Goal: Task Accomplishment & Management: Manage account settings

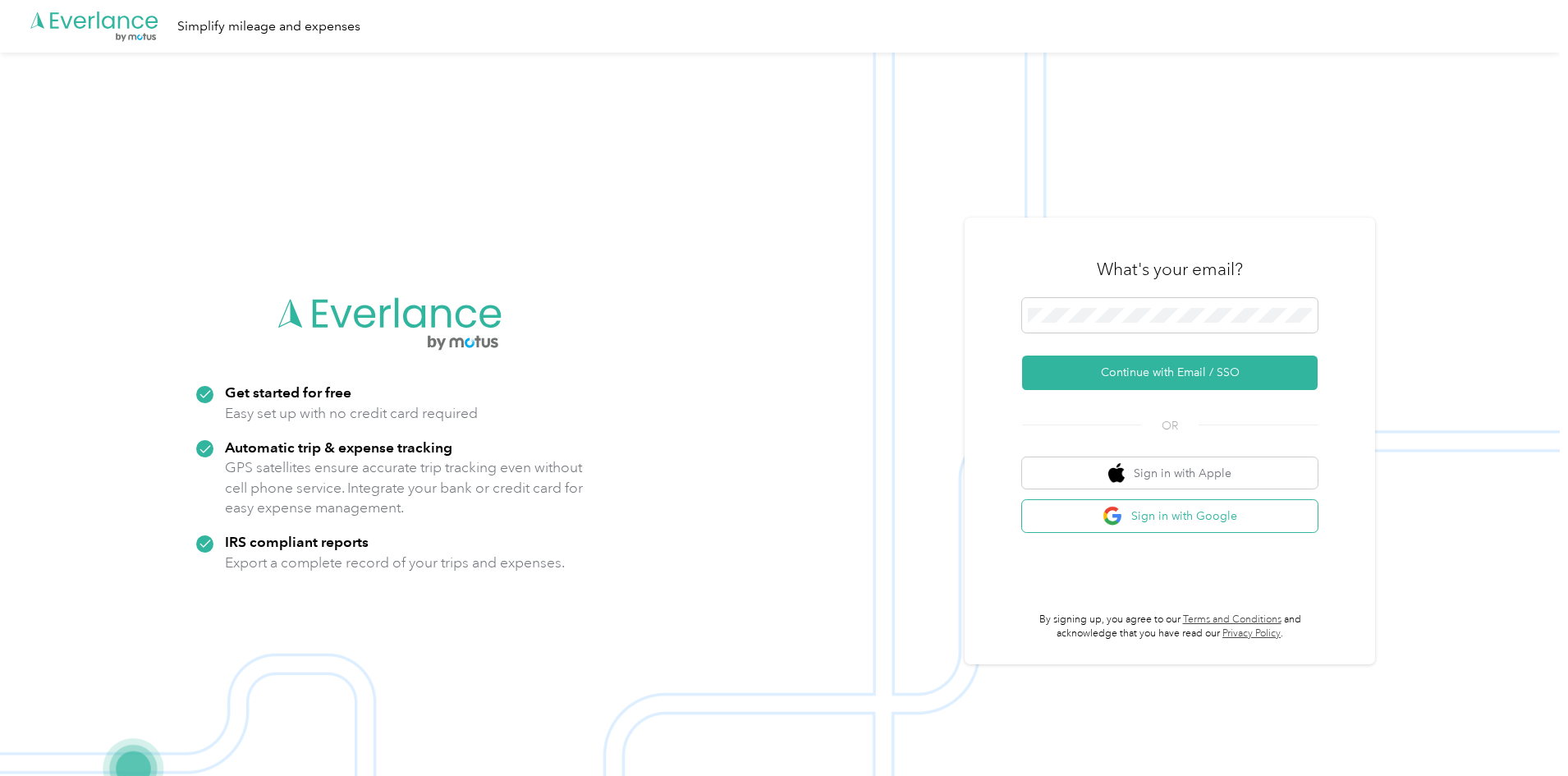
click at [1173, 520] on button "Sign in with Google" at bounding box center [1170, 515] width 295 height 32
click at [1194, 510] on button "Sign in with Google" at bounding box center [1170, 515] width 295 height 32
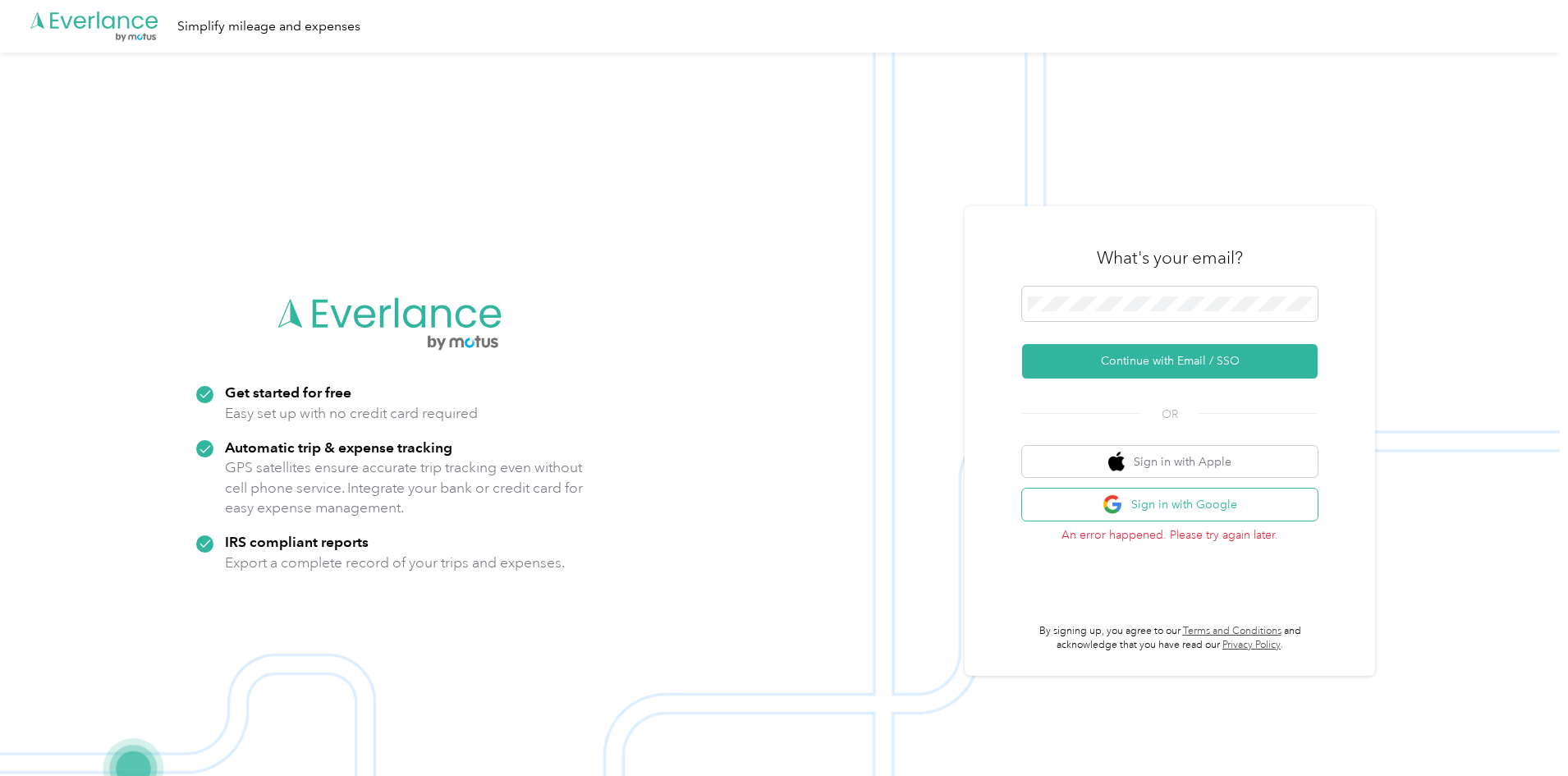
click at [1197, 510] on button "Sign in with Google" at bounding box center [1170, 504] width 295 height 32
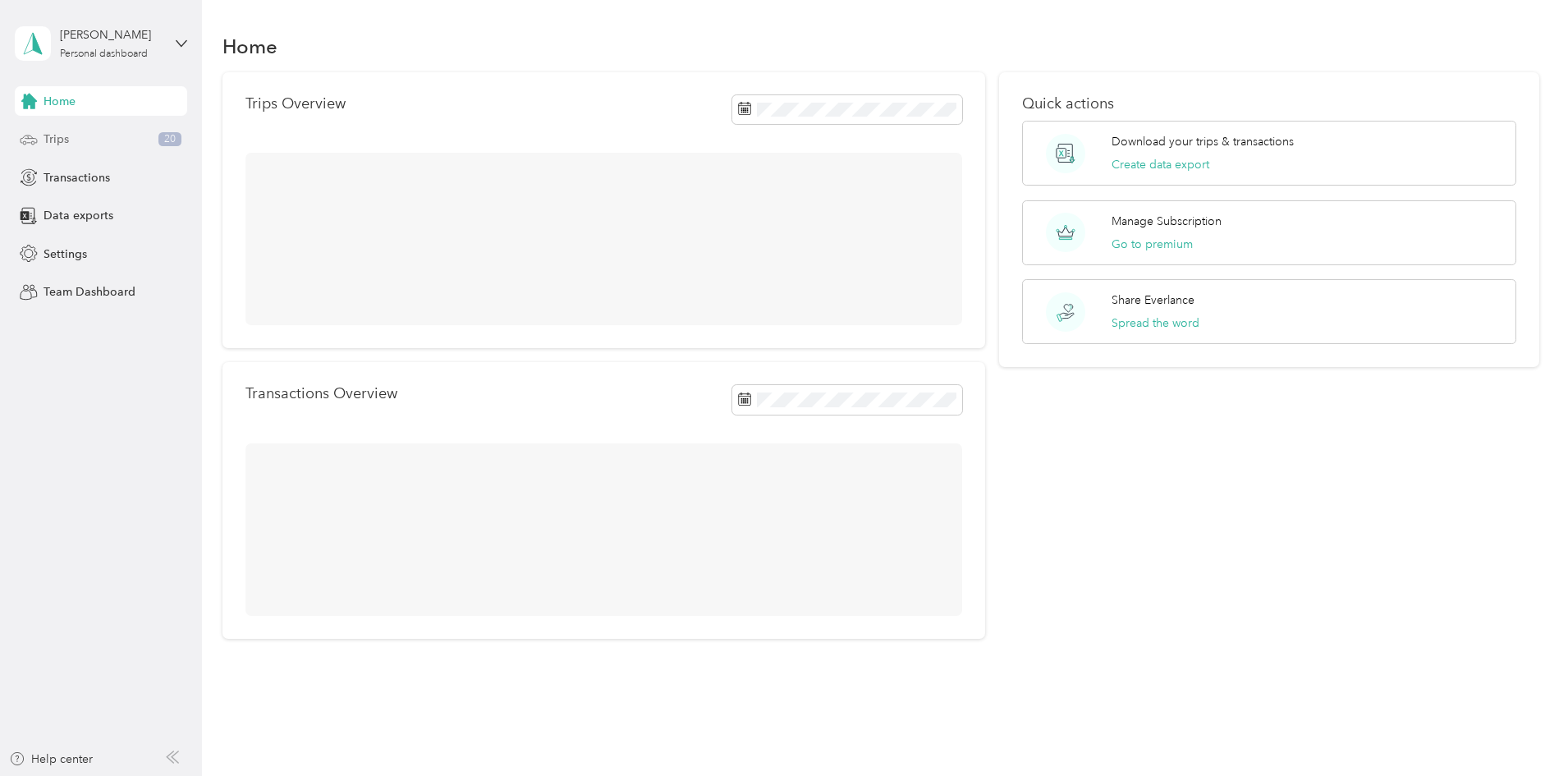
click at [115, 145] on div "Trips 20" at bounding box center [101, 139] width 172 height 30
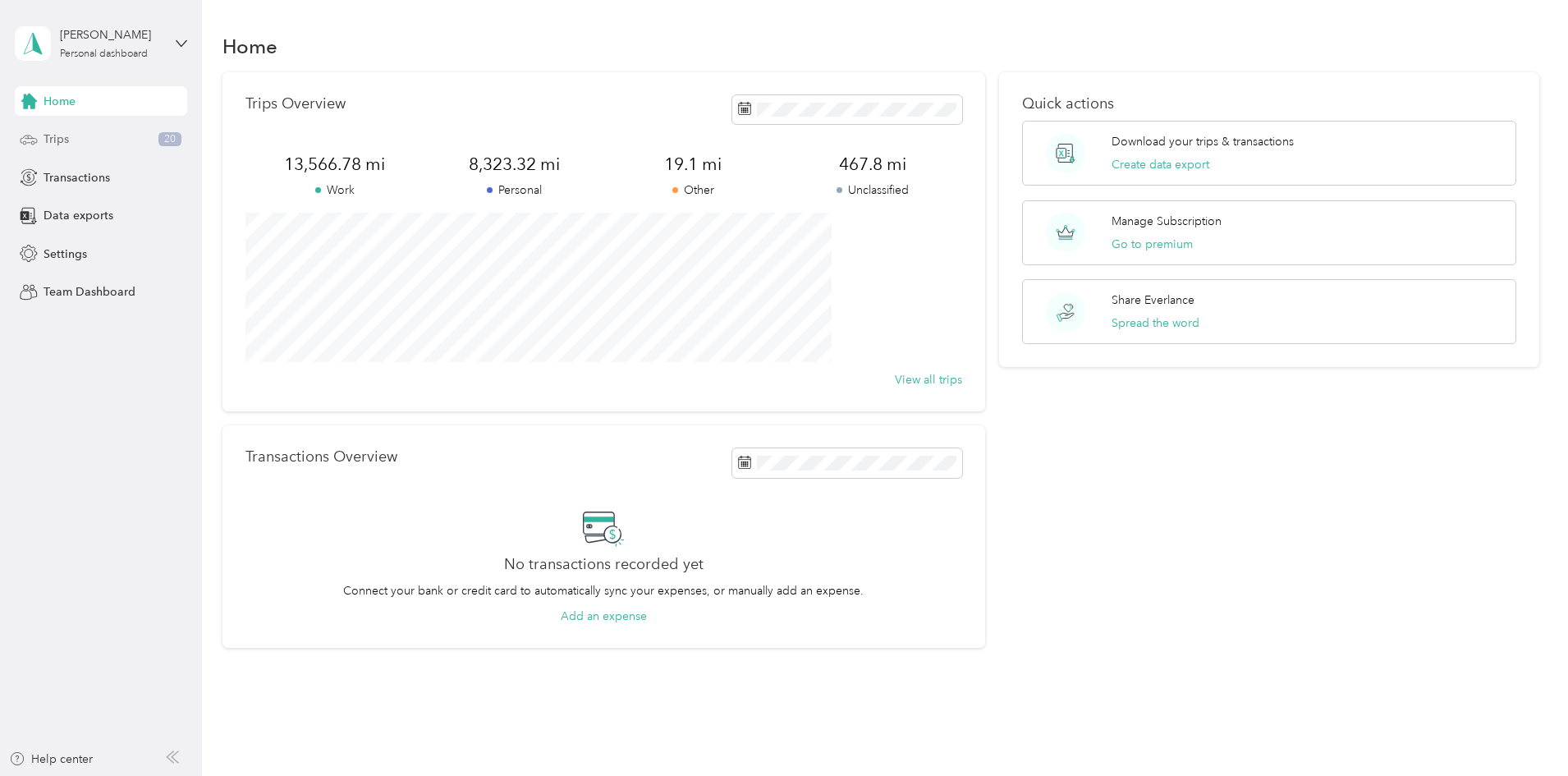
click at [115, 137] on div "Trips 20" at bounding box center [101, 139] width 172 height 30
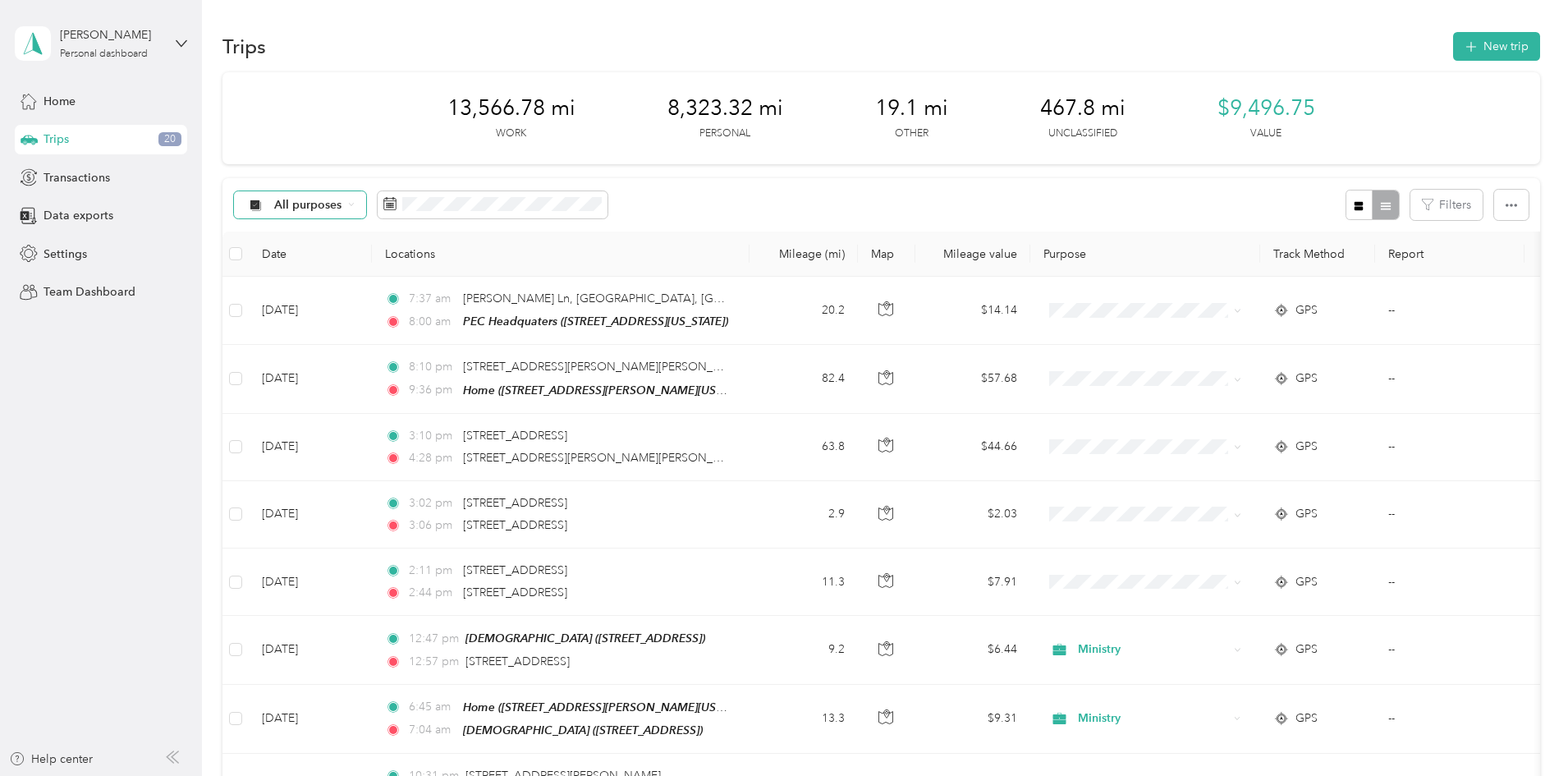
click at [367, 195] on div "All purposes" at bounding box center [300, 205] width 133 height 28
click at [430, 261] on span "Unclassified" at bounding box center [466, 263] width 163 height 17
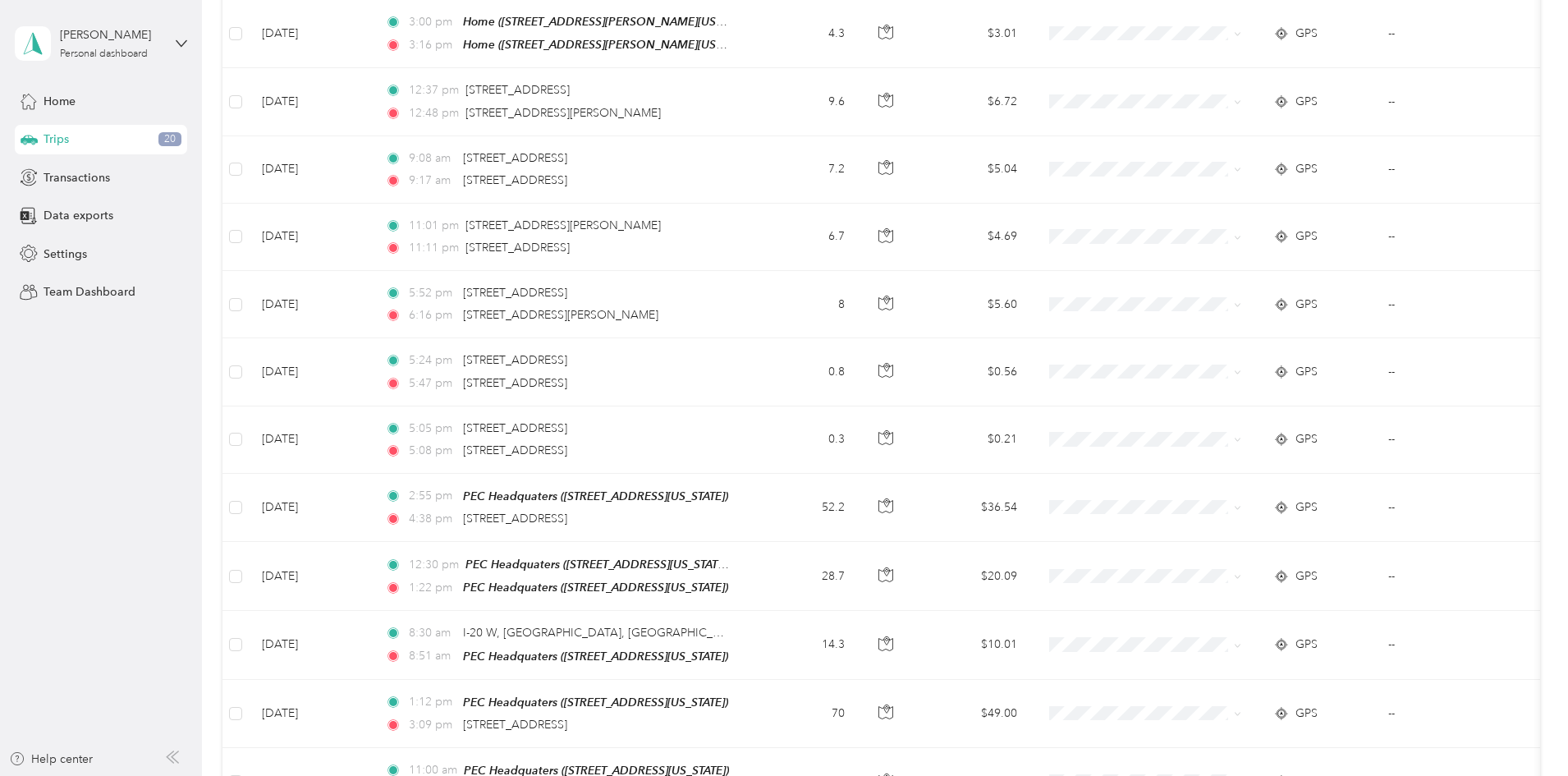
scroll to position [1149, 0]
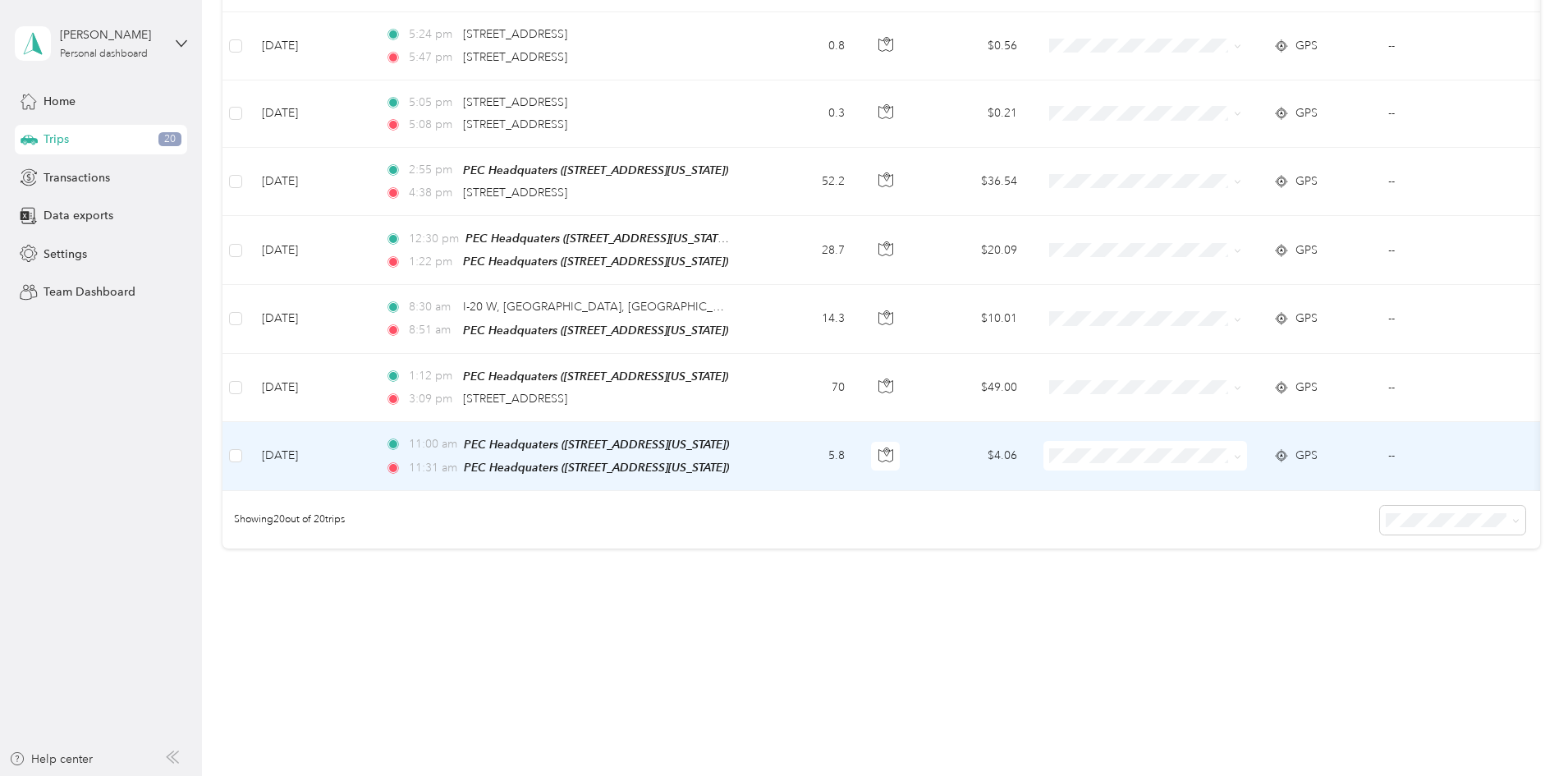
click at [857, 429] on td "5.8" at bounding box center [803, 457] width 108 height 69
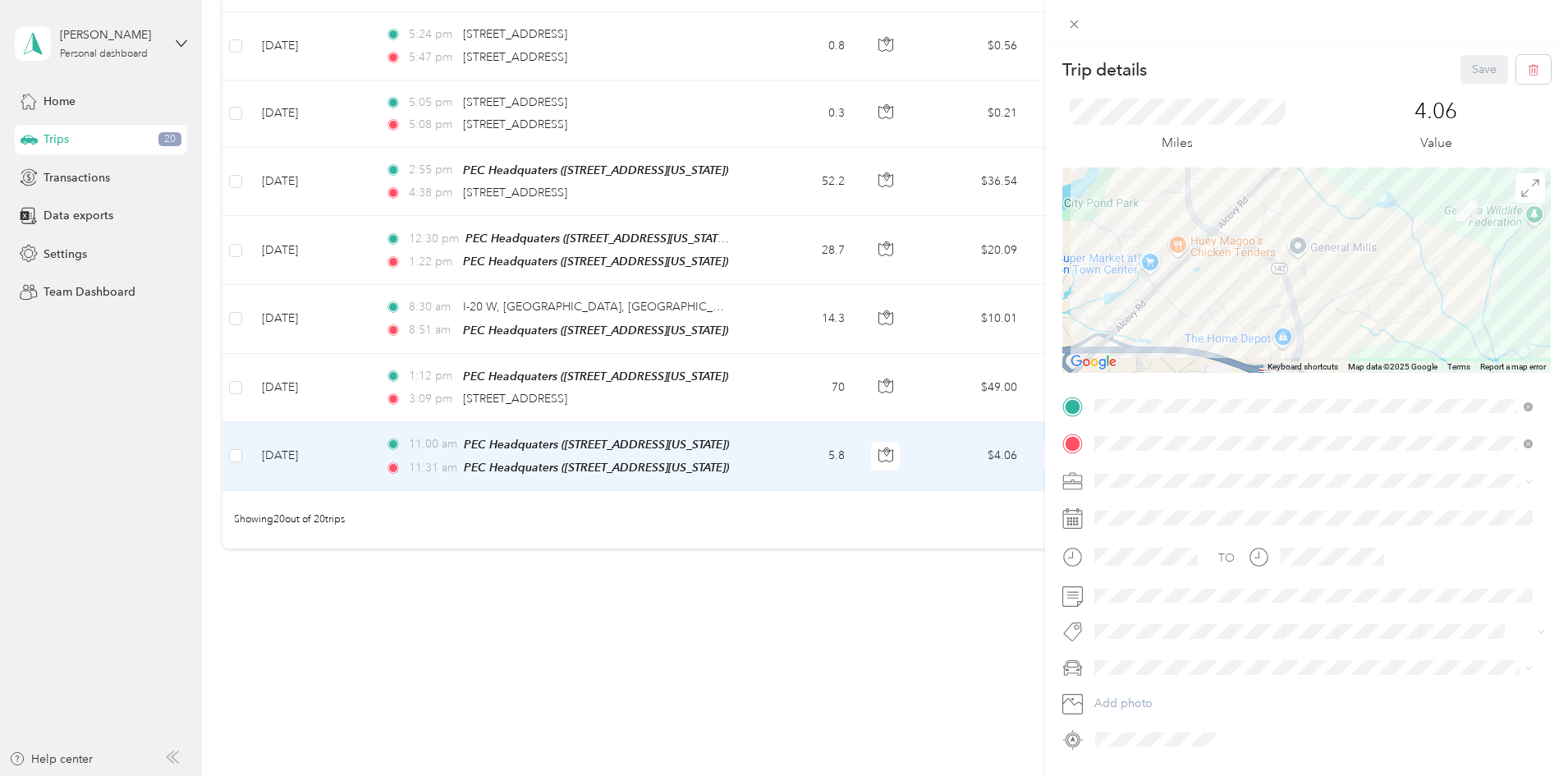
click at [1136, 540] on div "Personal" at bounding box center [1313, 538] width 427 height 17
click at [1472, 78] on button "Save" at bounding box center [1484, 69] width 48 height 29
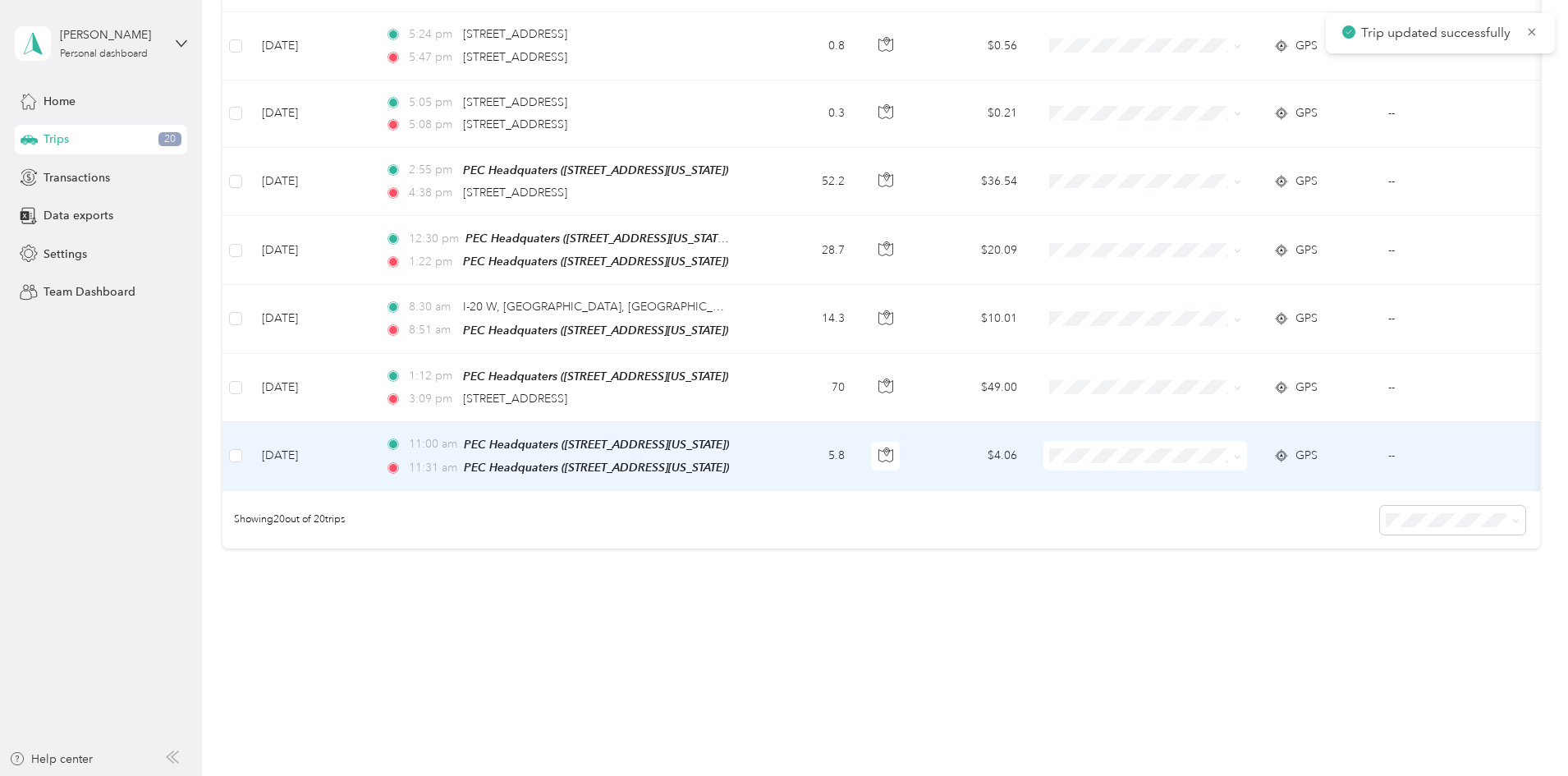
scroll to position [1080, 0]
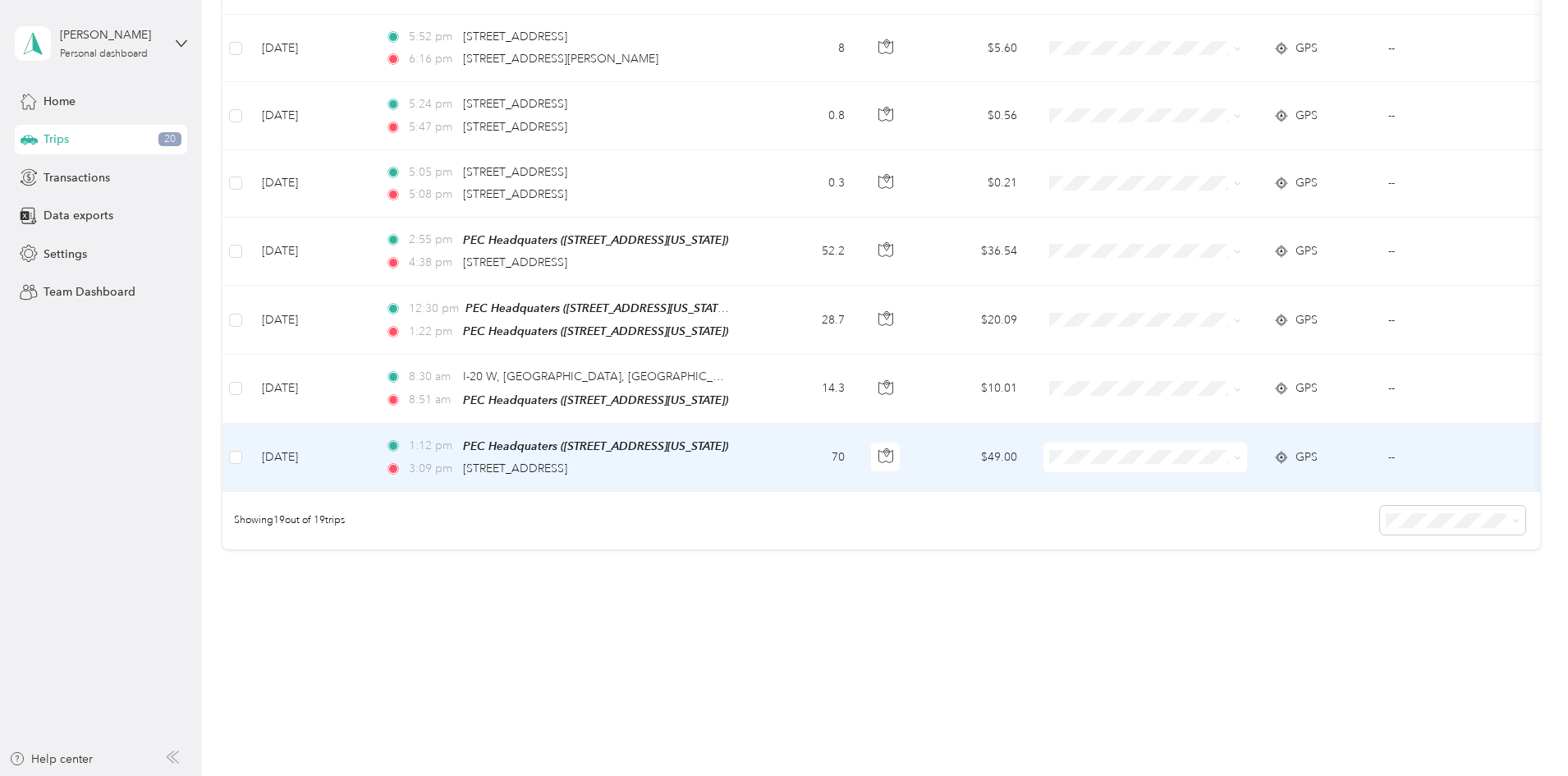
click at [857, 454] on td "70" at bounding box center [803, 458] width 108 height 68
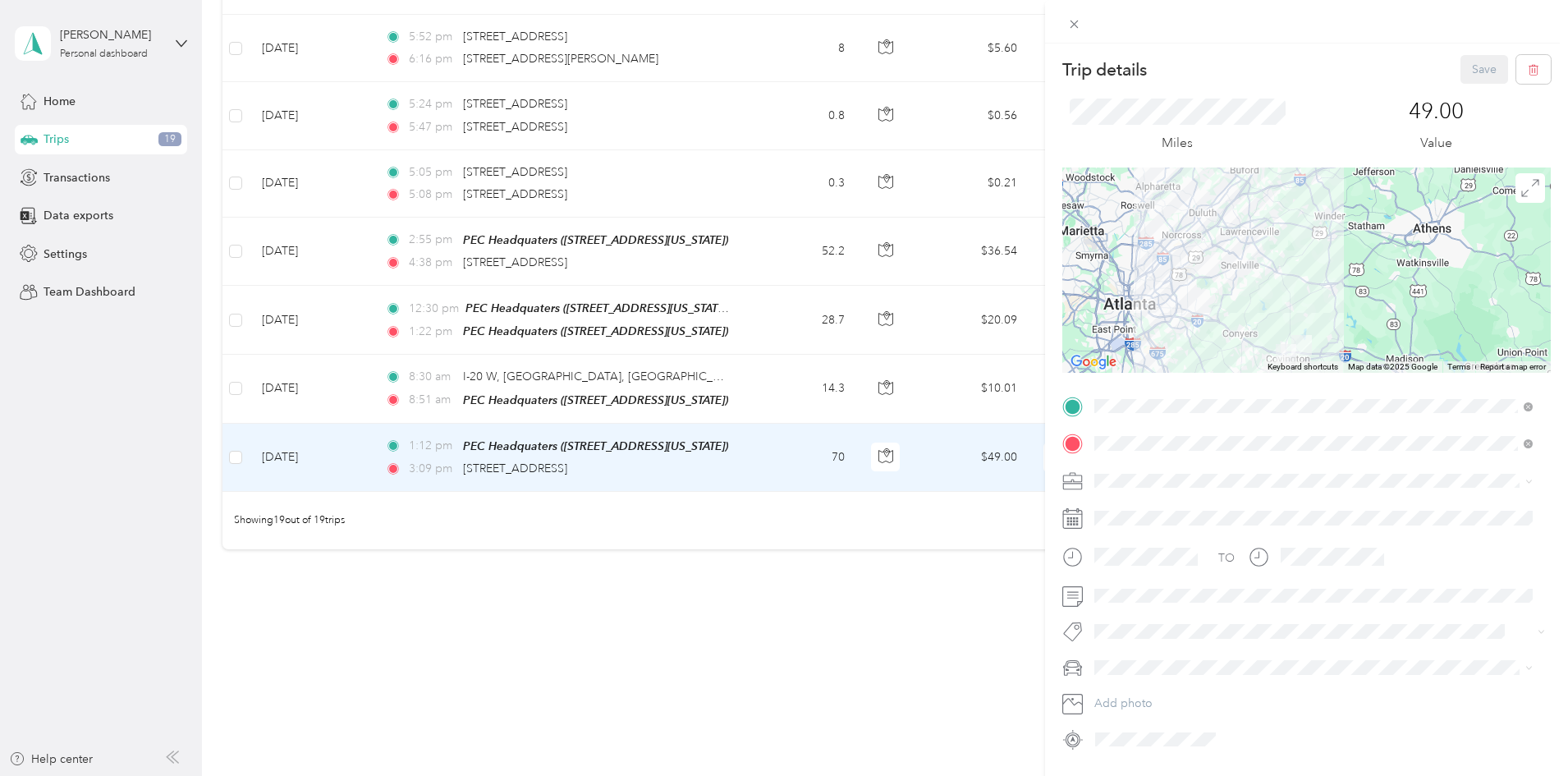
drag, startPoint x: 1232, startPoint y: 251, endPoint x: 1276, endPoint y: 338, distance: 97.5
click at [1276, 338] on div at bounding box center [1306, 270] width 488 height 205
click at [1123, 563] on span "Process Equipment & Controls" at bounding box center [1179, 566] width 158 height 14
click at [1460, 74] on button "Save" at bounding box center [1484, 69] width 48 height 29
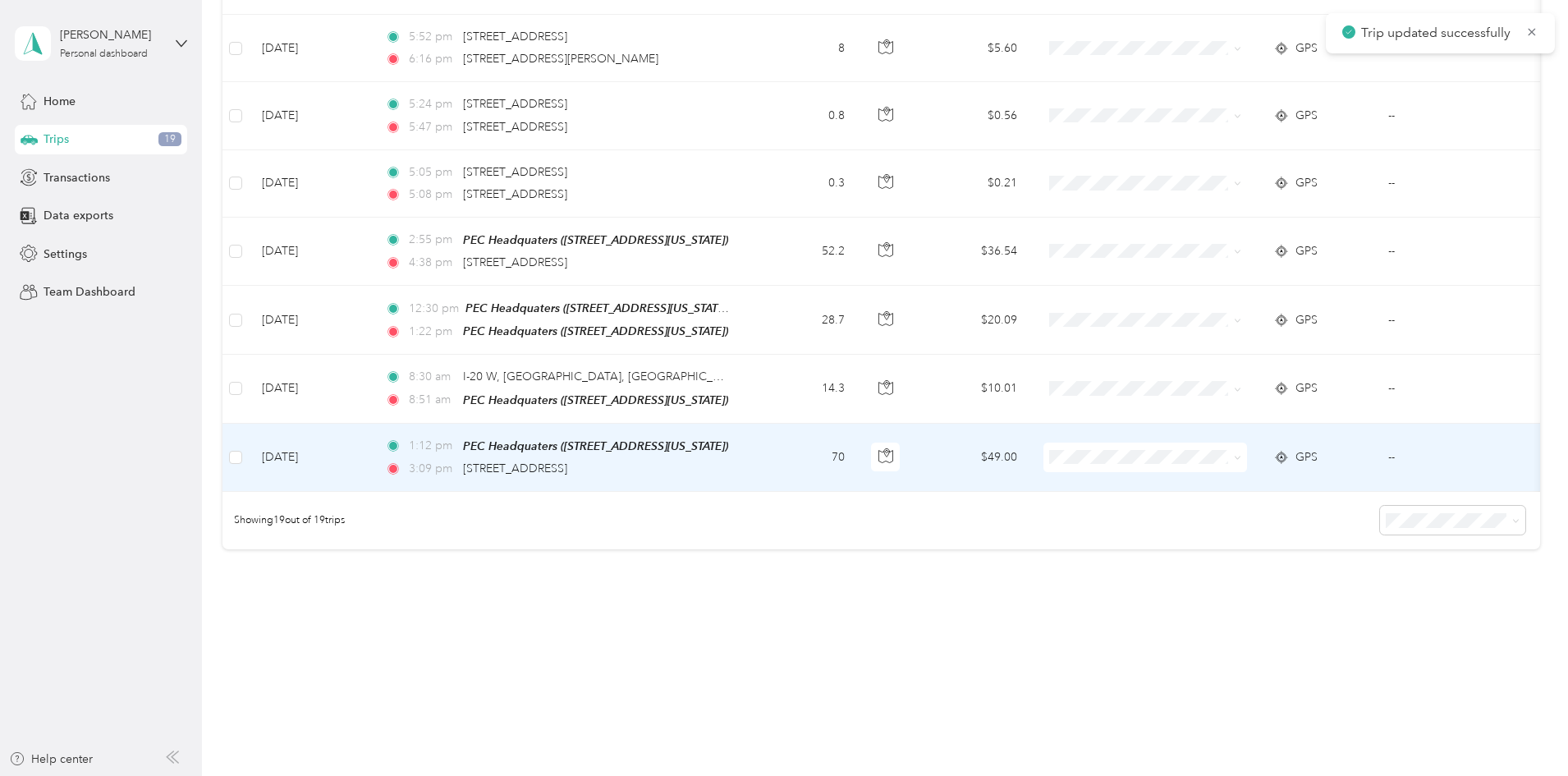
scroll to position [1014, 0]
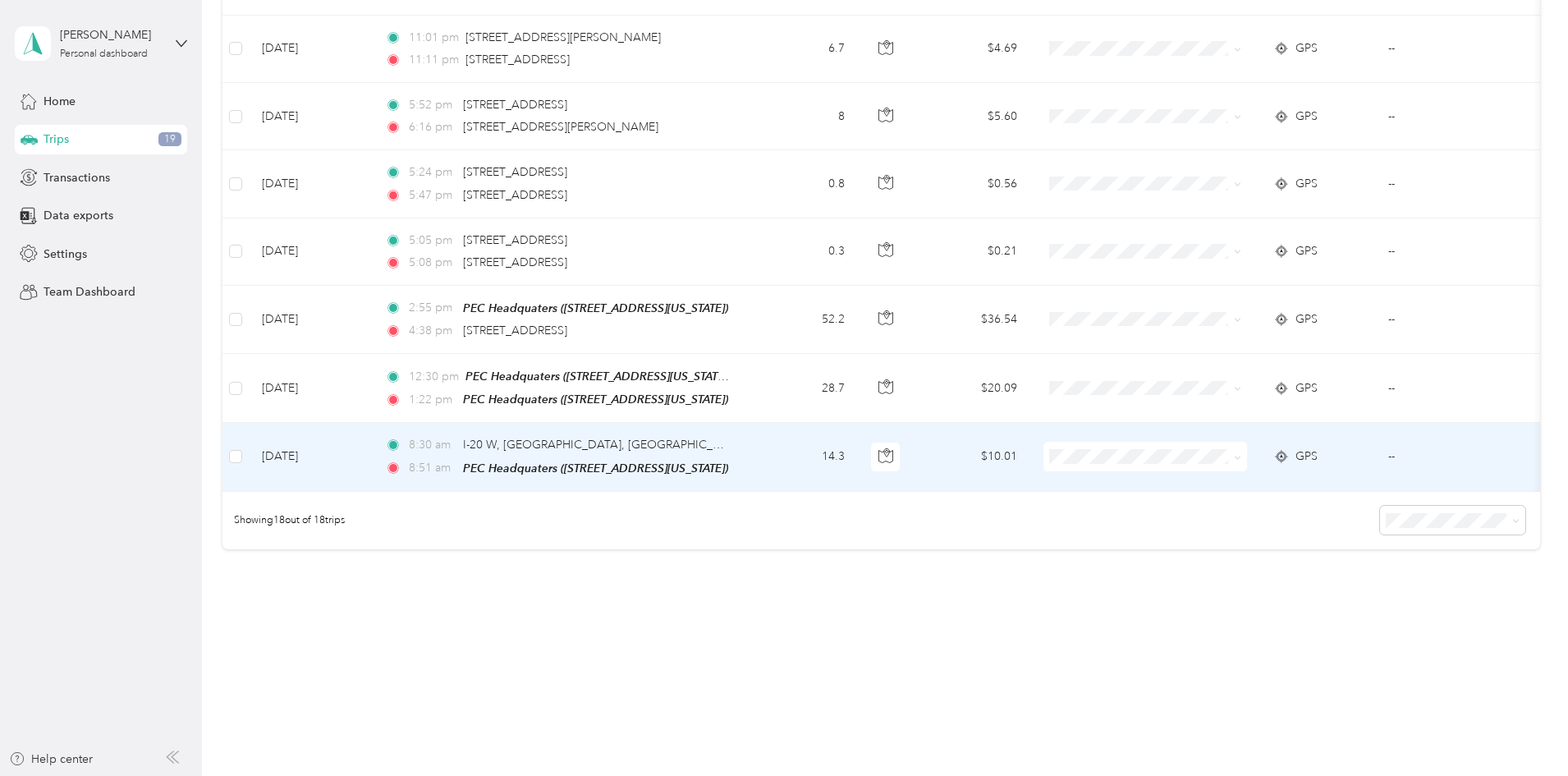
click at [857, 434] on td "14.3" at bounding box center [803, 457] width 108 height 68
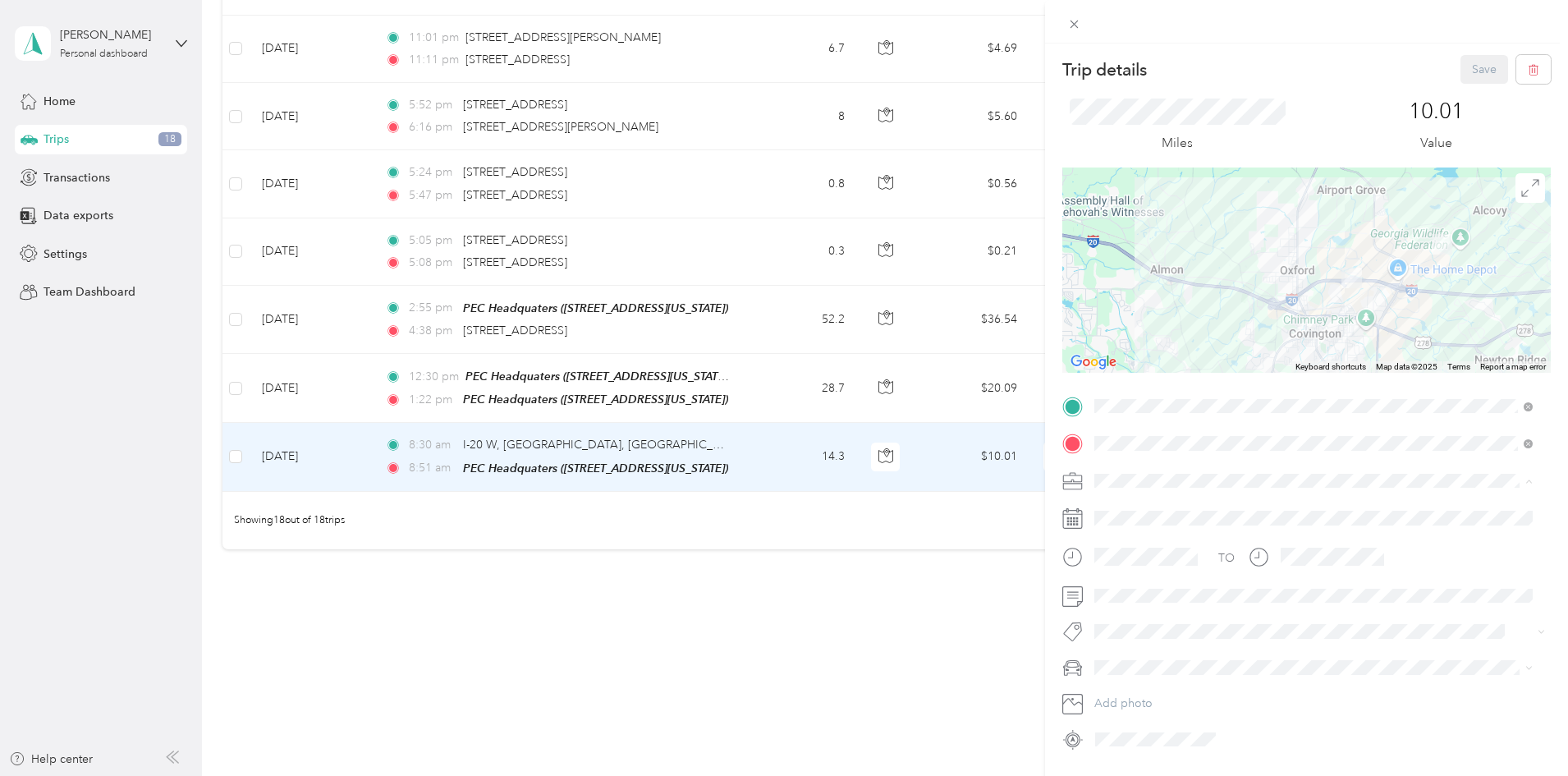
click at [1169, 562] on span "Process Equipment & Controls" at bounding box center [1179, 567] width 158 height 14
click at [1460, 74] on button "Save" at bounding box center [1484, 69] width 48 height 29
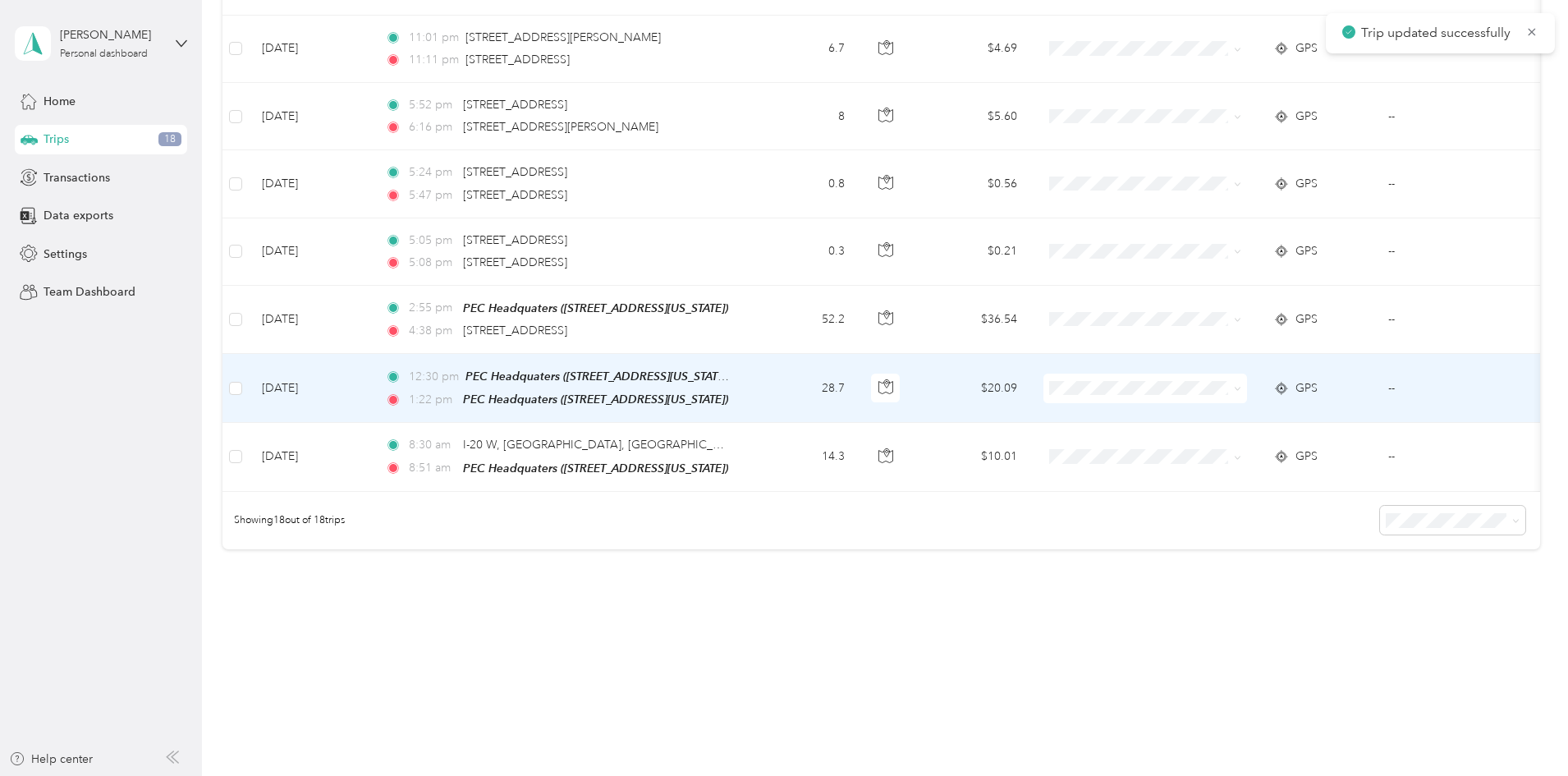
scroll to position [946, 0]
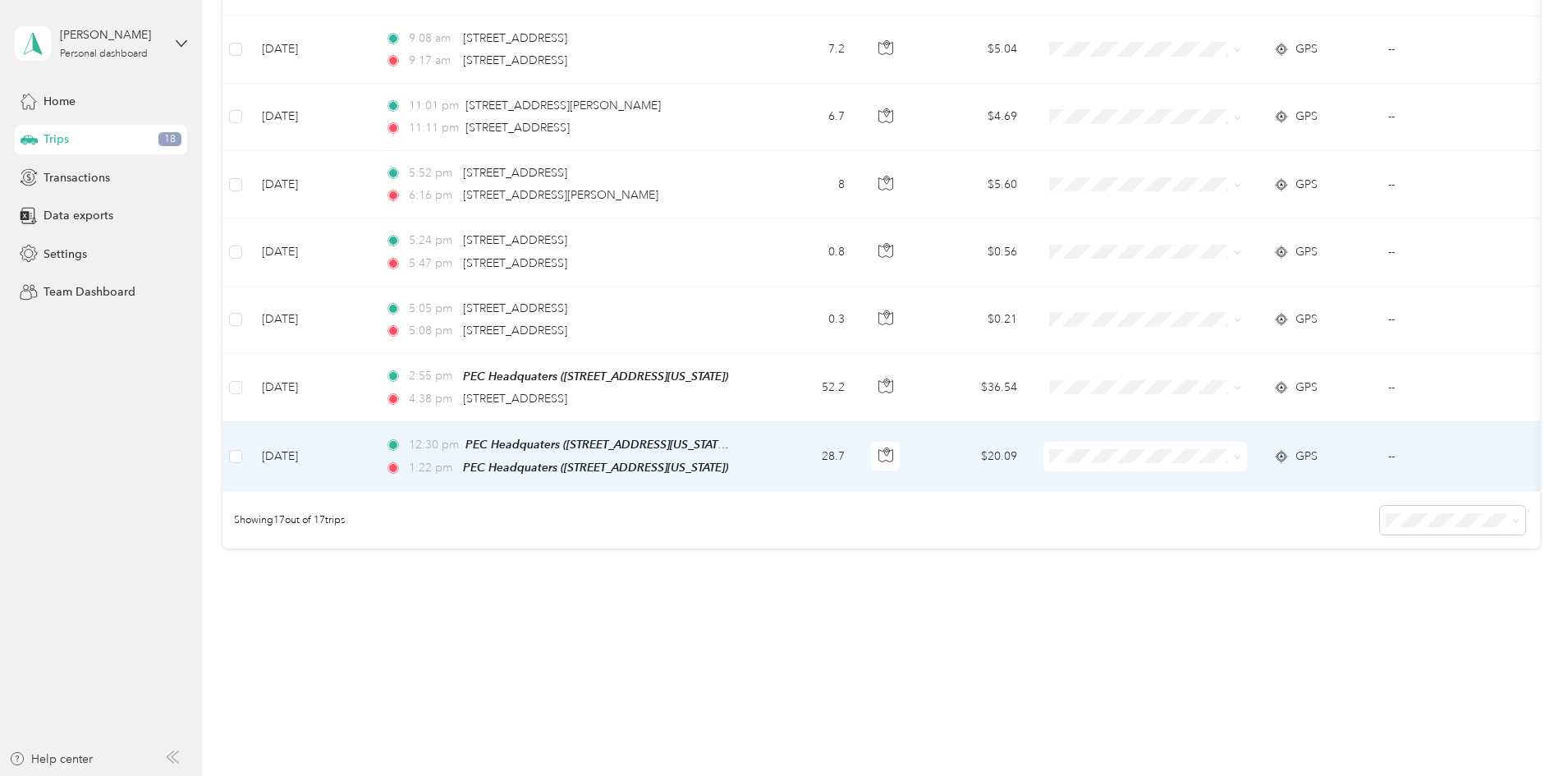
click at [857, 445] on td "28.7" at bounding box center [803, 457] width 108 height 69
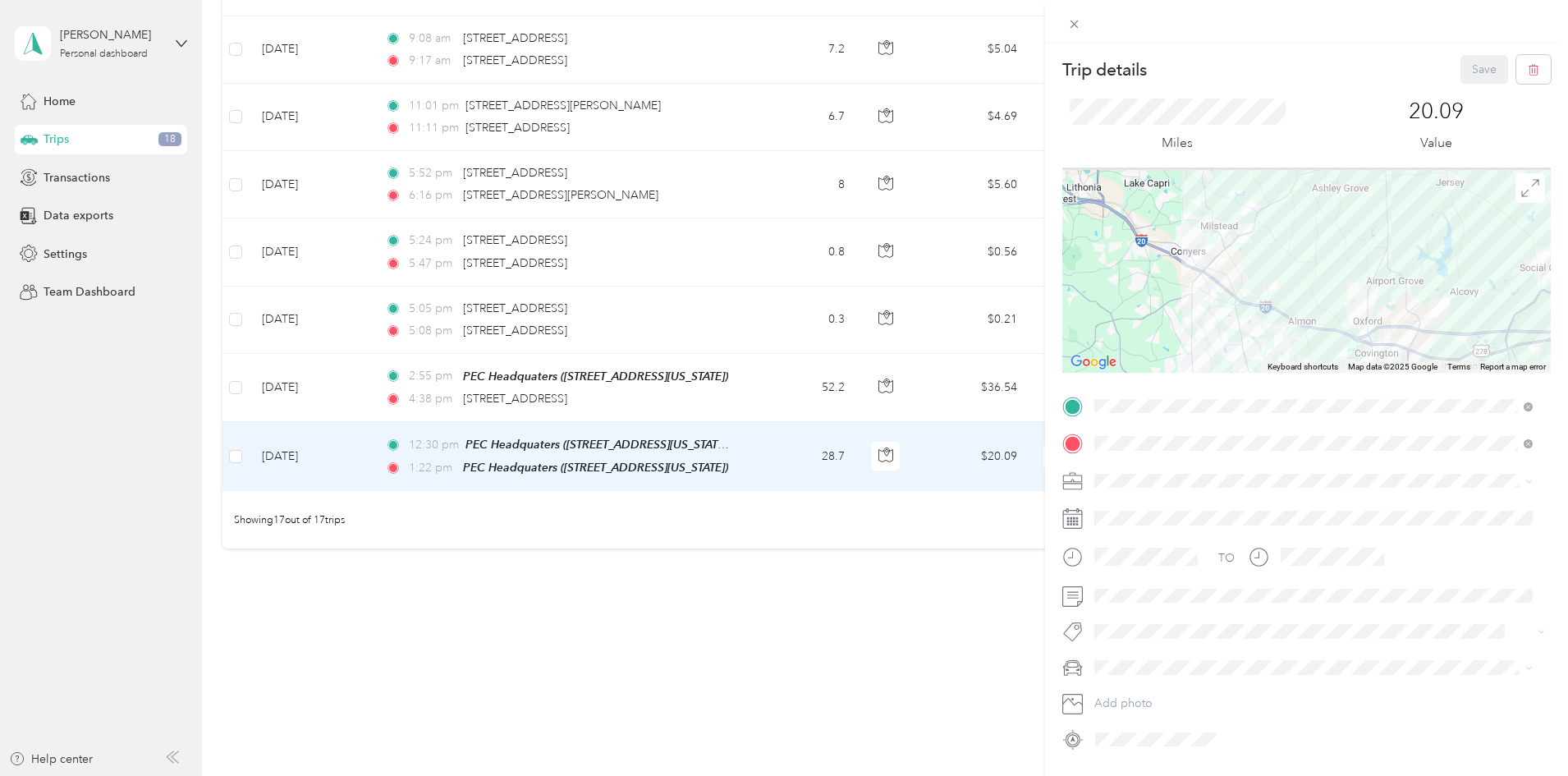
drag, startPoint x: 1237, startPoint y: 262, endPoint x: 1271, endPoint y: 266, distance: 34.2
click at [1271, 266] on div at bounding box center [1306, 270] width 488 height 205
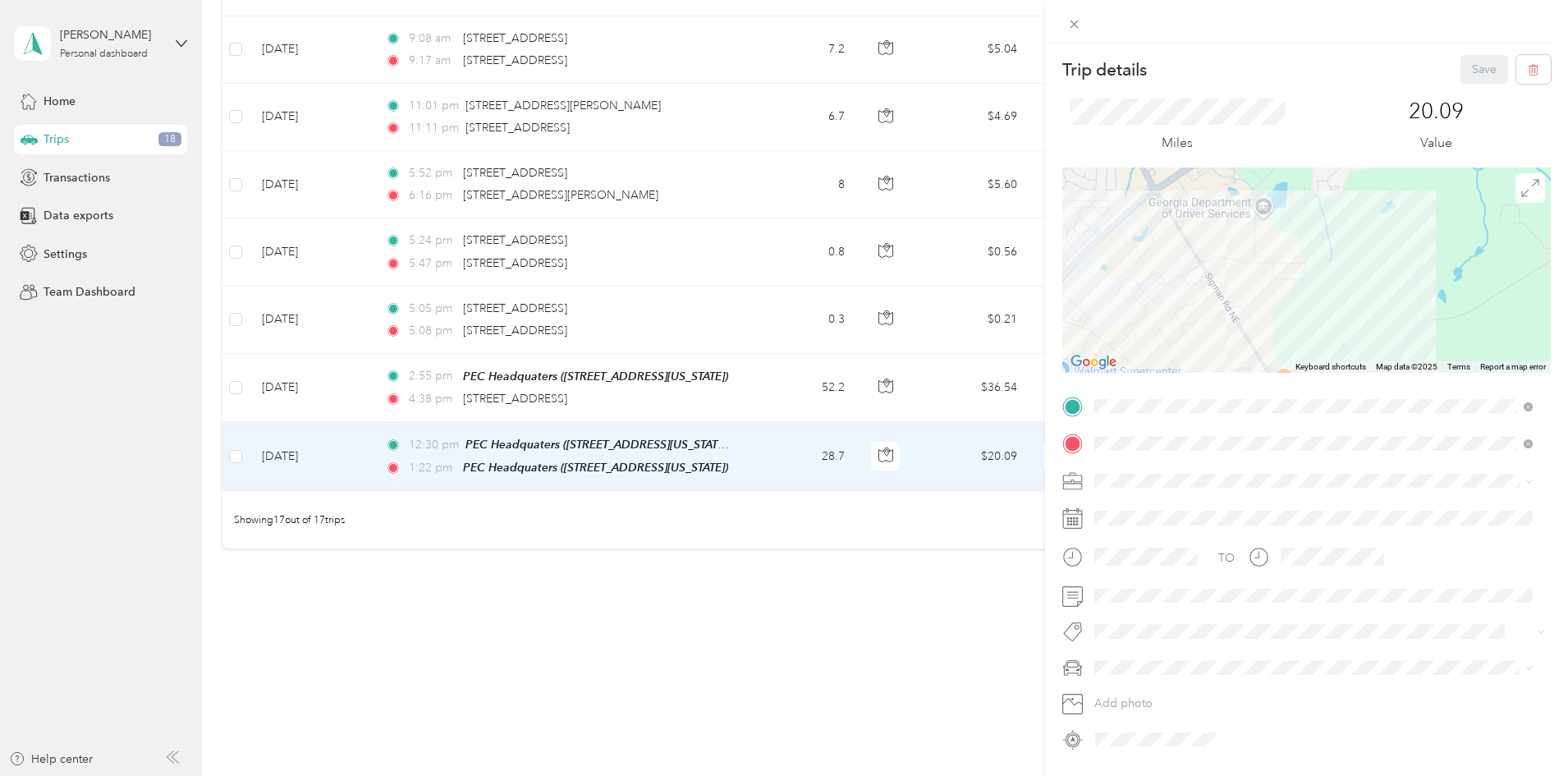
click at [659, 636] on div "Trip details Save This trip cannot be edited because it is either under review,…" at bounding box center [784, 388] width 1568 height 776
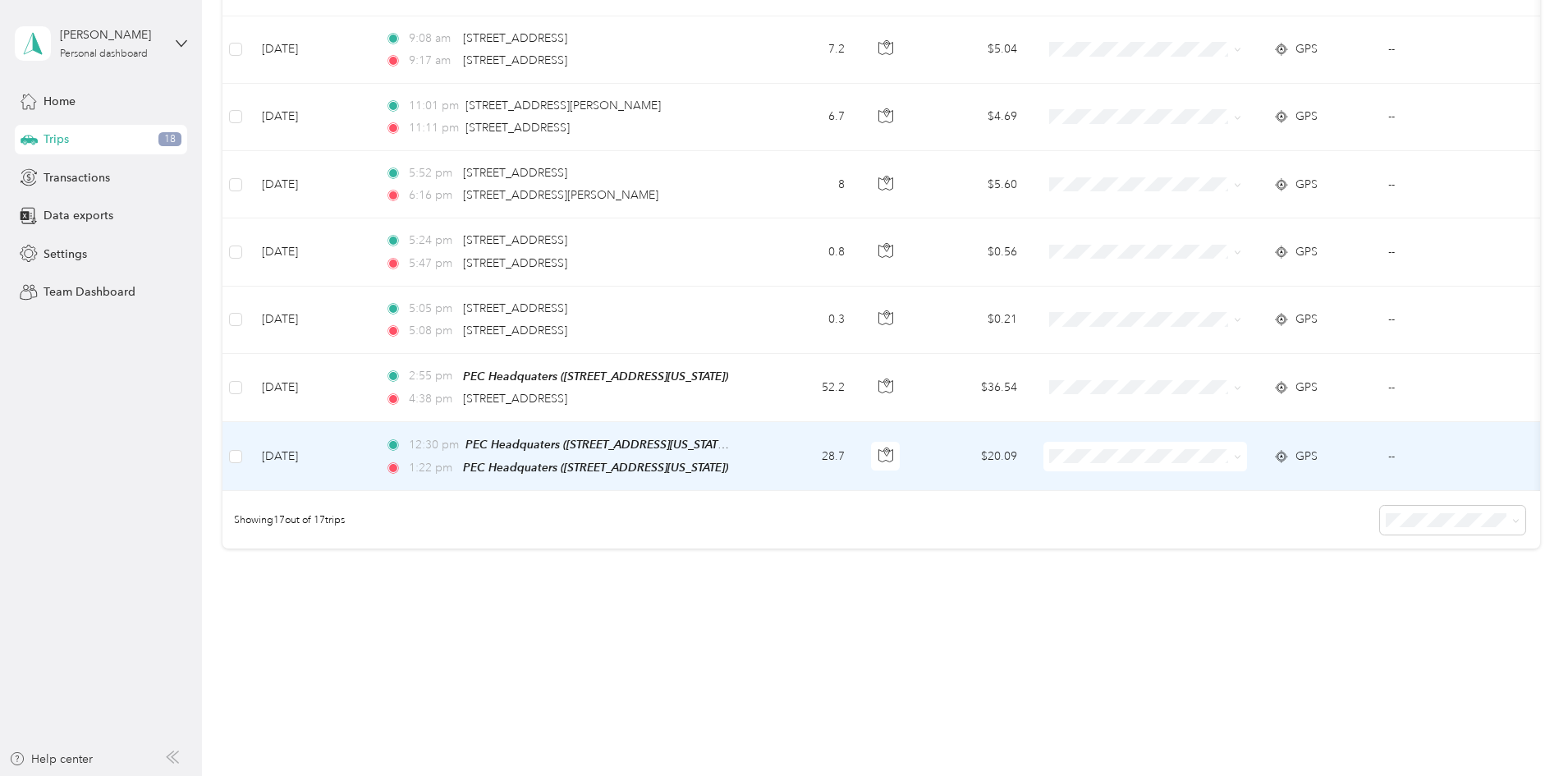
click at [857, 449] on td "28.7" at bounding box center [803, 457] width 108 height 69
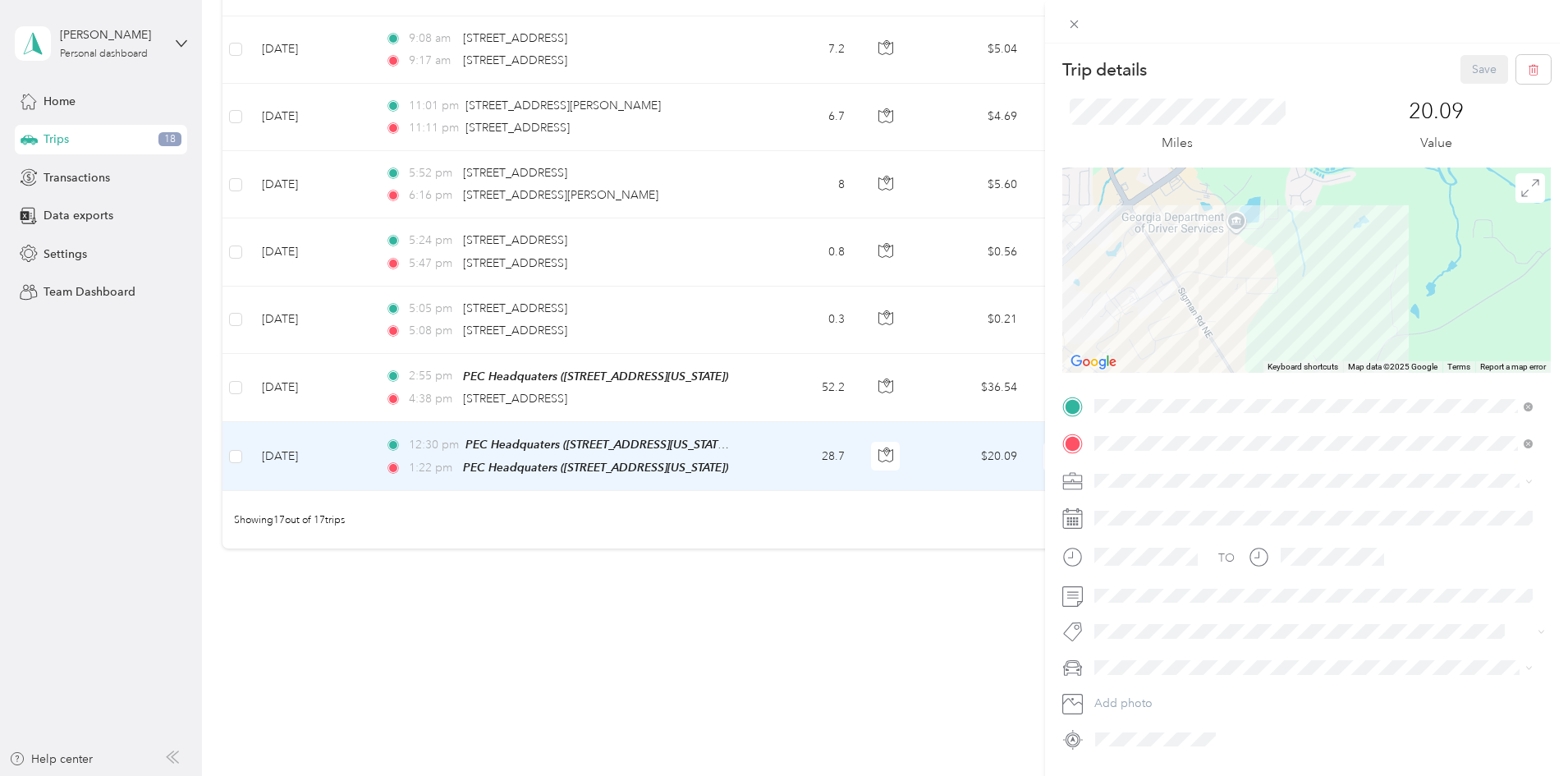
drag, startPoint x: 1132, startPoint y: 229, endPoint x: 1317, endPoint y: 353, distance: 222.7
click at [1317, 353] on div at bounding box center [1306, 270] width 488 height 205
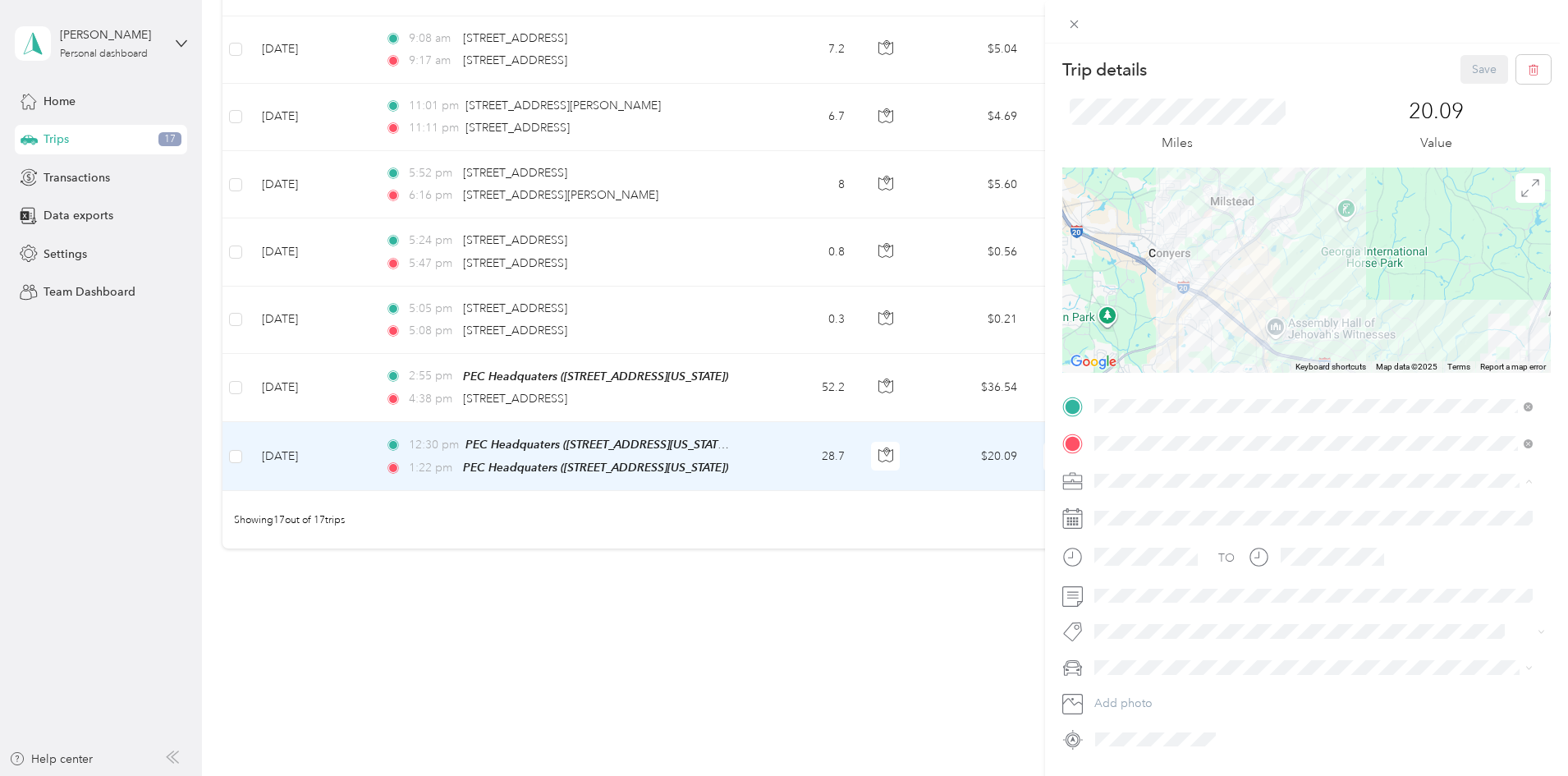
click at [1137, 568] on span "Process Equipment & Controls" at bounding box center [1179, 567] width 158 height 14
click at [1463, 76] on button "Save" at bounding box center [1484, 69] width 48 height 29
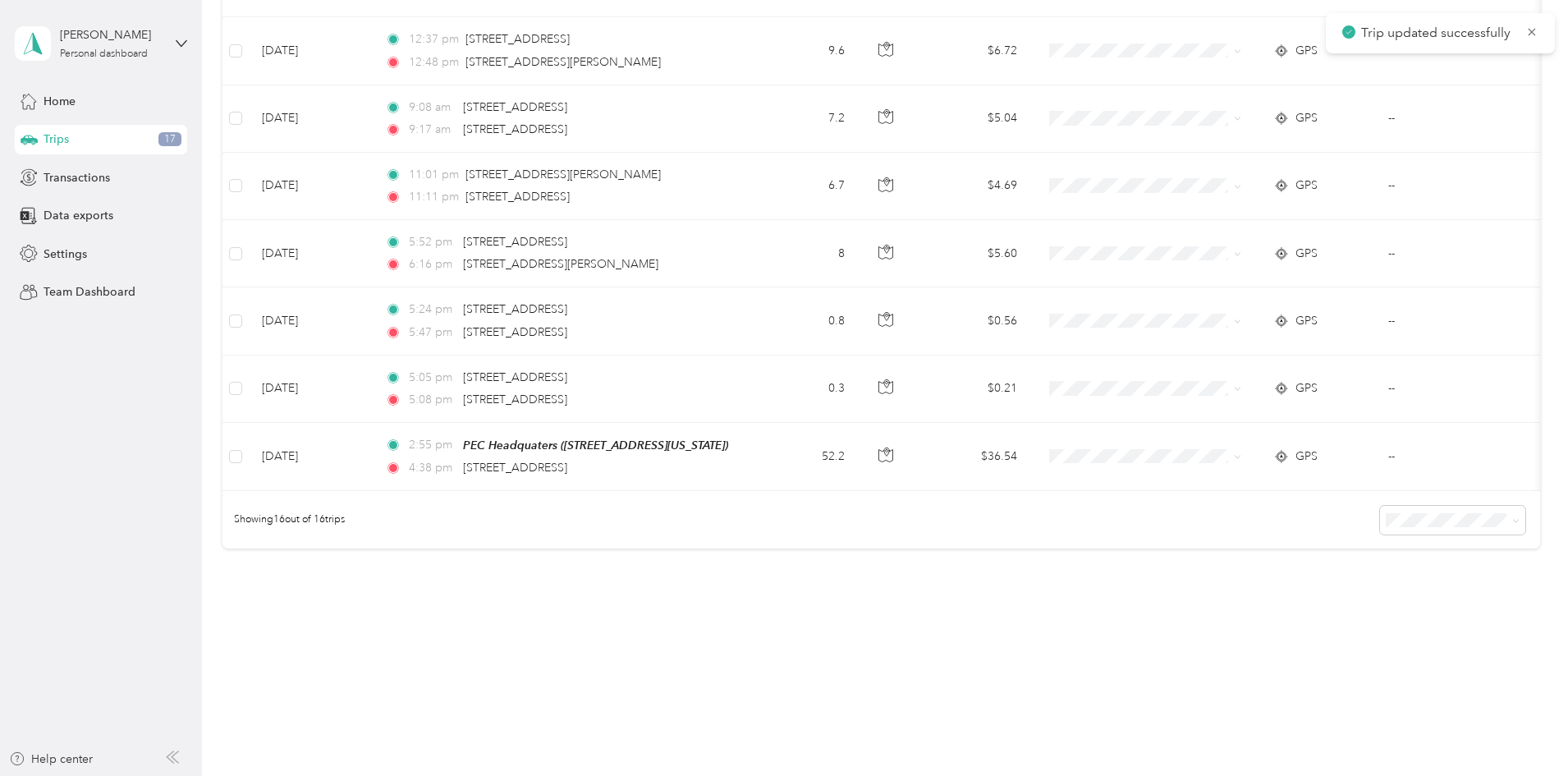
scroll to position [878, 0]
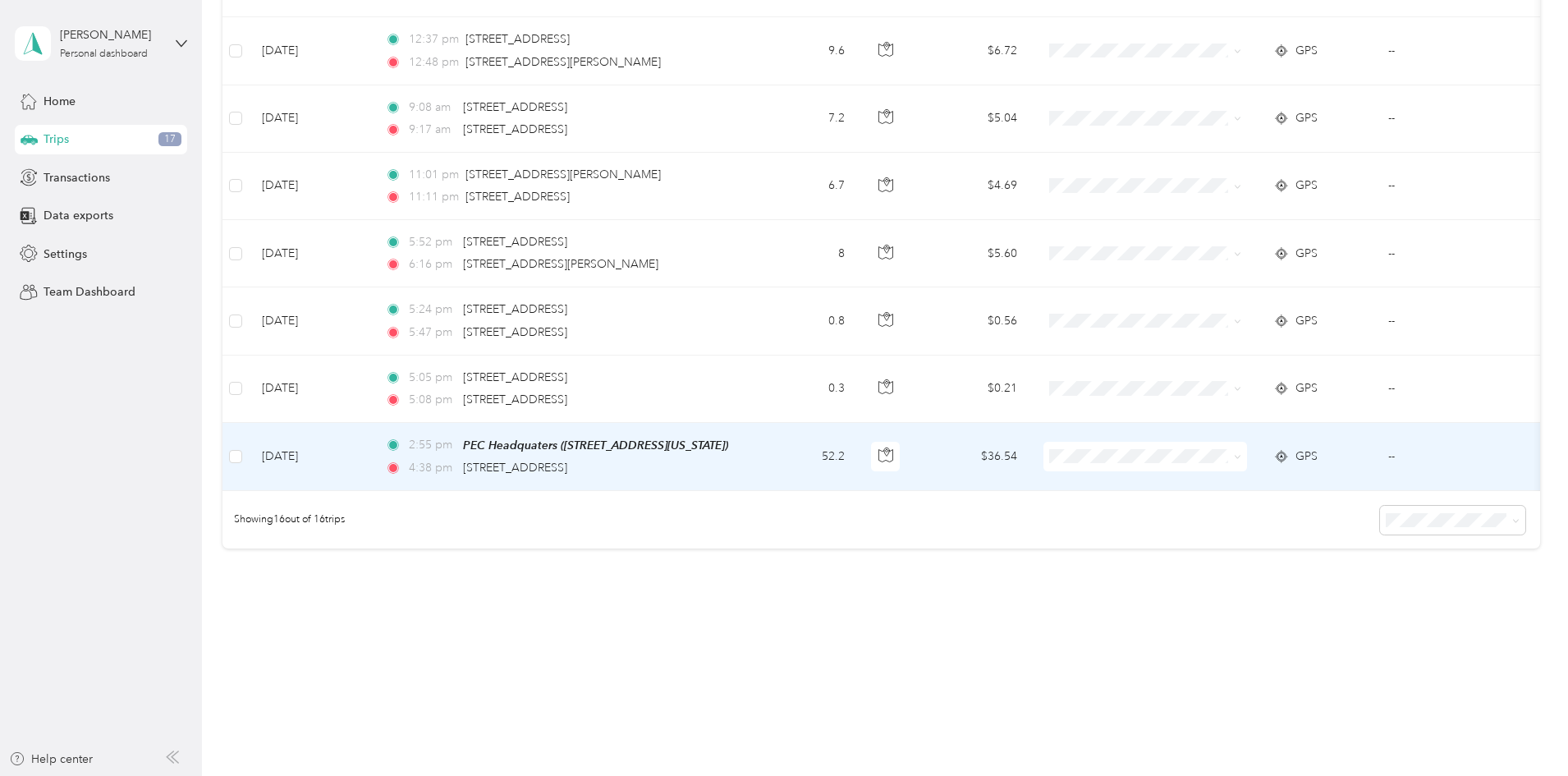
click at [857, 435] on td "52.2" at bounding box center [803, 457] width 108 height 68
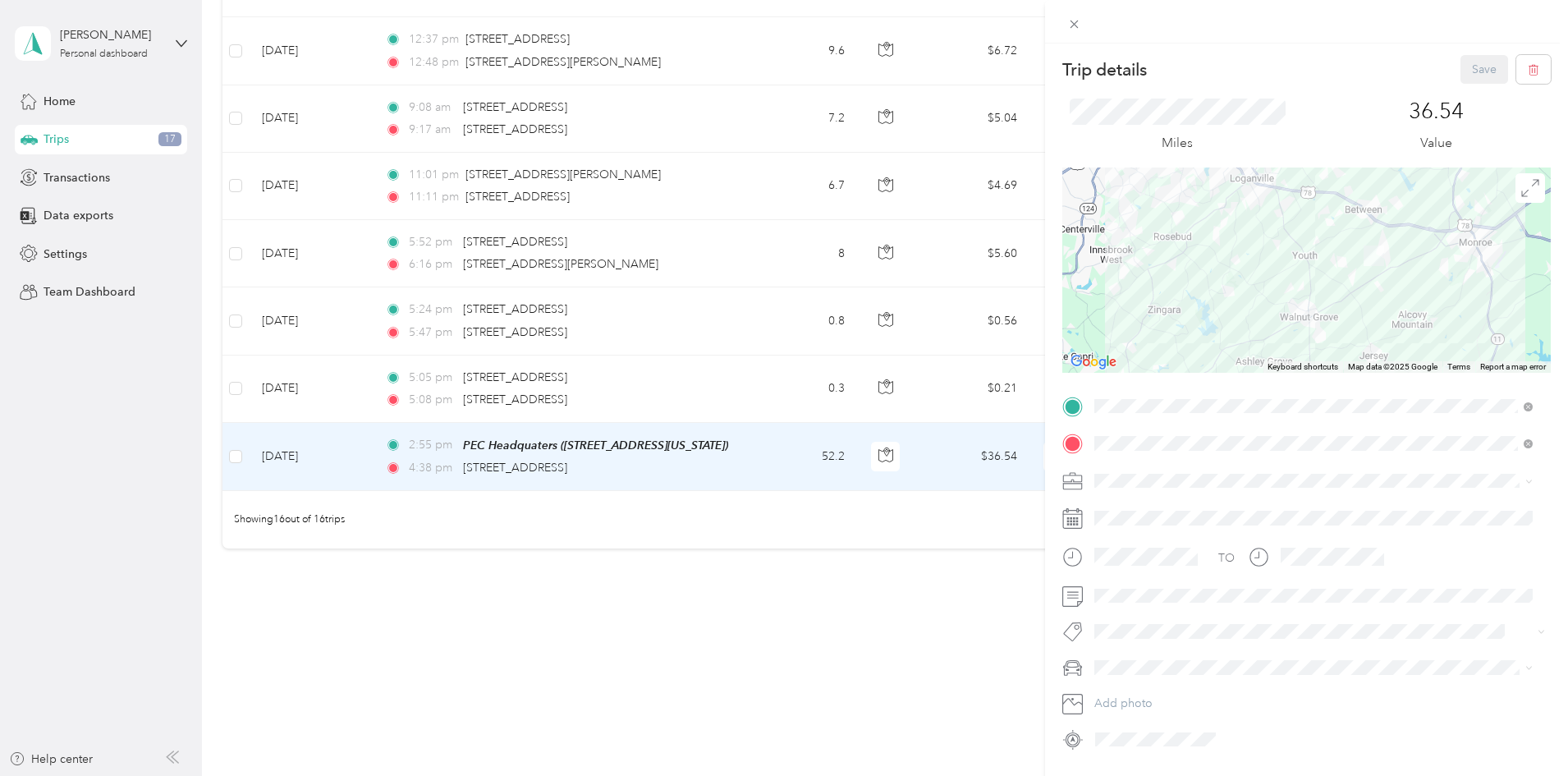
drag, startPoint x: 1350, startPoint y: 259, endPoint x: 1329, endPoint y: 258, distance: 21.0
click at [1329, 258] on div at bounding box center [1306, 270] width 488 height 205
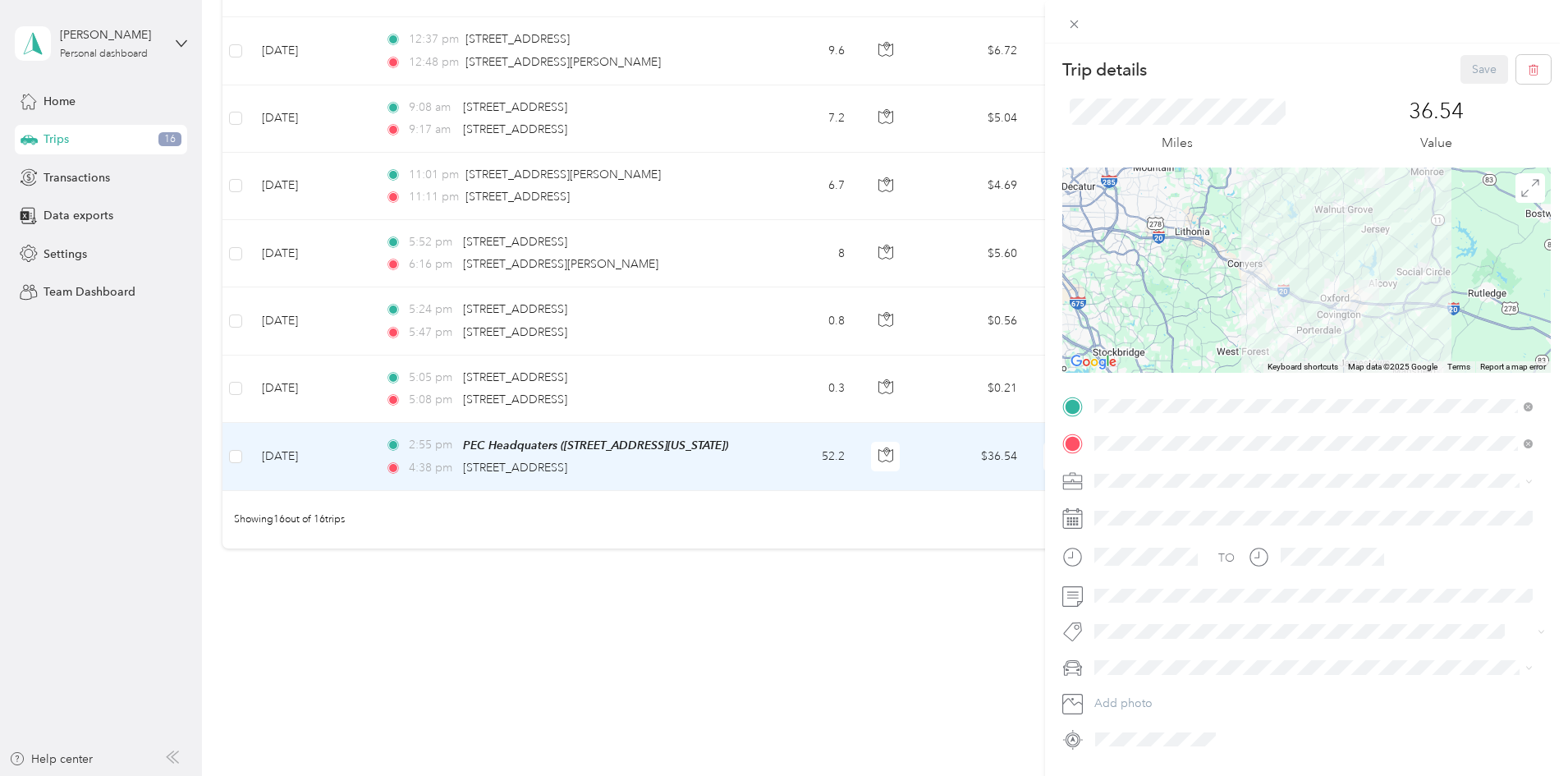
drag, startPoint x: 1312, startPoint y: 325, endPoint x: 1333, endPoint y: 237, distance: 90.5
click at [1333, 237] on div at bounding box center [1306, 270] width 488 height 205
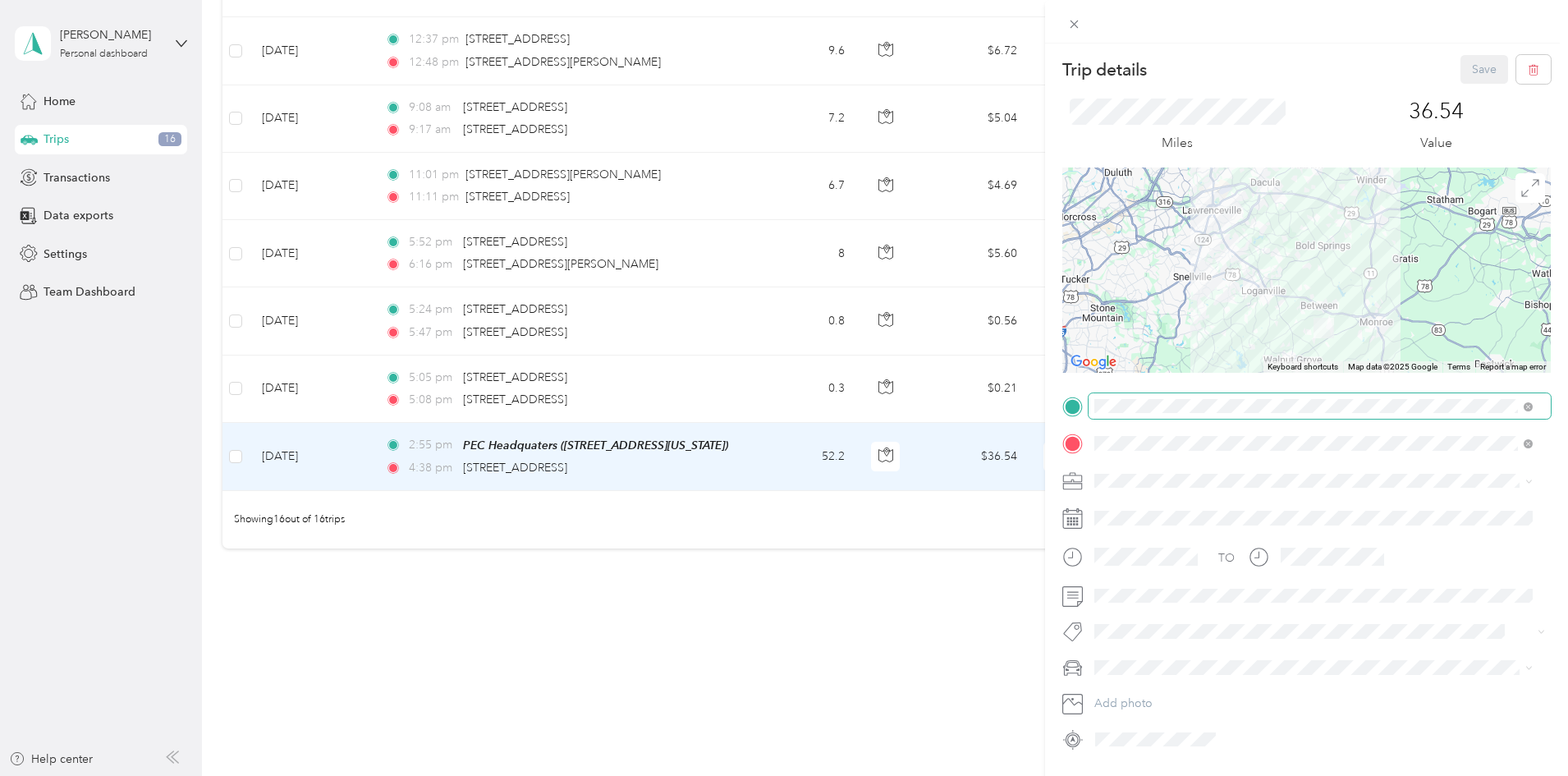
drag, startPoint x: 1337, startPoint y: 238, endPoint x: 1286, endPoint y: 393, distance: 163.2
click at [1286, 393] on div "Trip details Save This trip cannot be edited because it is either under review,…" at bounding box center [1306, 403] width 488 height 697
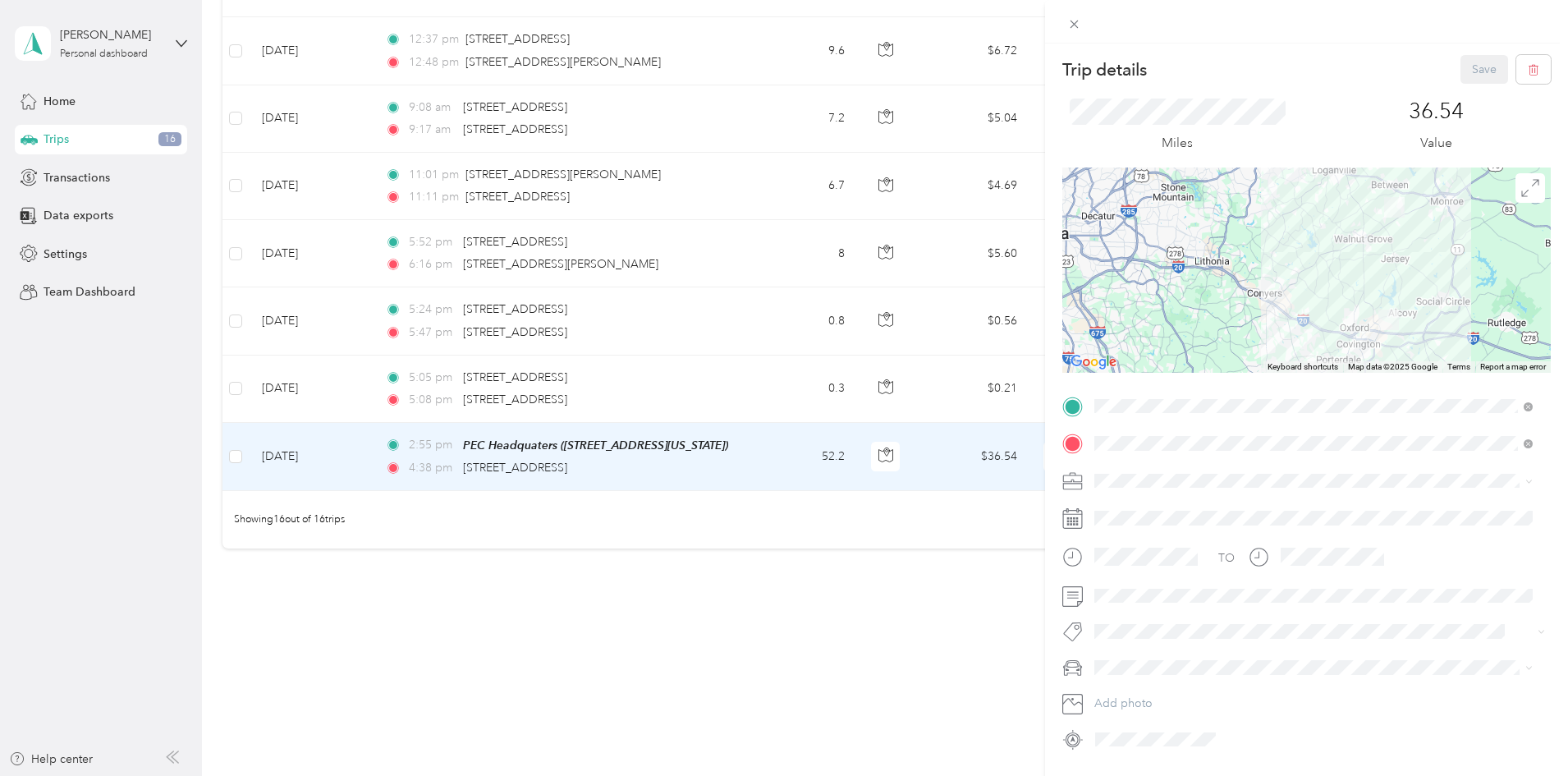
drag, startPoint x: 1228, startPoint y: 347, endPoint x: 1312, endPoint y: 205, distance: 165.0
click at [1312, 205] on div at bounding box center [1306, 270] width 488 height 205
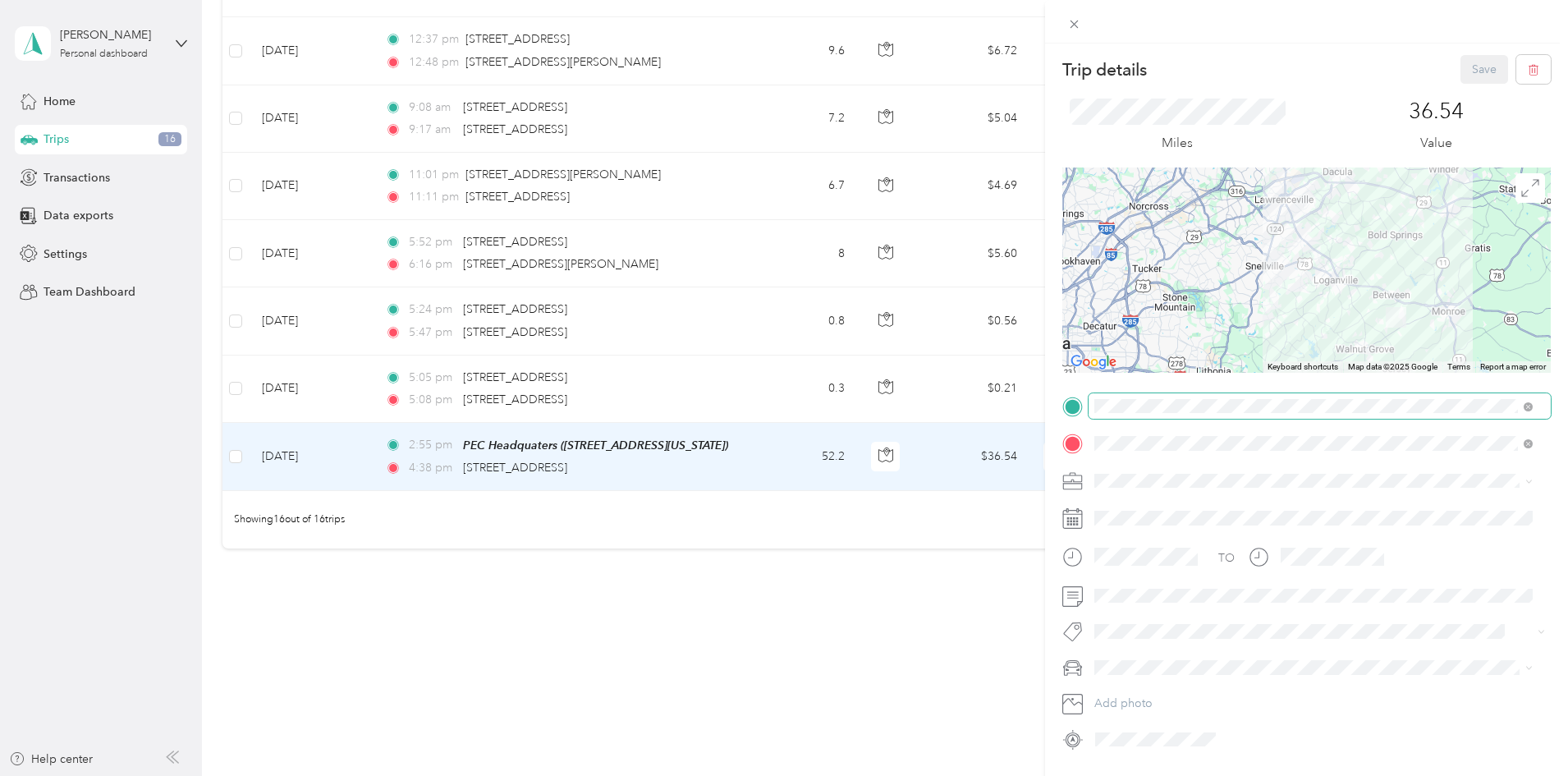
drag, startPoint x: 1383, startPoint y: 231, endPoint x: 1347, endPoint y: 393, distance: 166.0
click at [1347, 393] on div "Trip details Save This trip cannot be edited because it is either under review,…" at bounding box center [1306, 403] width 488 height 697
click at [1146, 537] on div "Personal" at bounding box center [1313, 538] width 427 height 17
click at [1463, 78] on button "Save" at bounding box center [1484, 69] width 48 height 29
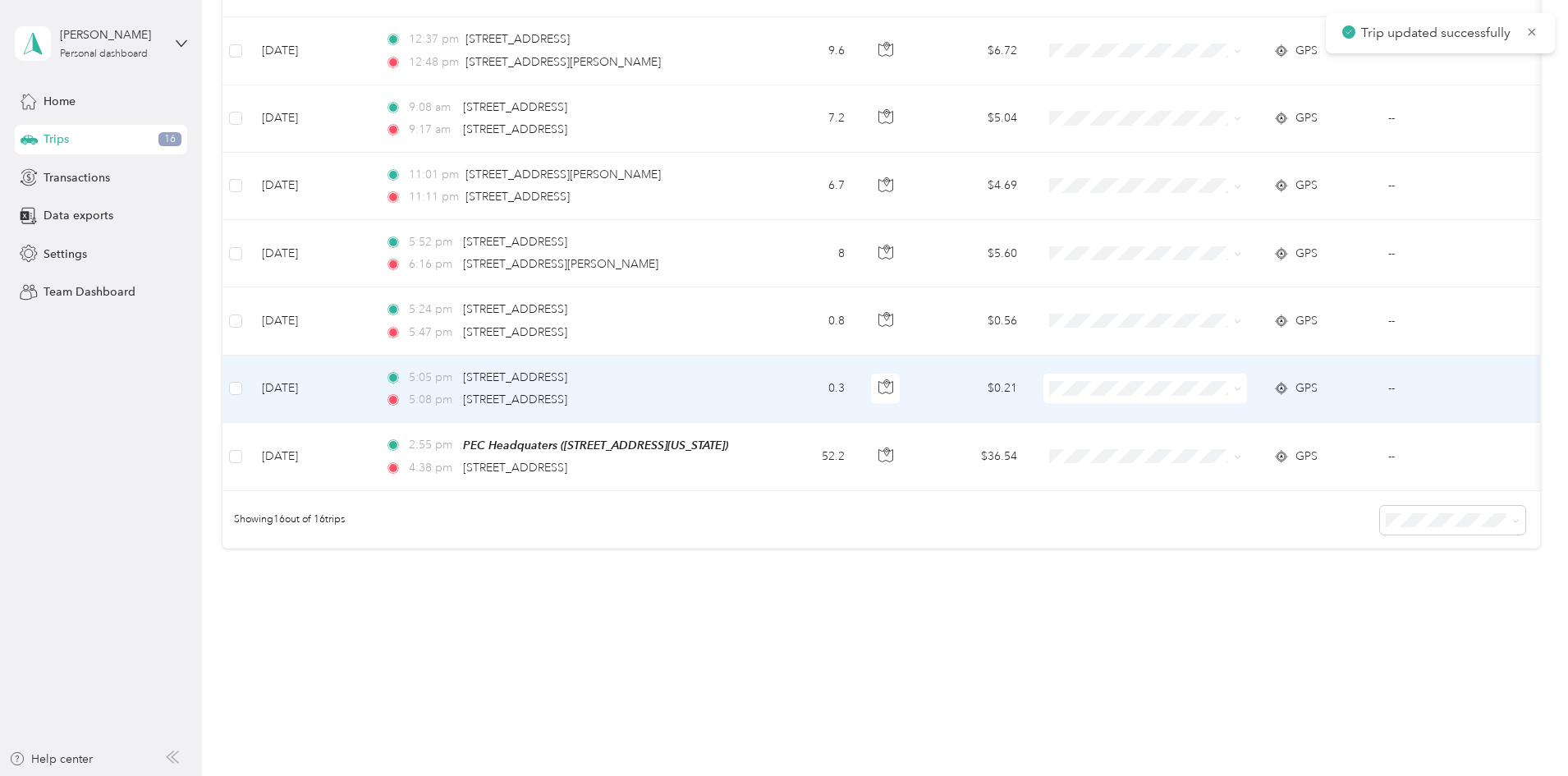
scroll to position [811, 0]
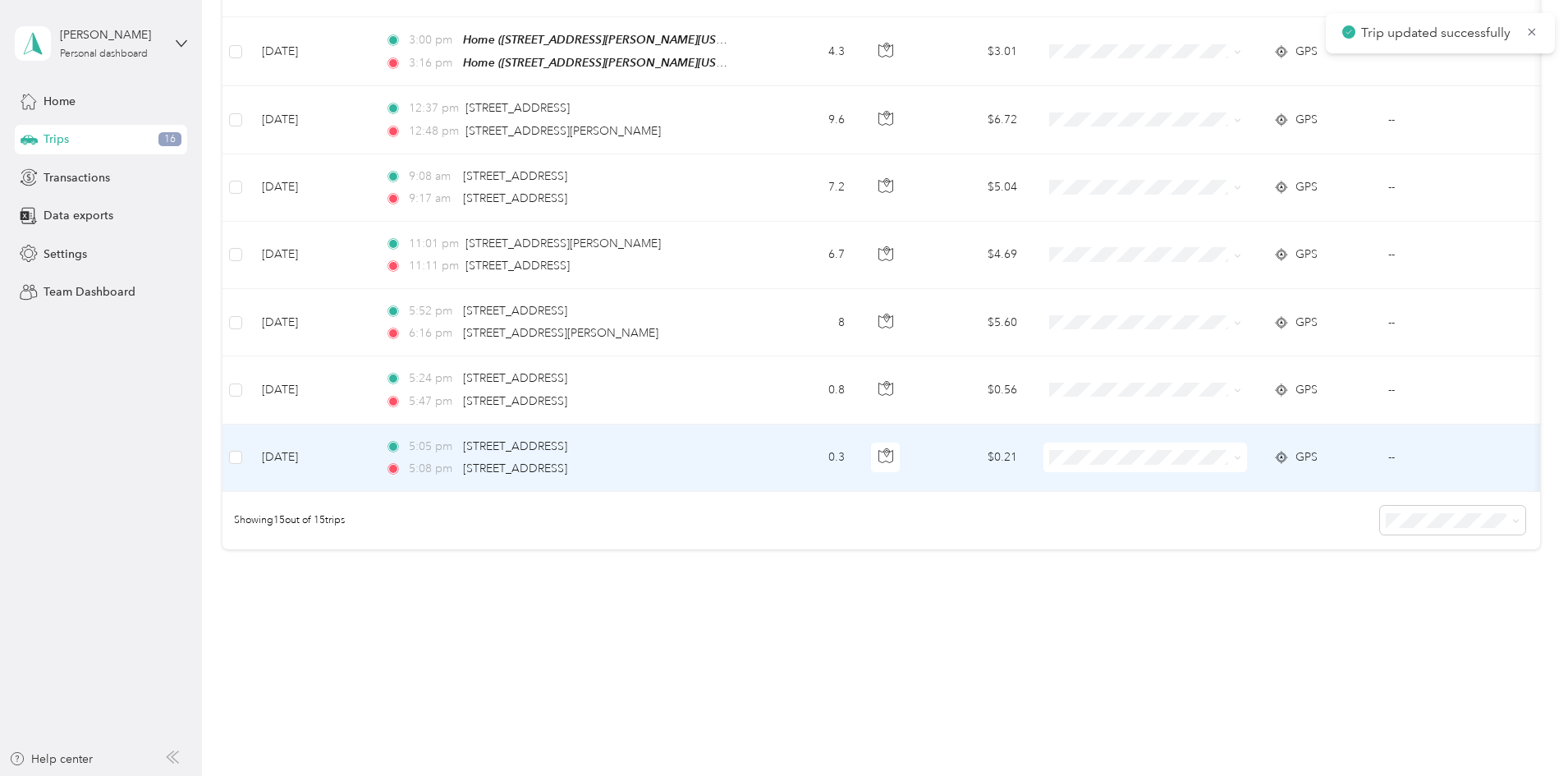
click at [857, 430] on td "0.3" at bounding box center [803, 459] width 108 height 68
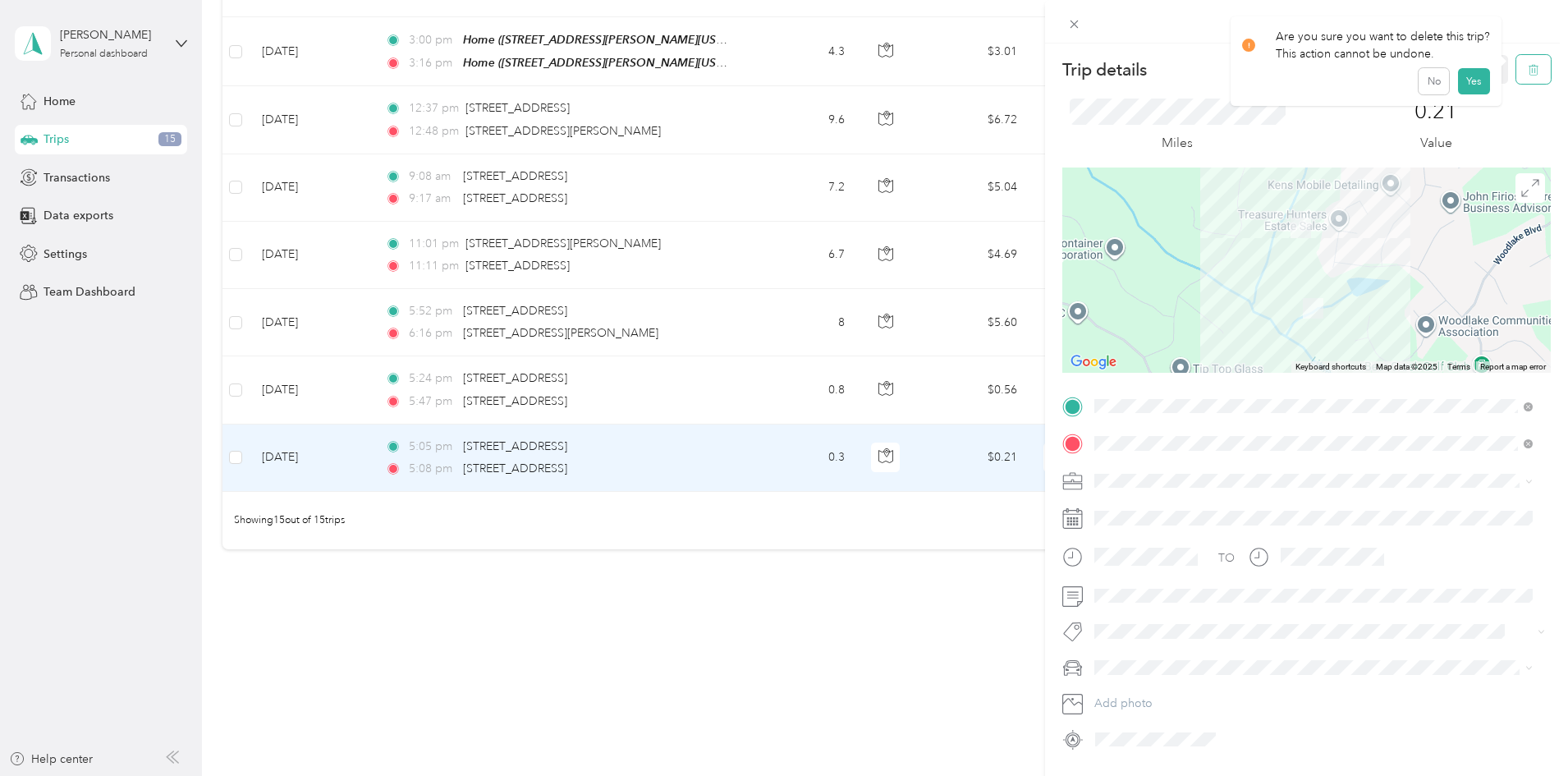
click at [1516, 71] on button "button" at bounding box center [1533, 69] width 35 height 29
click at [1474, 92] on button "Yes" at bounding box center [1472, 90] width 32 height 26
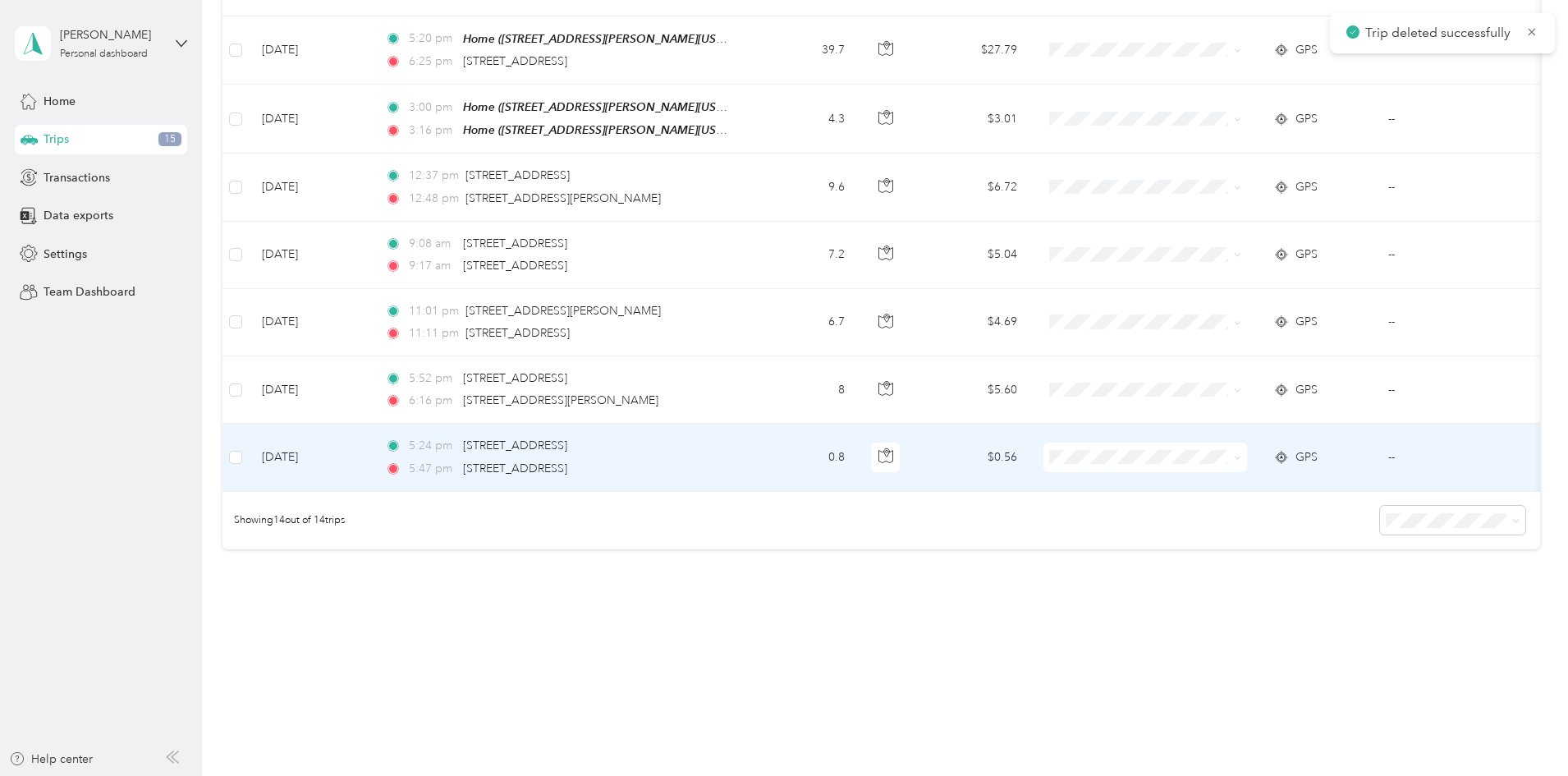
scroll to position [743, 0]
click at [857, 451] on td "0.8" at bounding box center [803, 458] width 108 height 68
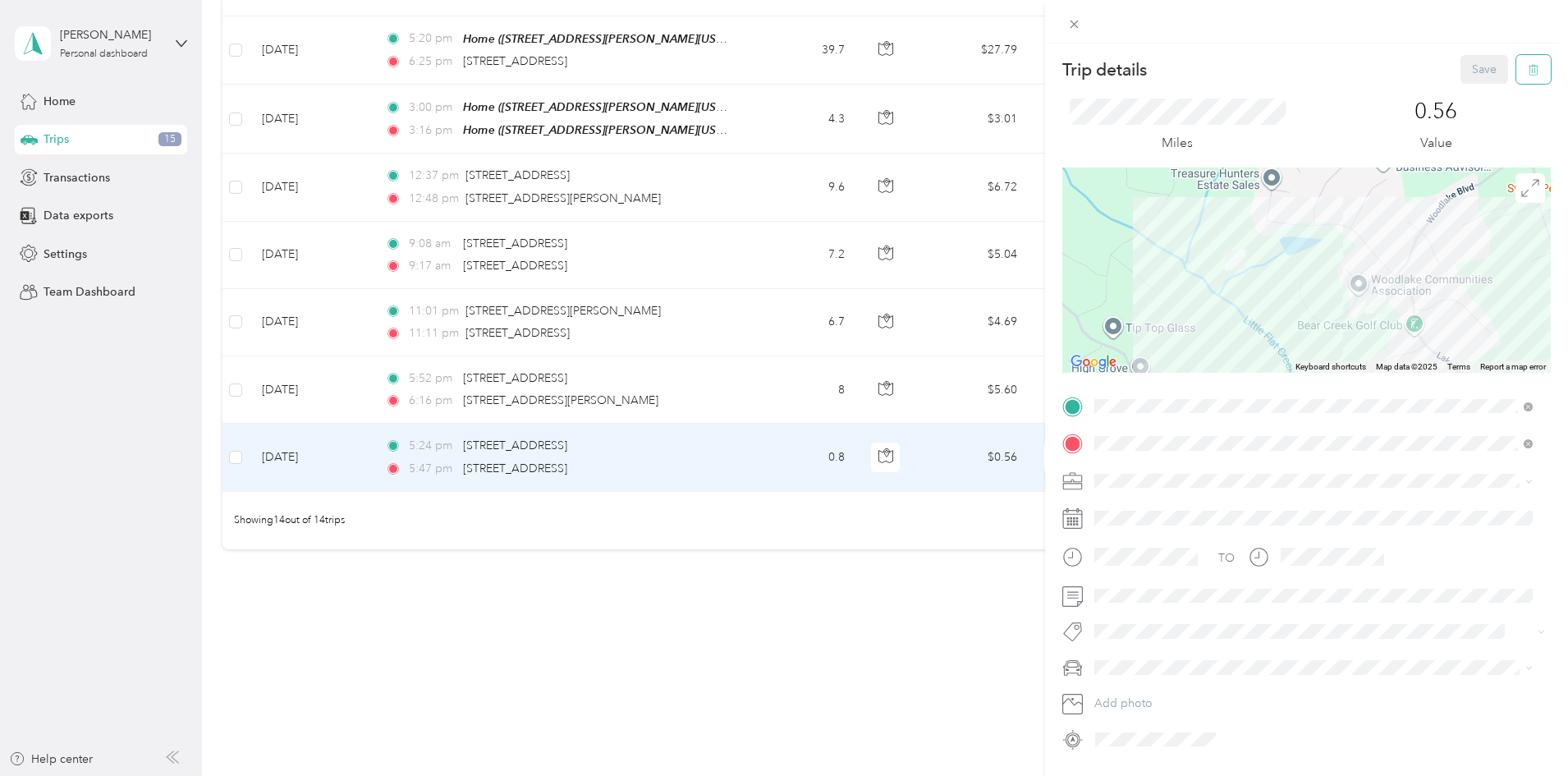
click at [1528, 76] on icon "button" at bounding box center [1533, 70] width 12 height 12
click at [1481, 94] on button "Yes" at bounding box center [1472, 90] width 32 height 26
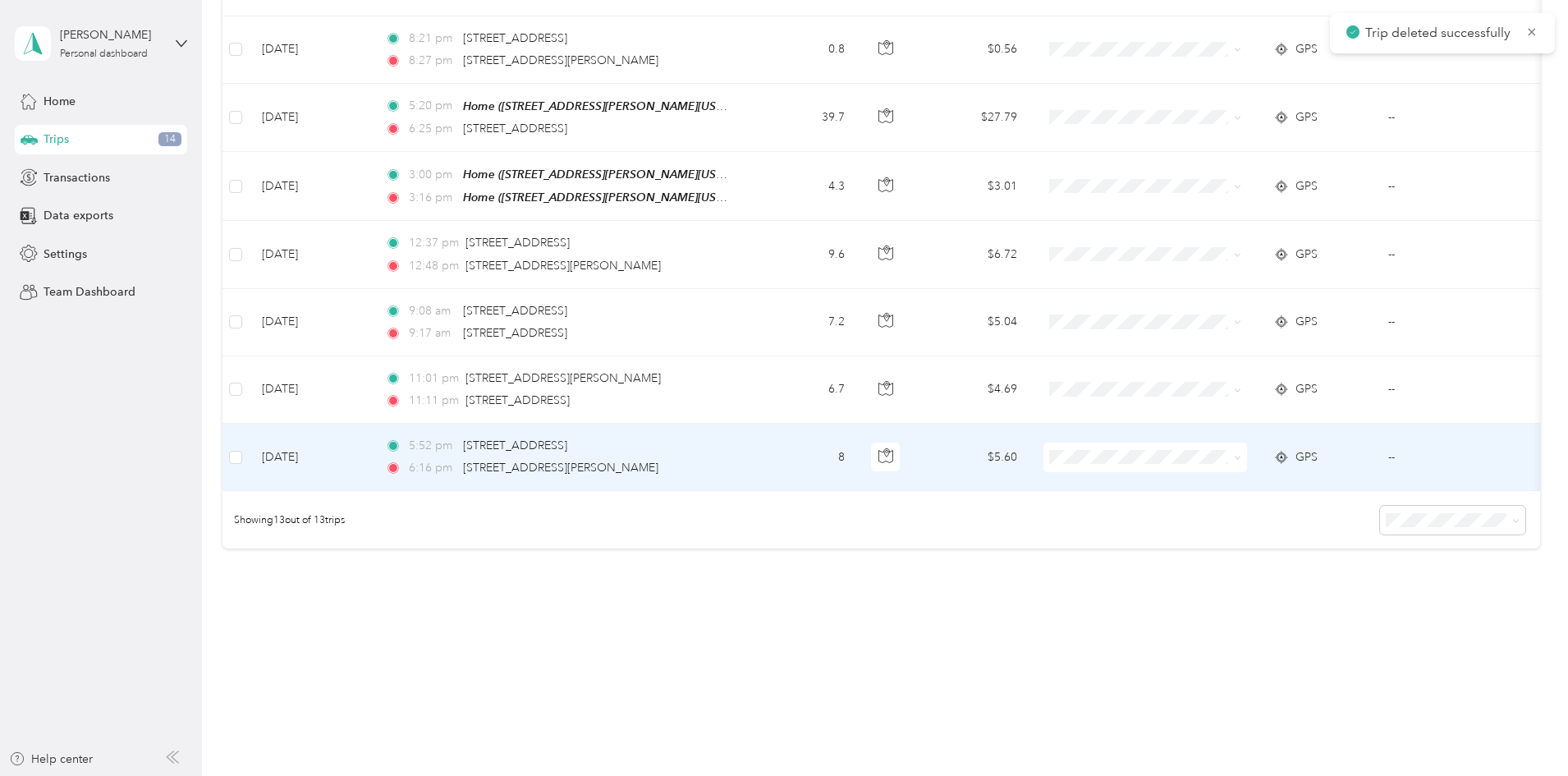
scroll to position [675, 0]
click at [857, 454] on td "8" at bounding box center [803, 458] width 108 height 68
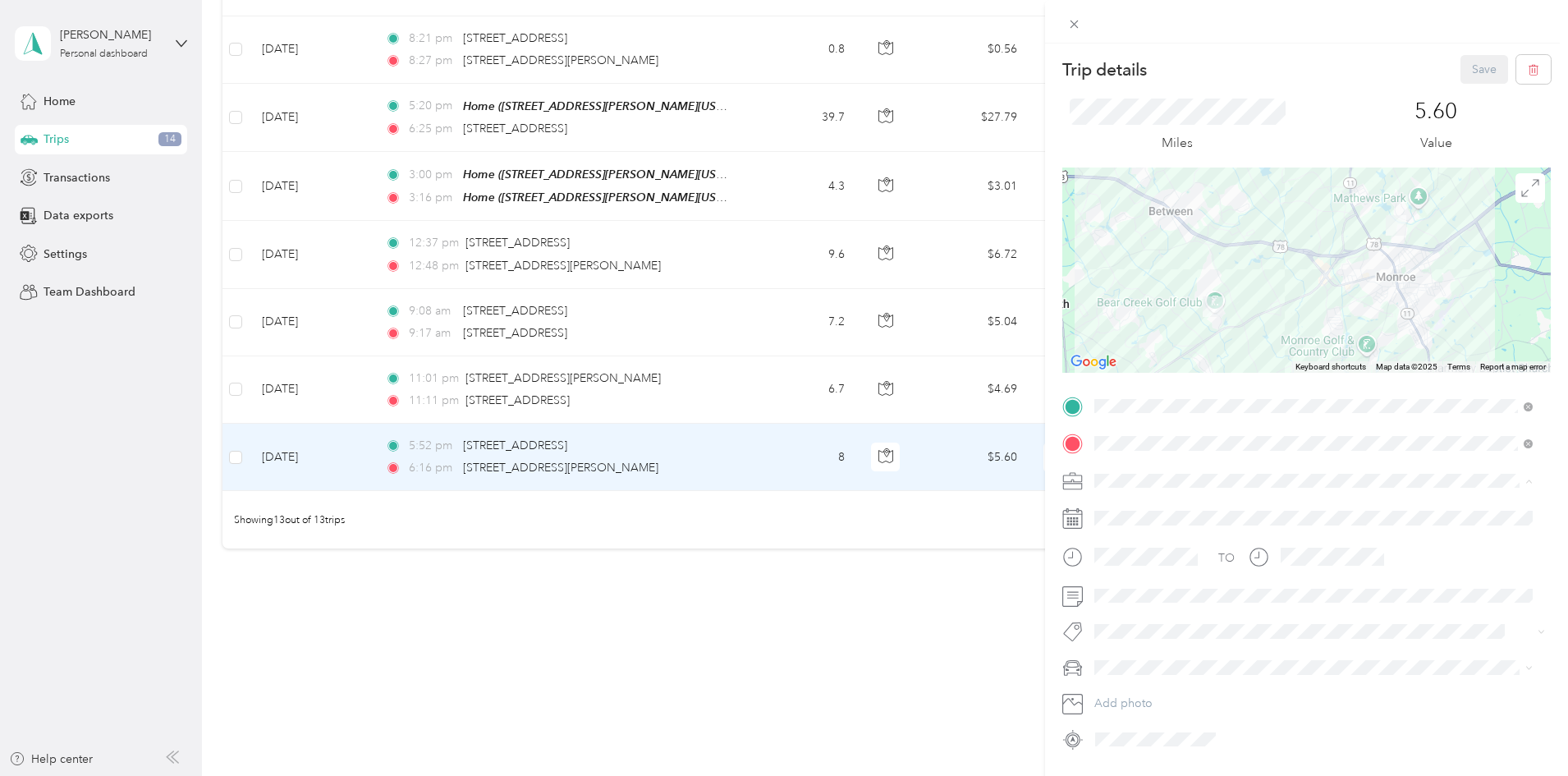
click at [1117, 535] on span "Personal" at bounding box center [1121, 538] width 44 height 14
click at [1463, 68] on button "Save" at bounding box center [1484, 69] width 48 height 29
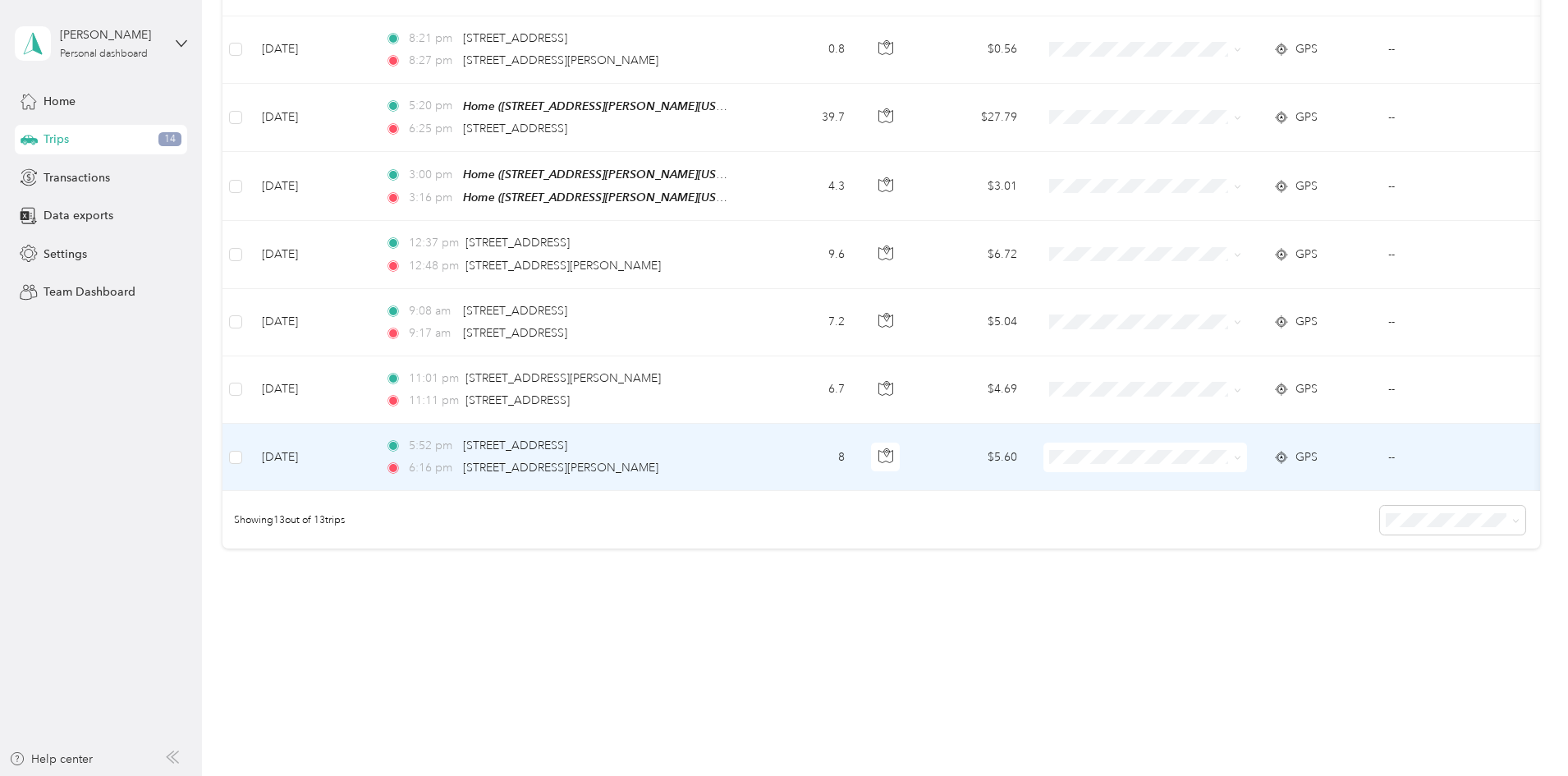
scroll to position [609, 0]
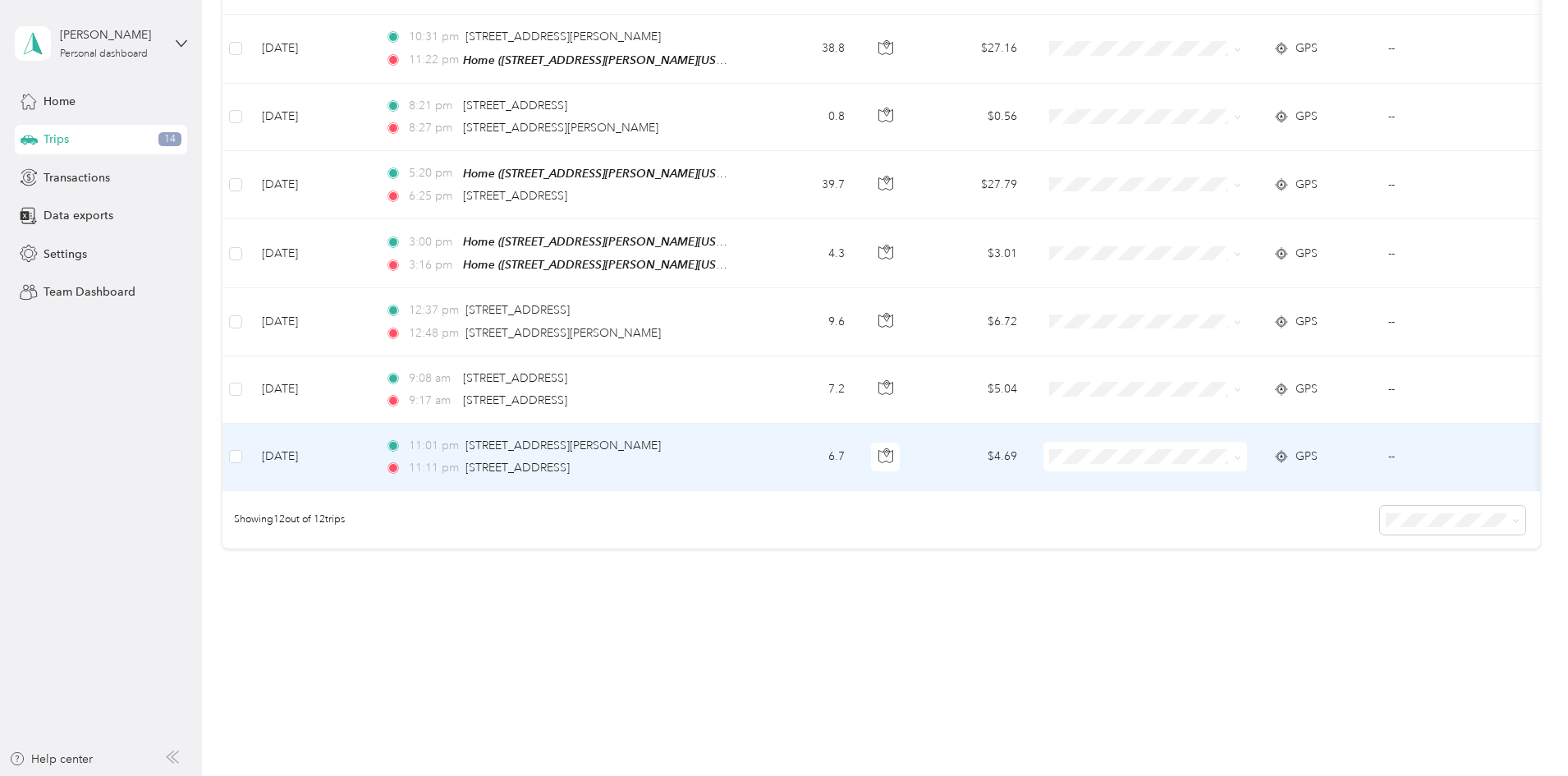
click at [857, 435] on td "6.7" at bounding box center [803, 458] width 108 height 68
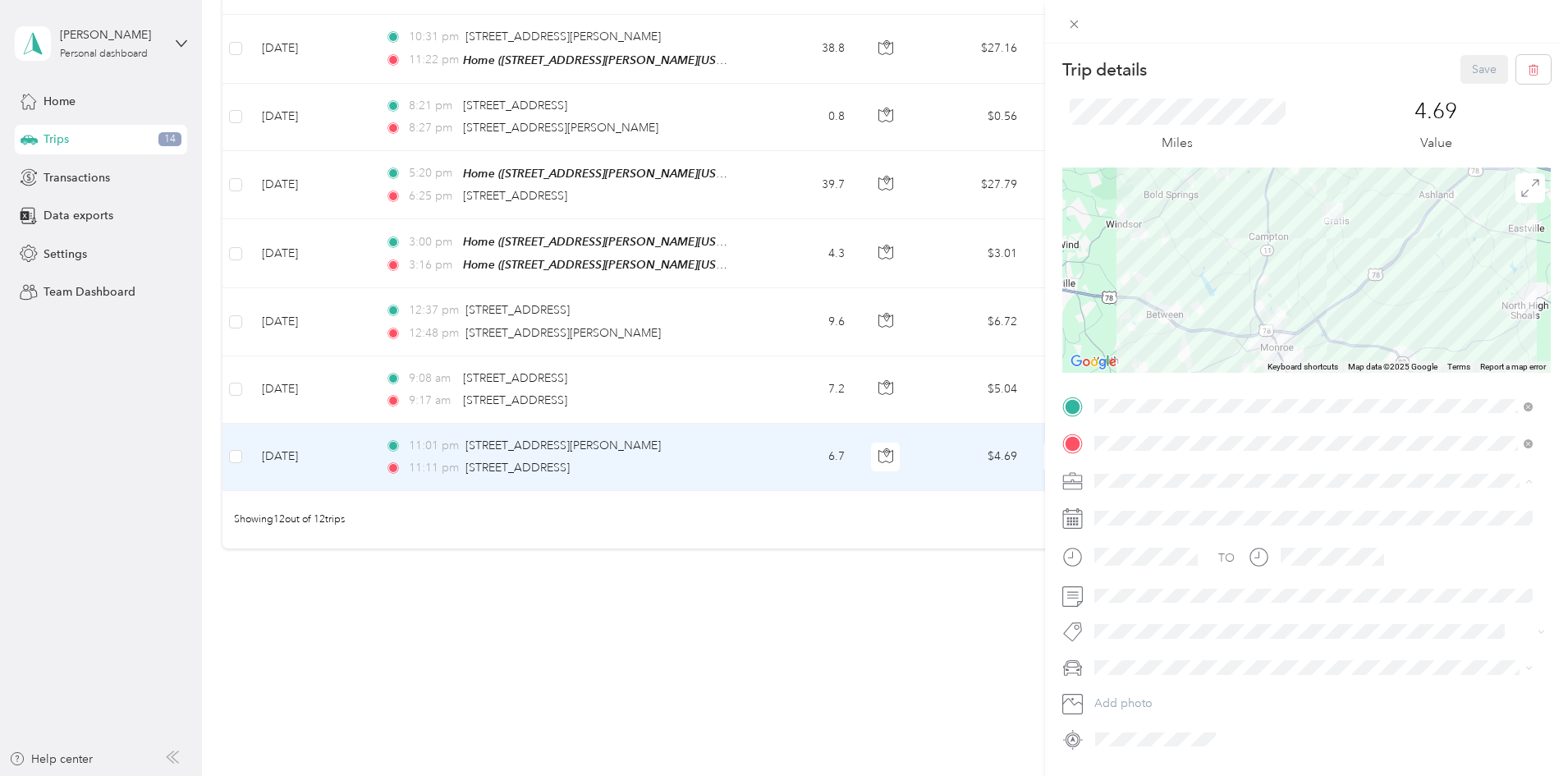
click at [1120, 531] on span "Personal" at bounding box center [1121, 538] width 44 height 14
click at [1472, 68] on button "Save" at bounding box center [1484, 69] width 48 height 29
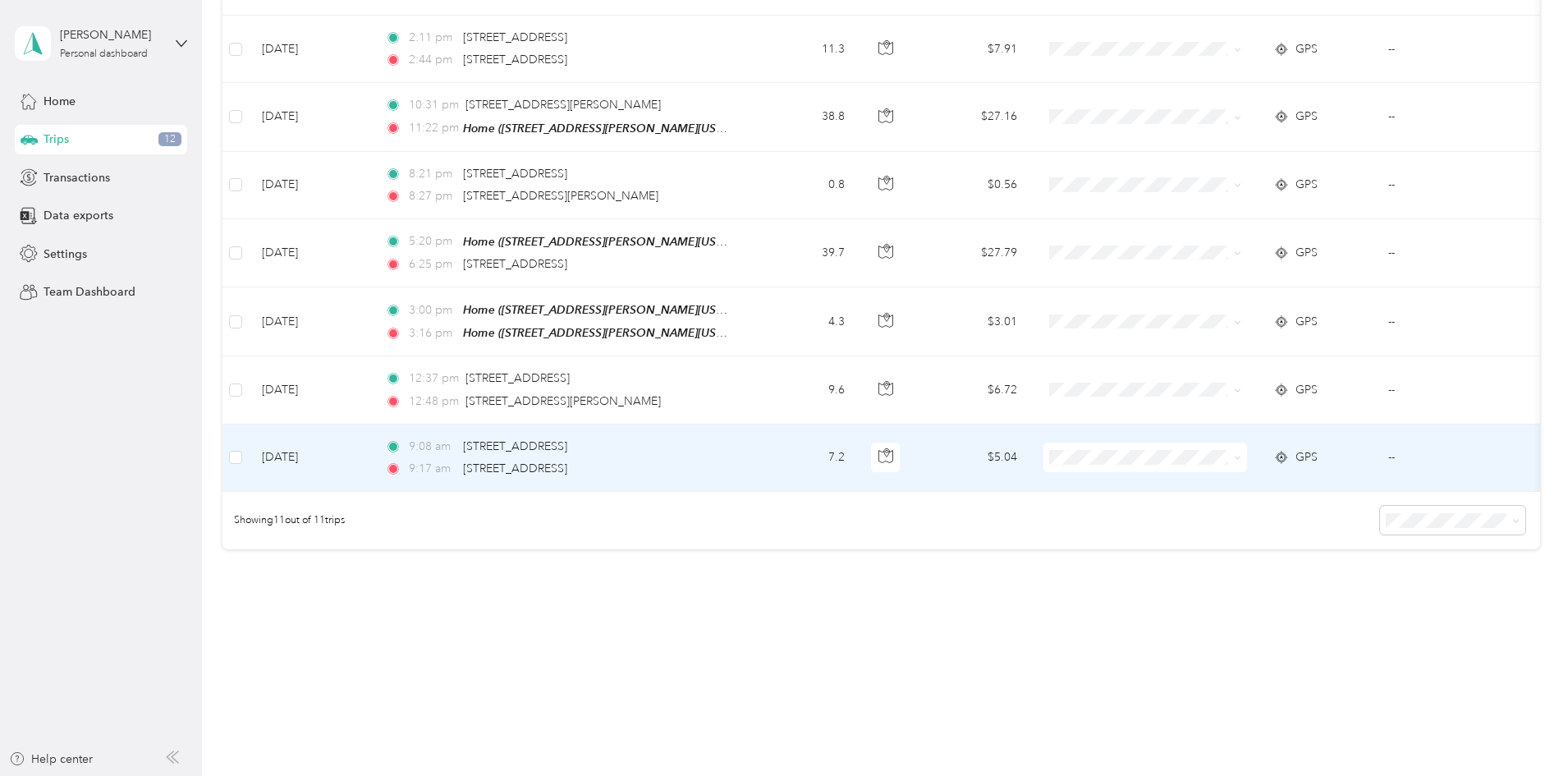
scroll to position [540, 0]
click at [857, 445] on td "7.2" at bounding box center [803, 459] width 108 height 68
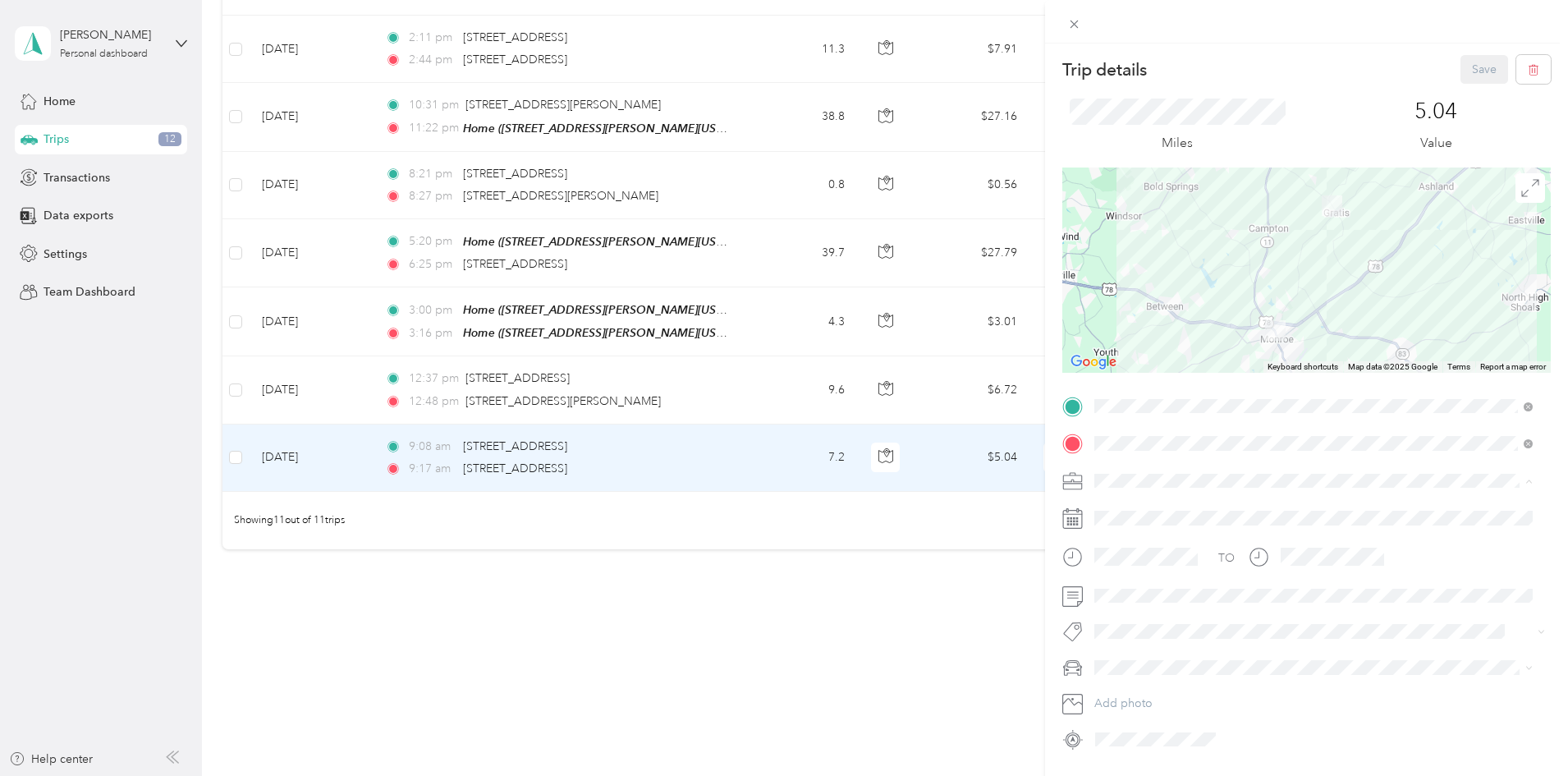
click at [1127, 538] on span "Personal" at bounding box center [1121, 538] width 44 height 14
click at [1463, 74] on button "Save" at bounding box center [1484, 69] width 48 height 29
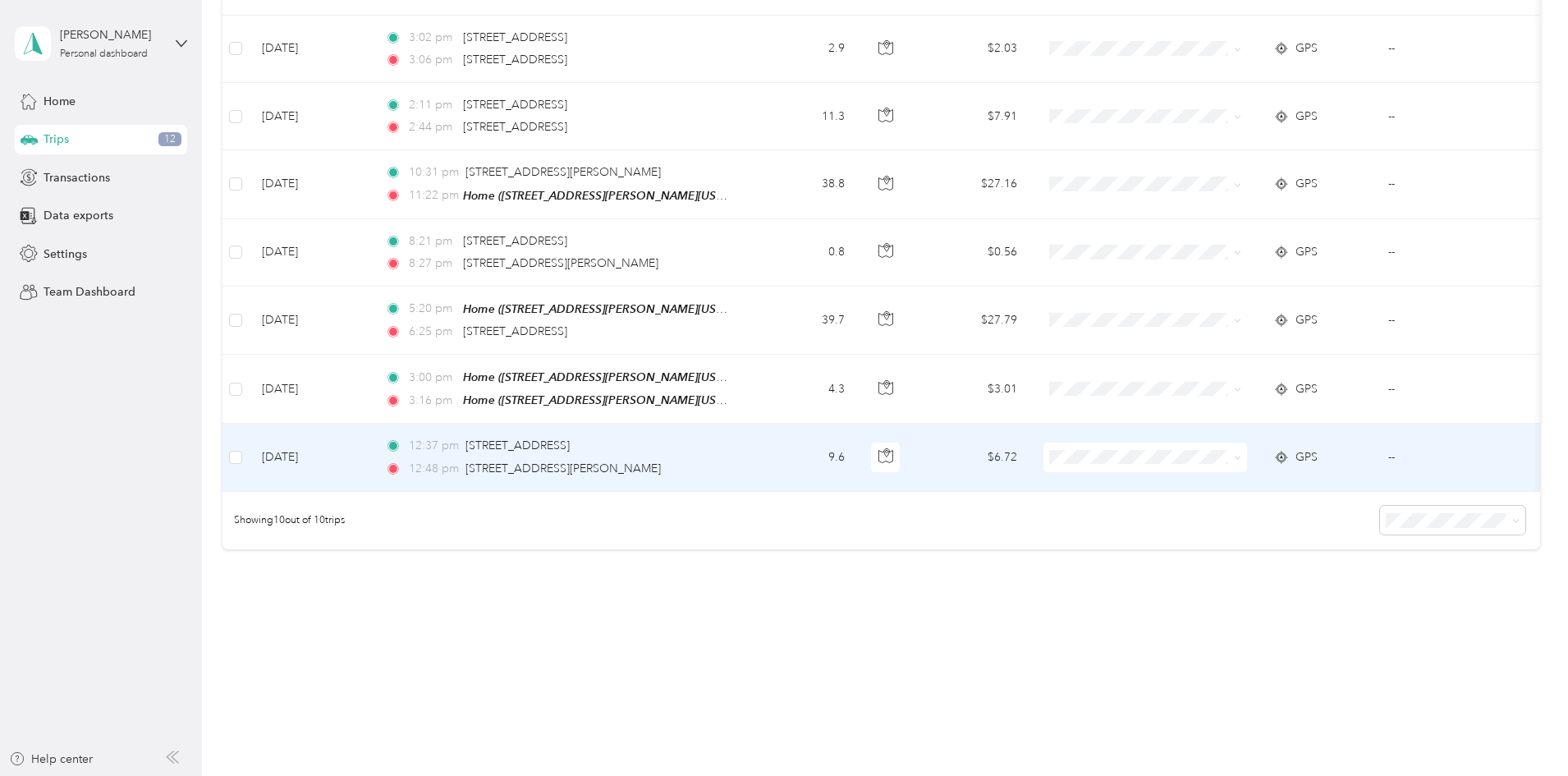
scroll to position [473, 0]
click at [857, 443] on td "9.6" at bounding box center [803, 458] width 108 height 68
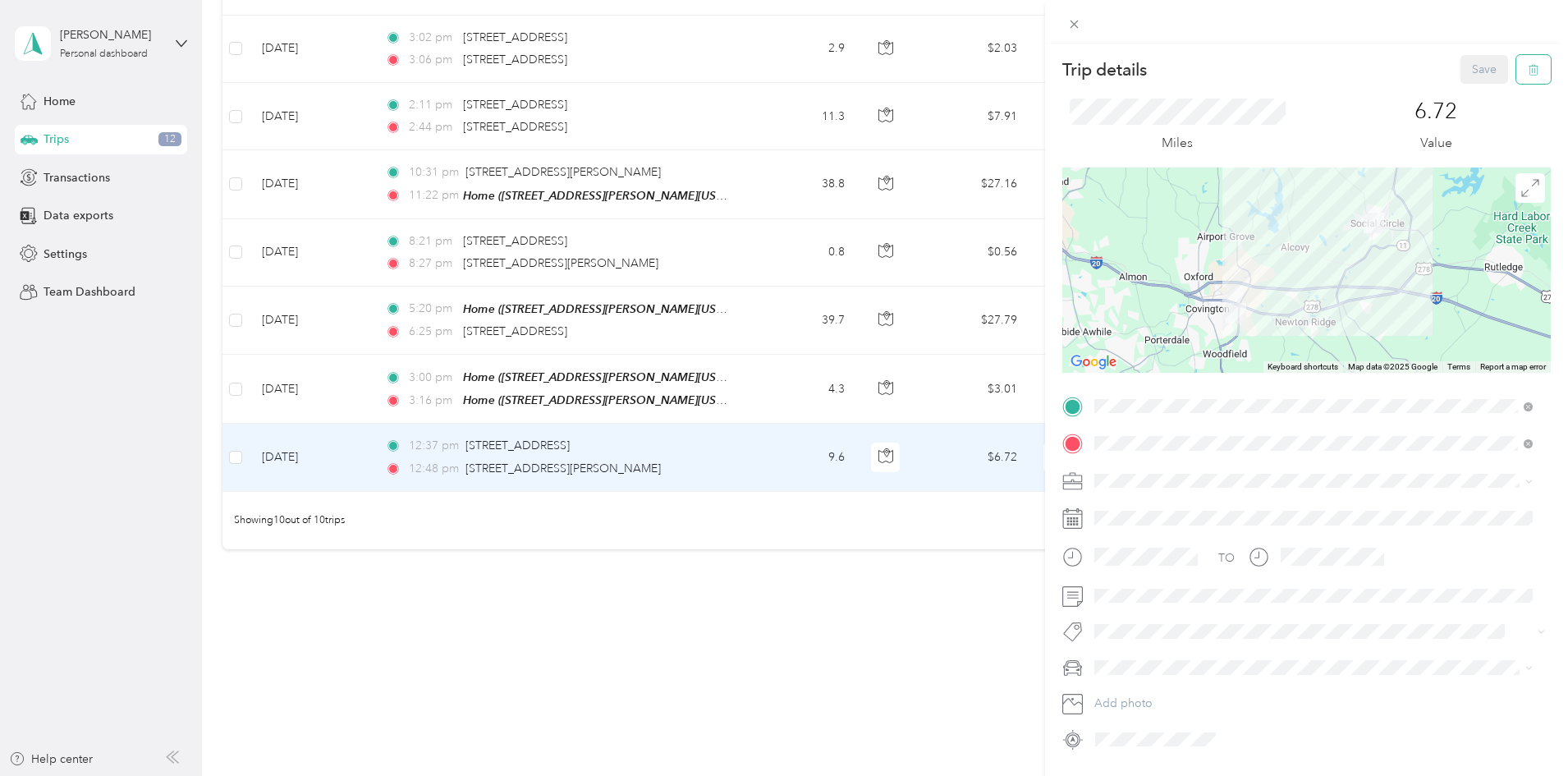
click at [1528, 63] on span "button" at bounding box center [1533, 69] width 12 height 14
click at [1480, 92] on button "Yes" at bounding box center [1472, 90] width 32 height 26
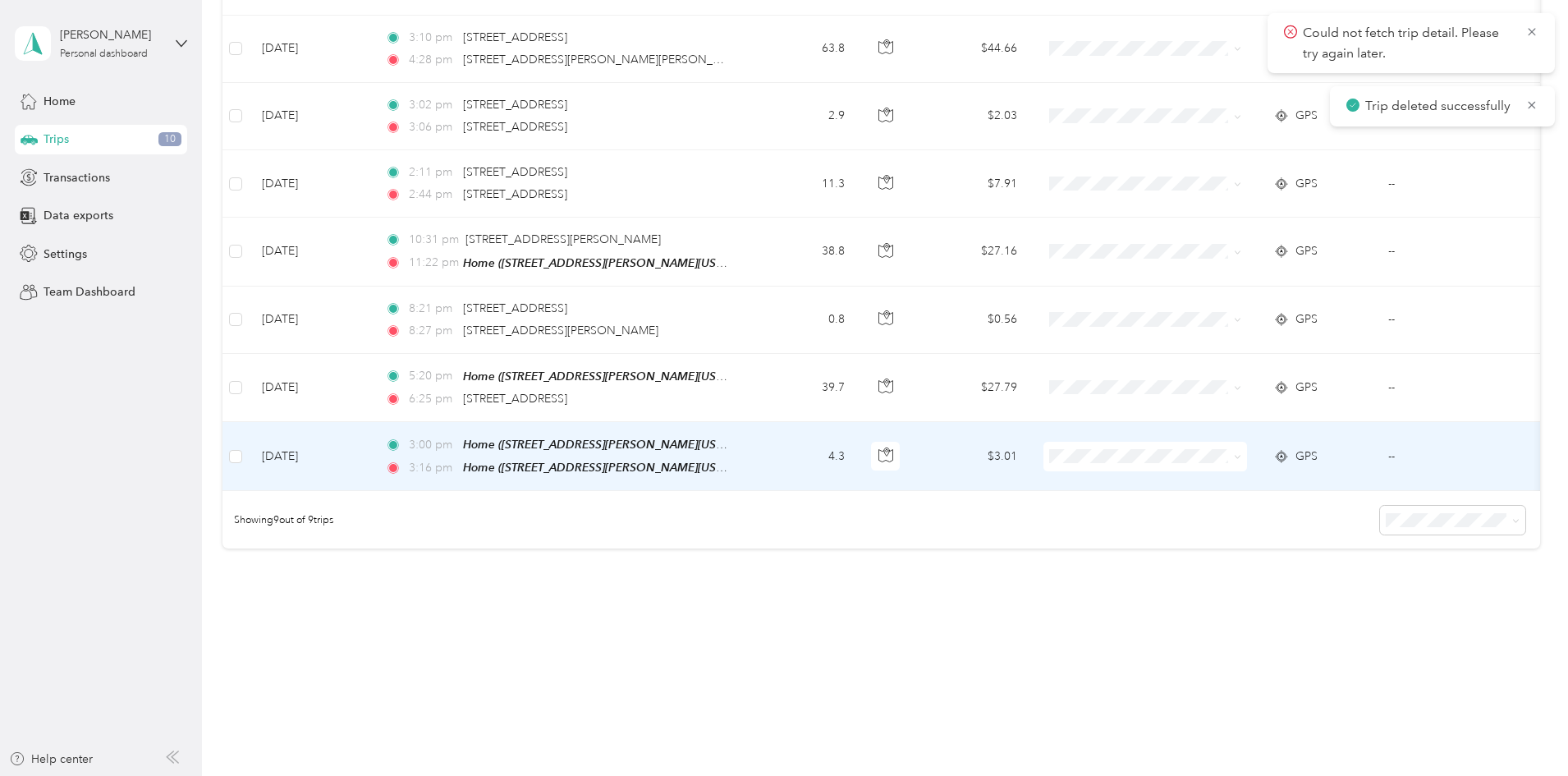
scroll to position [406, 0]
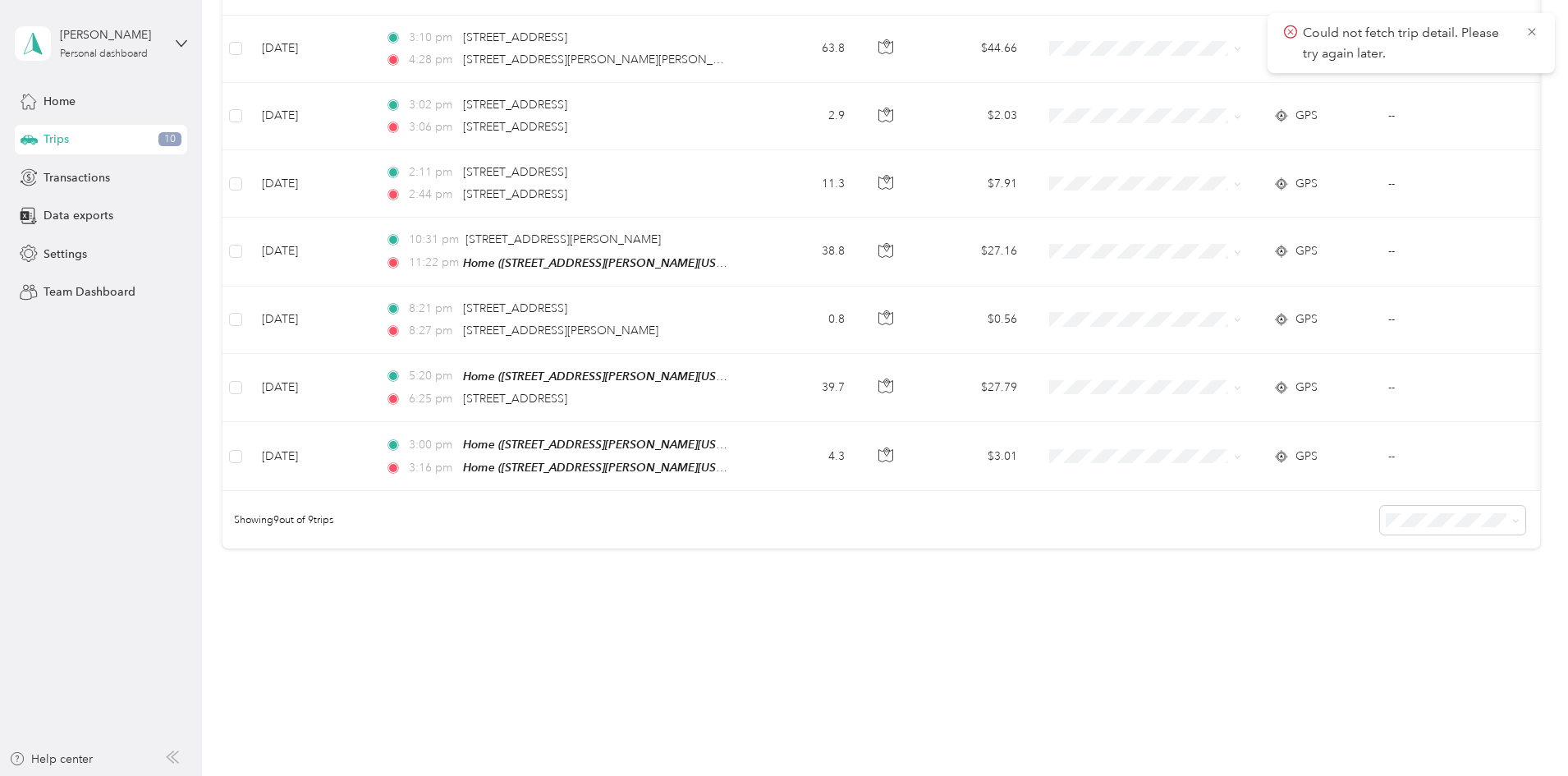
click at [670, 587] on div "13,566.78 mi Work 8,323.32 mi Personal 19.1 mi Other 467.8 mi Unclassified $9,4…" at bounding box center [881, 140] width 1317 height 933
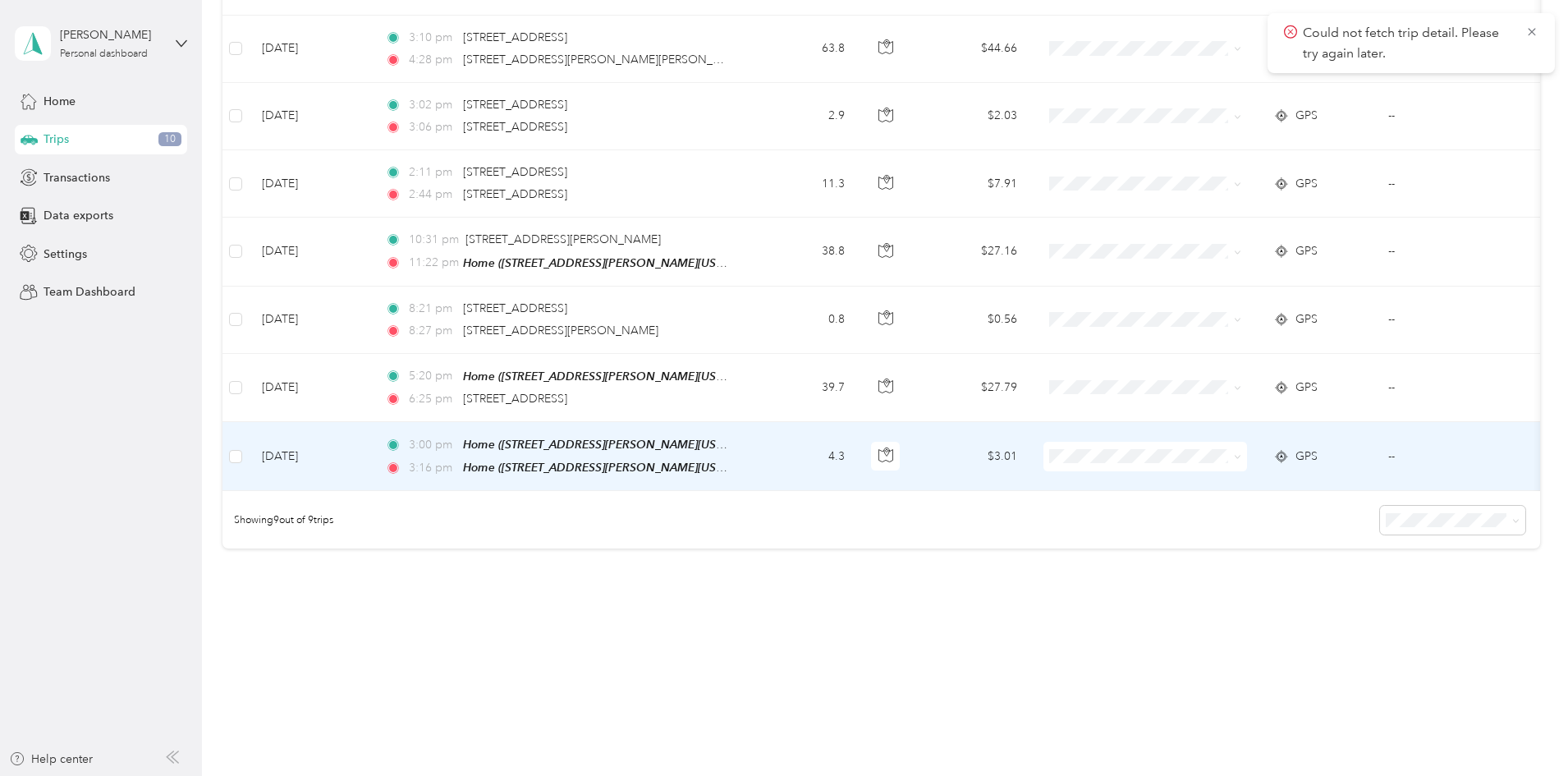
click at [857, 433] on td "4.3" at bounding box center [803, 457] width 108 height 69
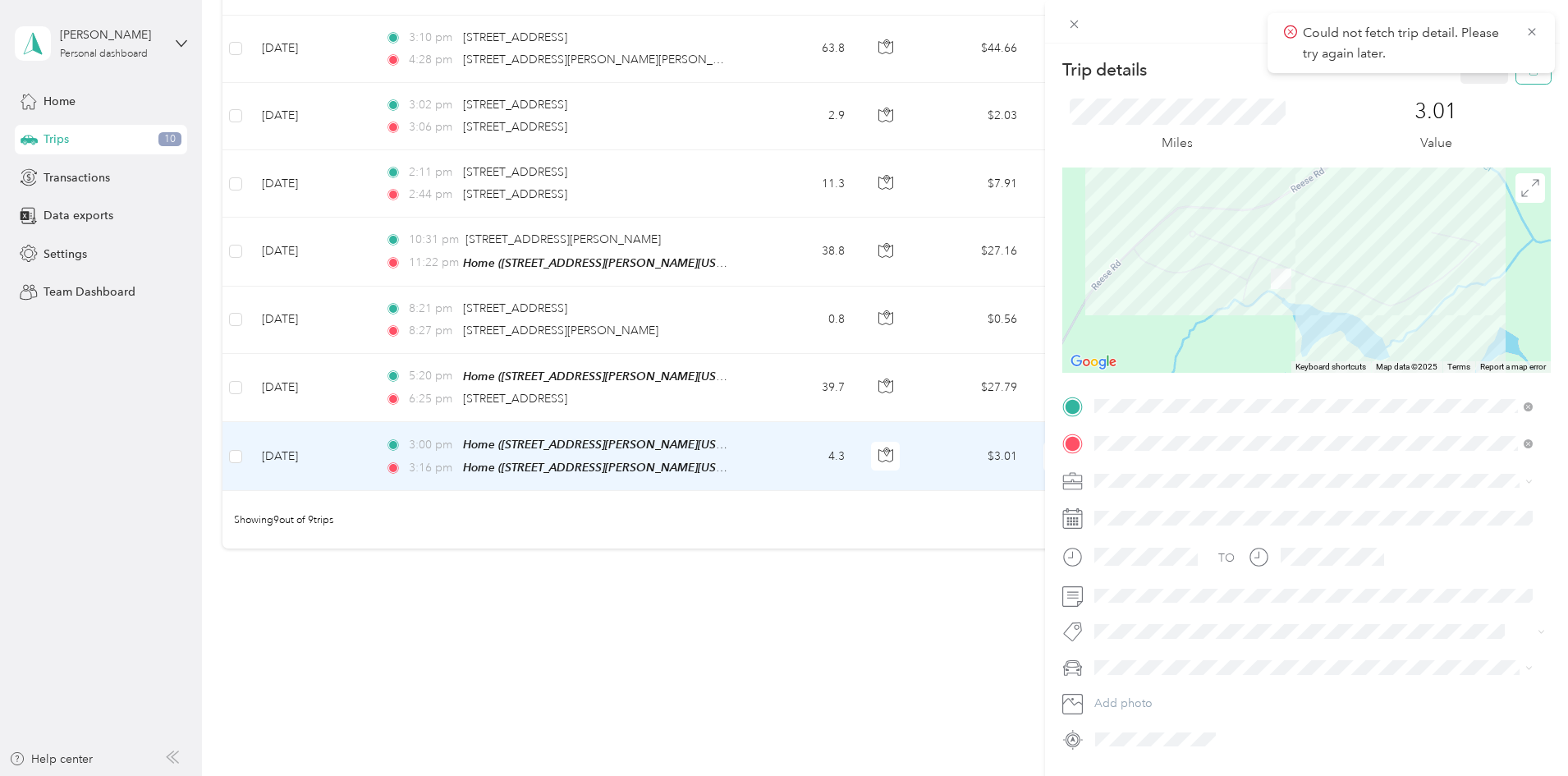
click at [1516, 77] on button "button" at bounding box center [1533, 69] width 35 height 29
click at [1463, 92] on button "Yes" at bounding box center [1472, 90] width 32 height 26
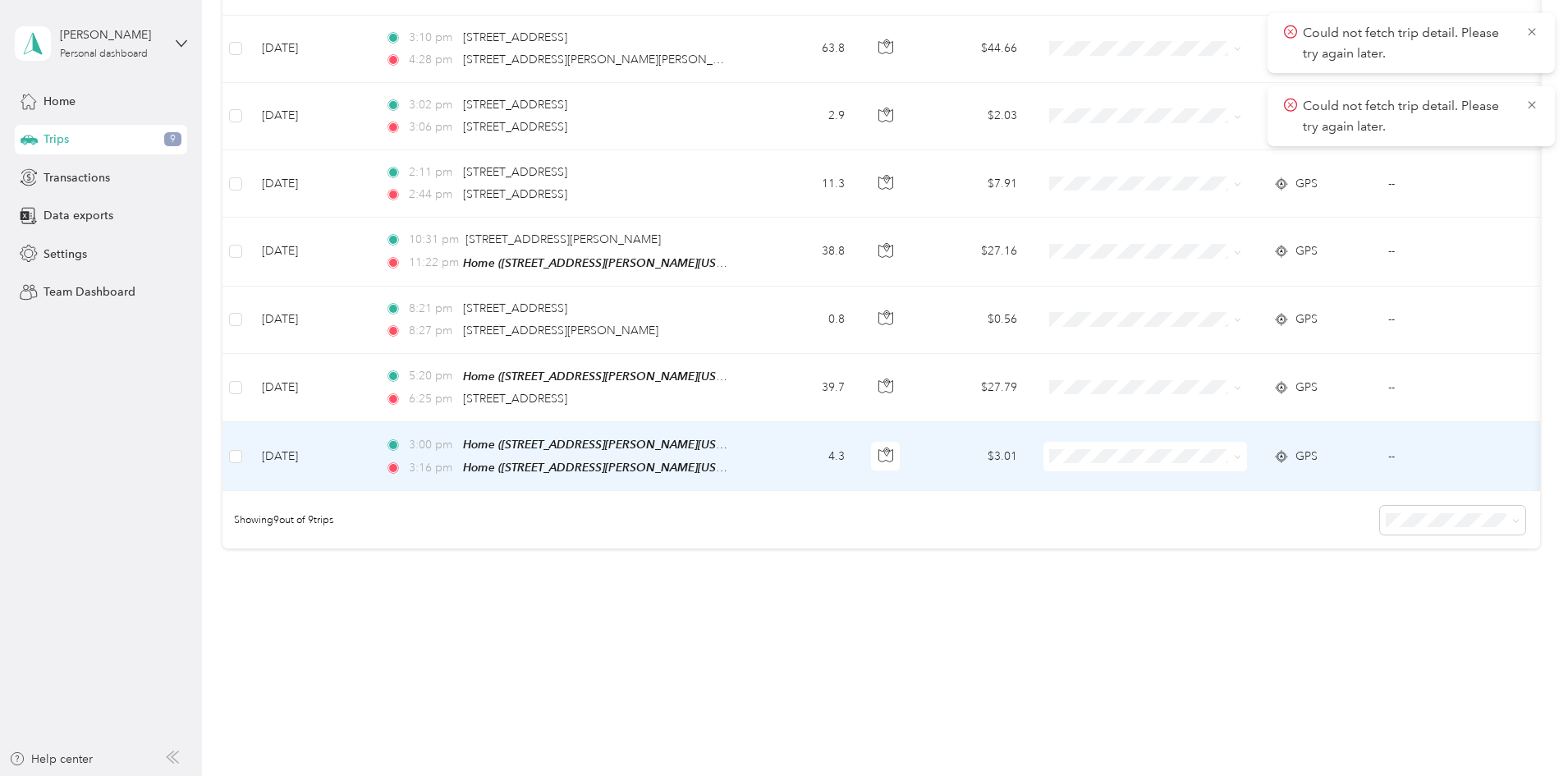
click at [857, 442] on td "4.3" at bounding box center [803, 457] width 108 height 69
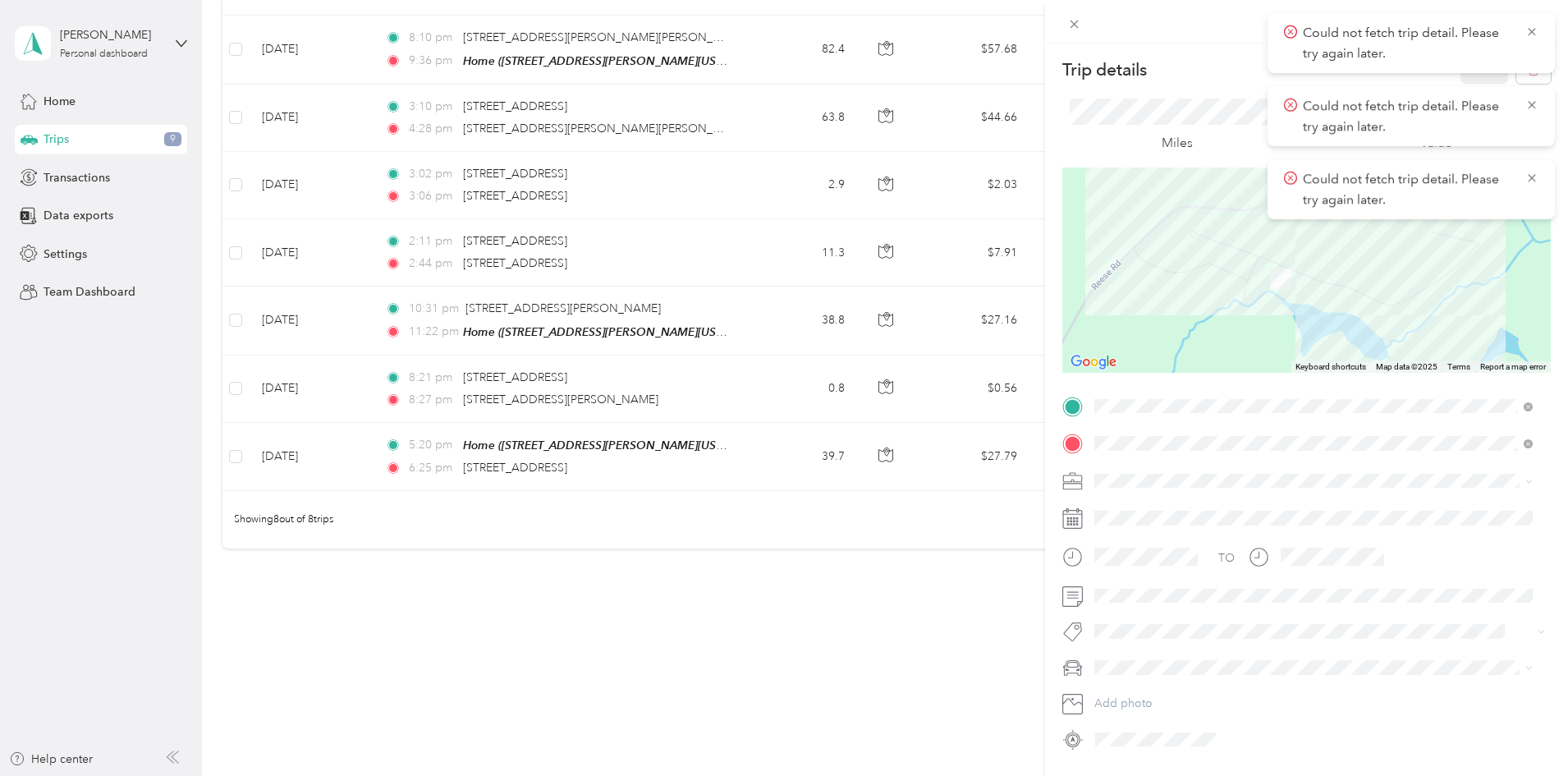
scroll to position [338, 0]
click at [866, 444] on div "Trip details Save This trip cannot be edited because it is either under review,…" at bounding box center [784, 388] width 1568 height 776
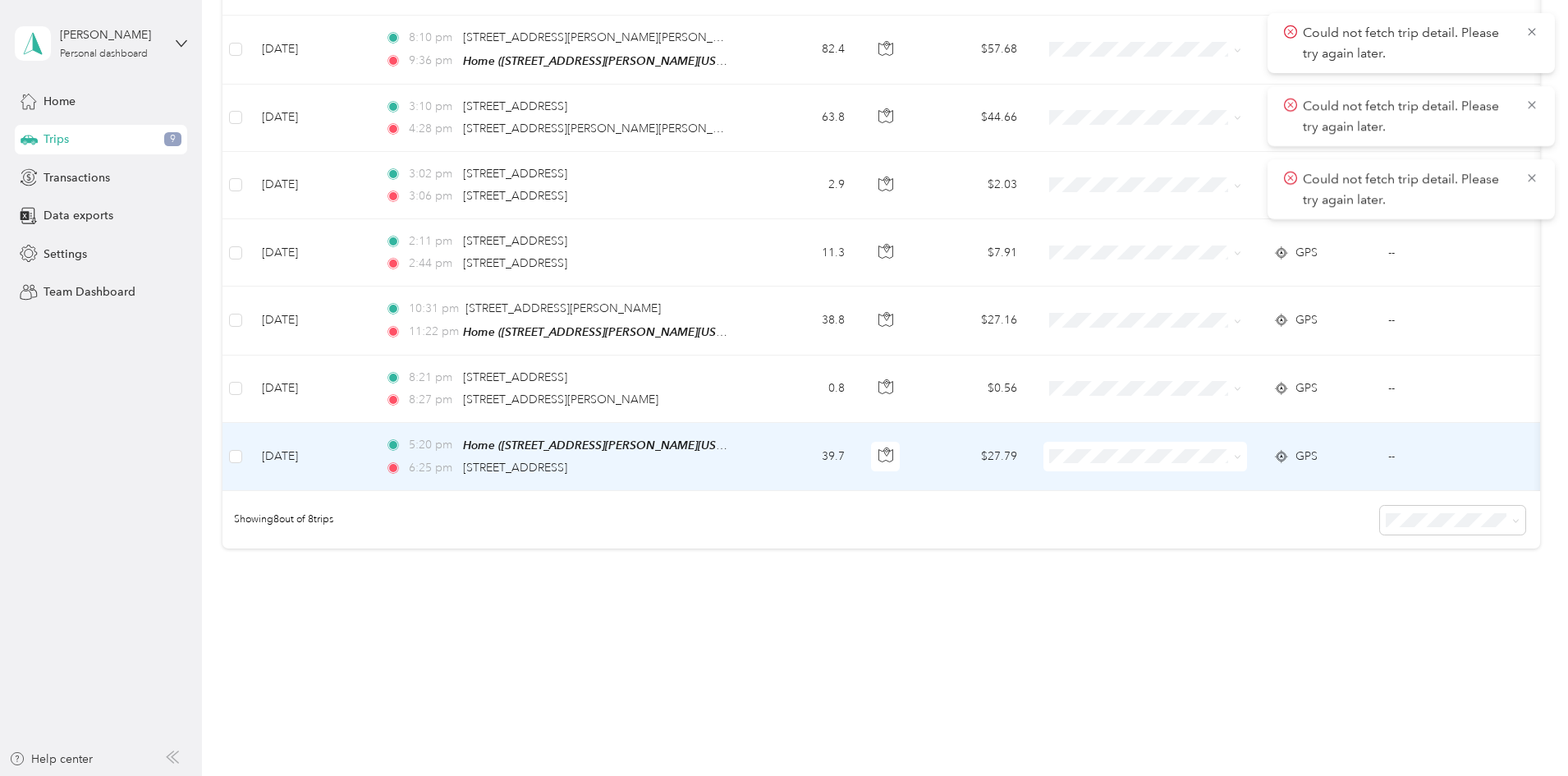
click at [857, 438] on td "39.7" at bounding box center [803, 457] width 108 height 68
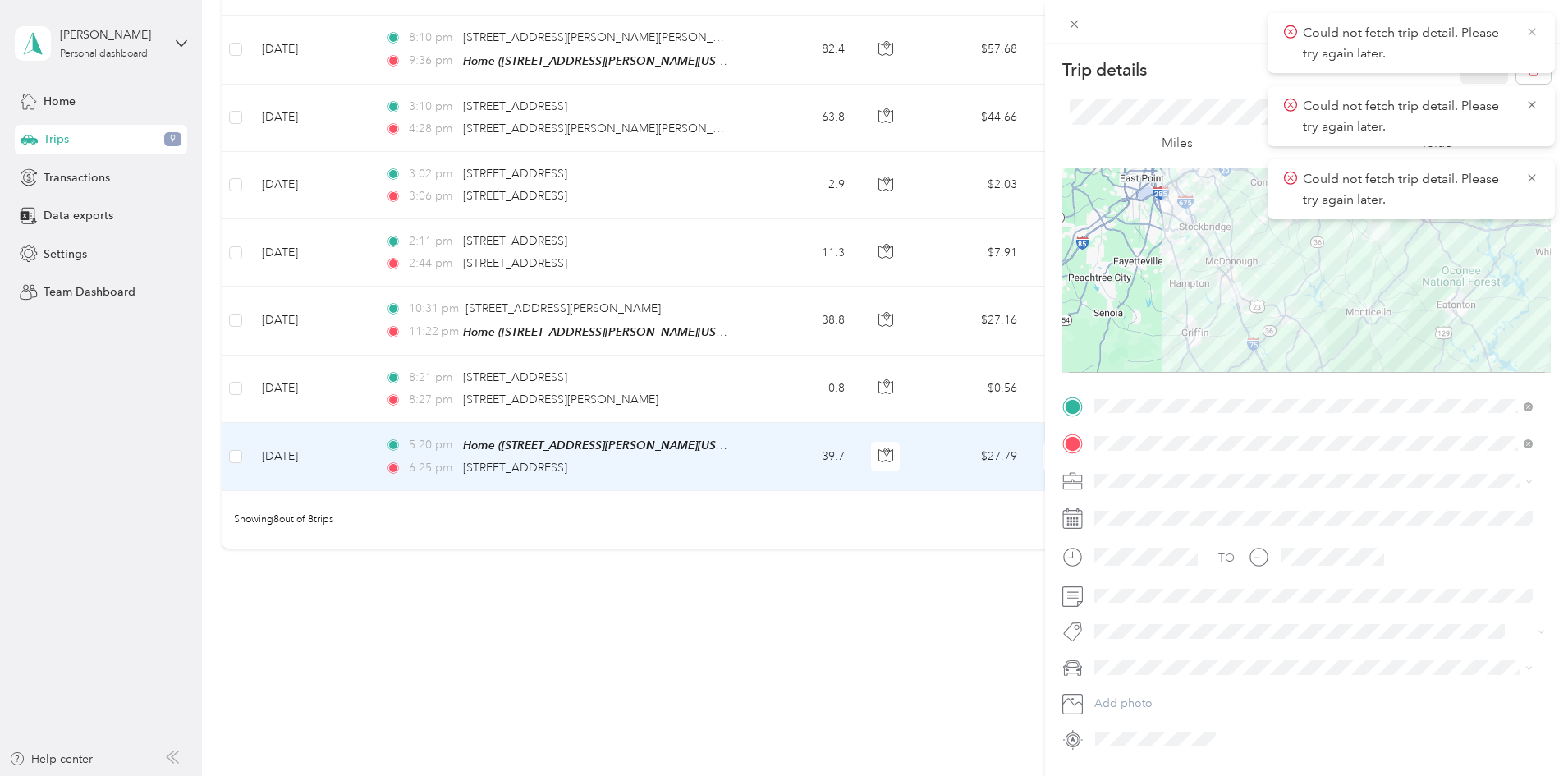
click at [1533, 36] on icon at bounding box center [1532, 32] width 13 height 15
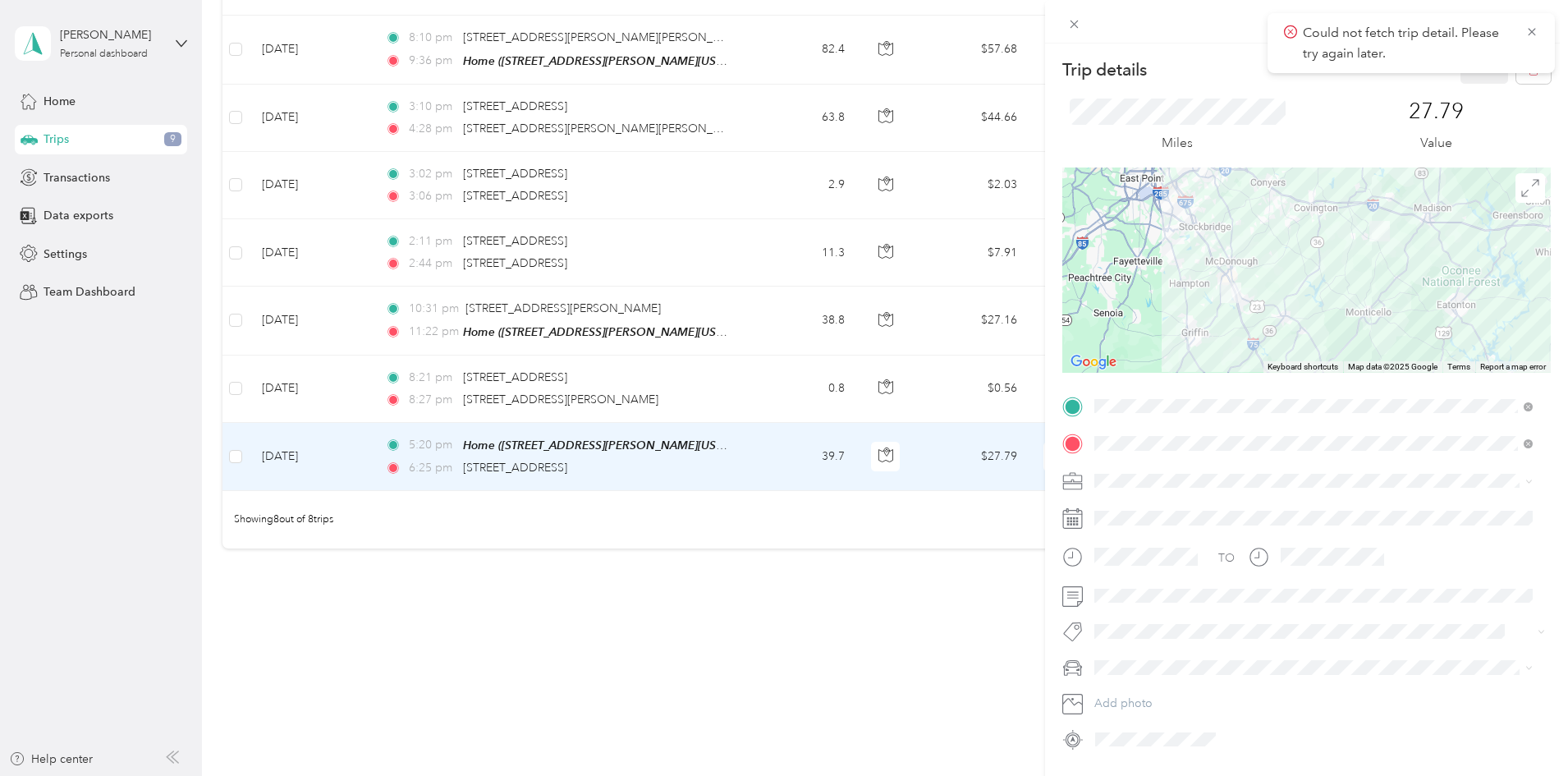
click at [1533, 36] on icon at bounding box center [1532, 32] width 13 height 15
click at [1122, 534] on span "Personal" at bounding box center [1121, 538] width 44 height 14
click at [1469, 76] on button "Save" at bounding box center [1484, 69] width 48 height 29
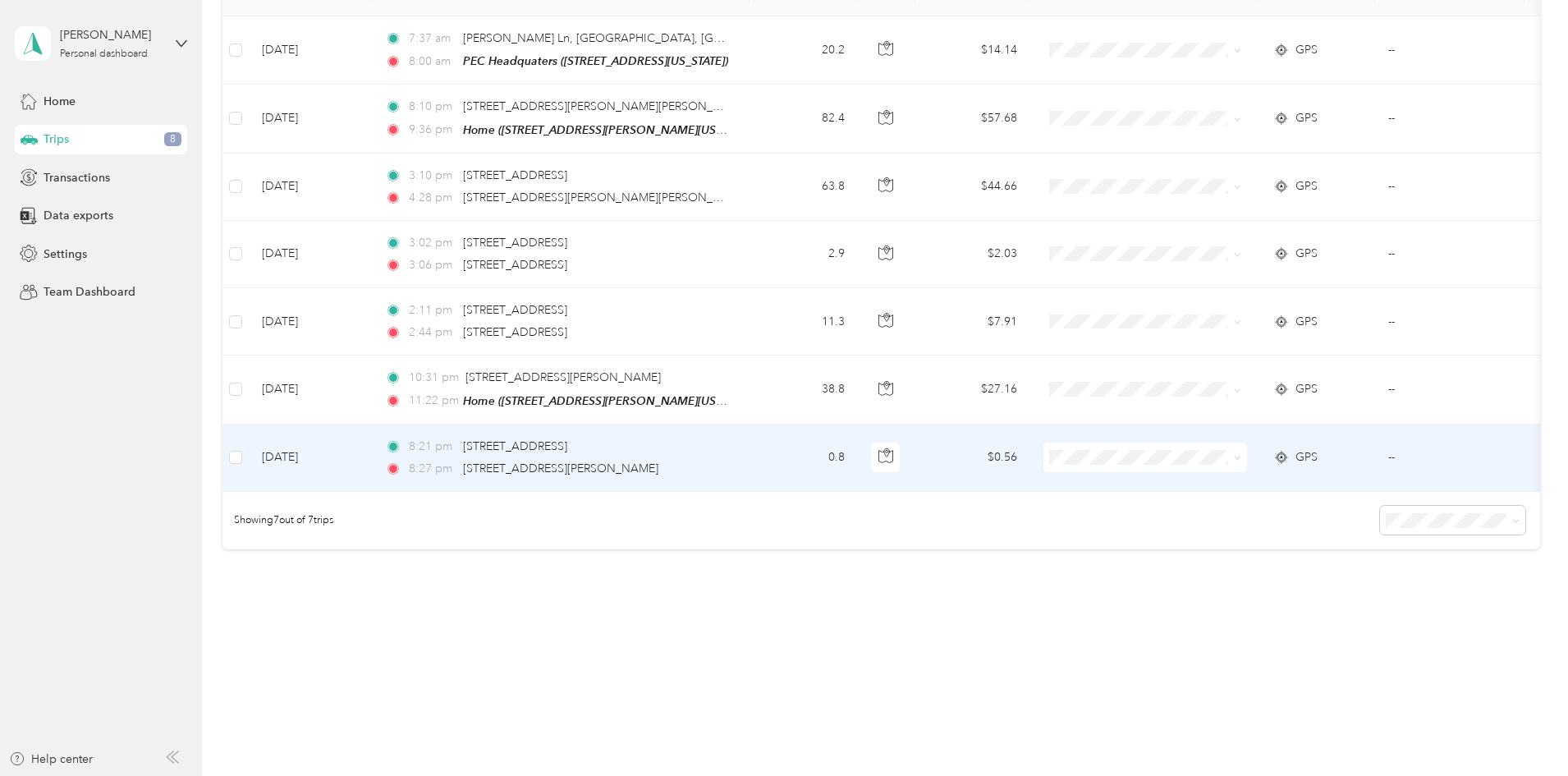
scroll to position [270, 0]
click at [857, 448] on td "0.8" at bounding box center [803, 459] width 108 height 68
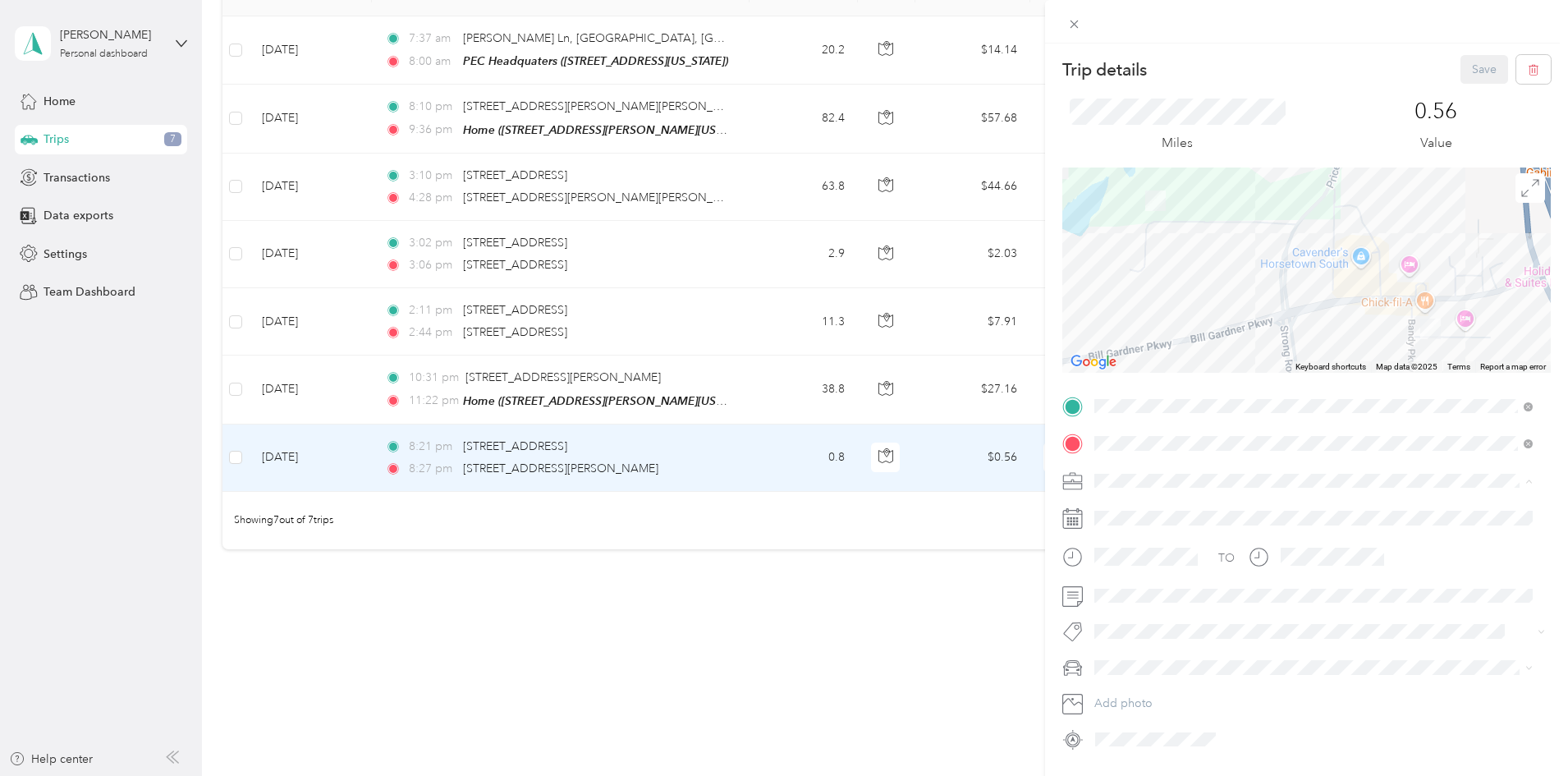
click at [1150, 538] on div "Personal" at bounding box center [1313, 538] width 427 height 17
click at [1471, 66] on button "Save" at bounding box center [1484, 69] width 48 height 29
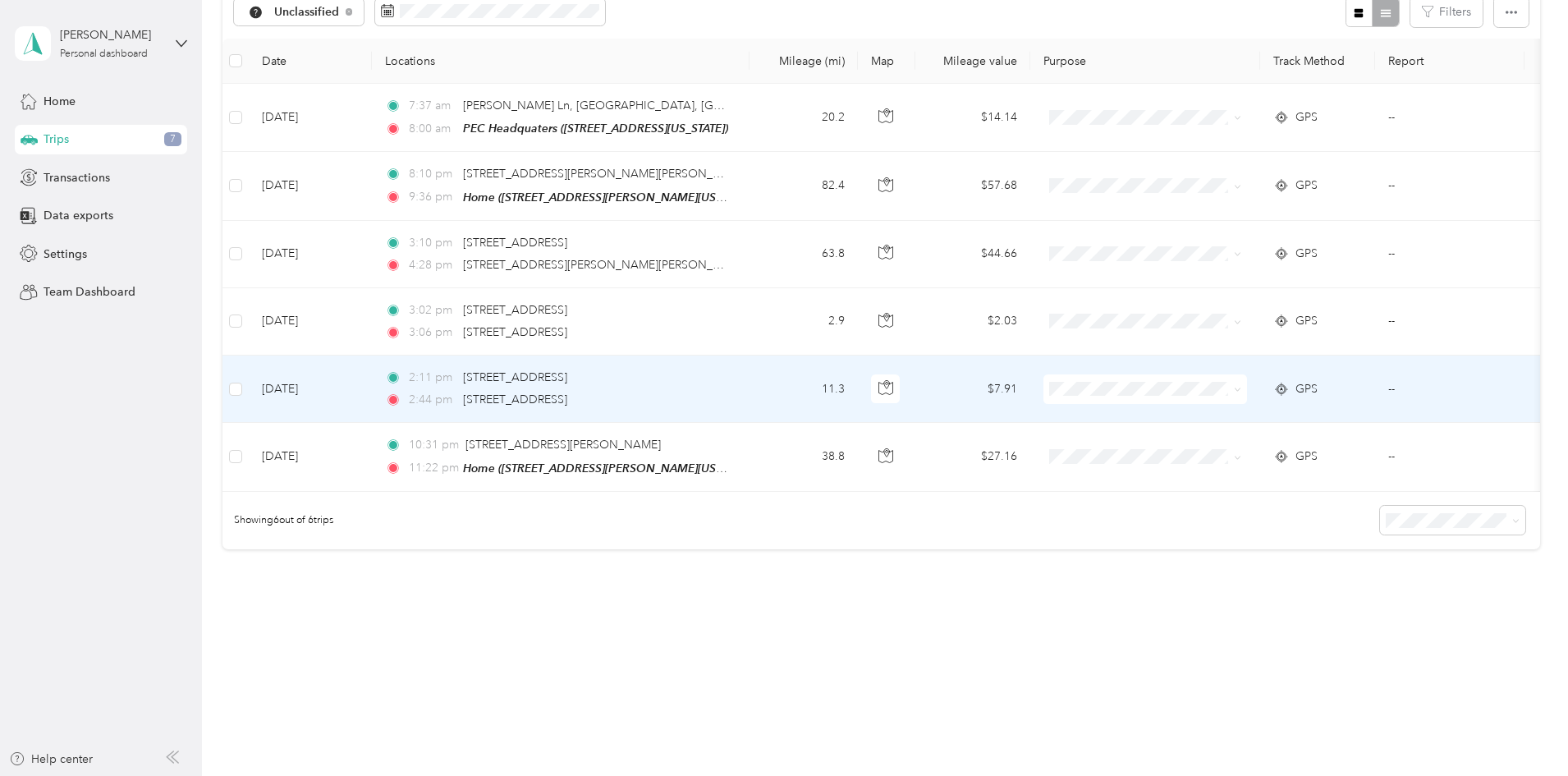
scroll to position [203, 0]
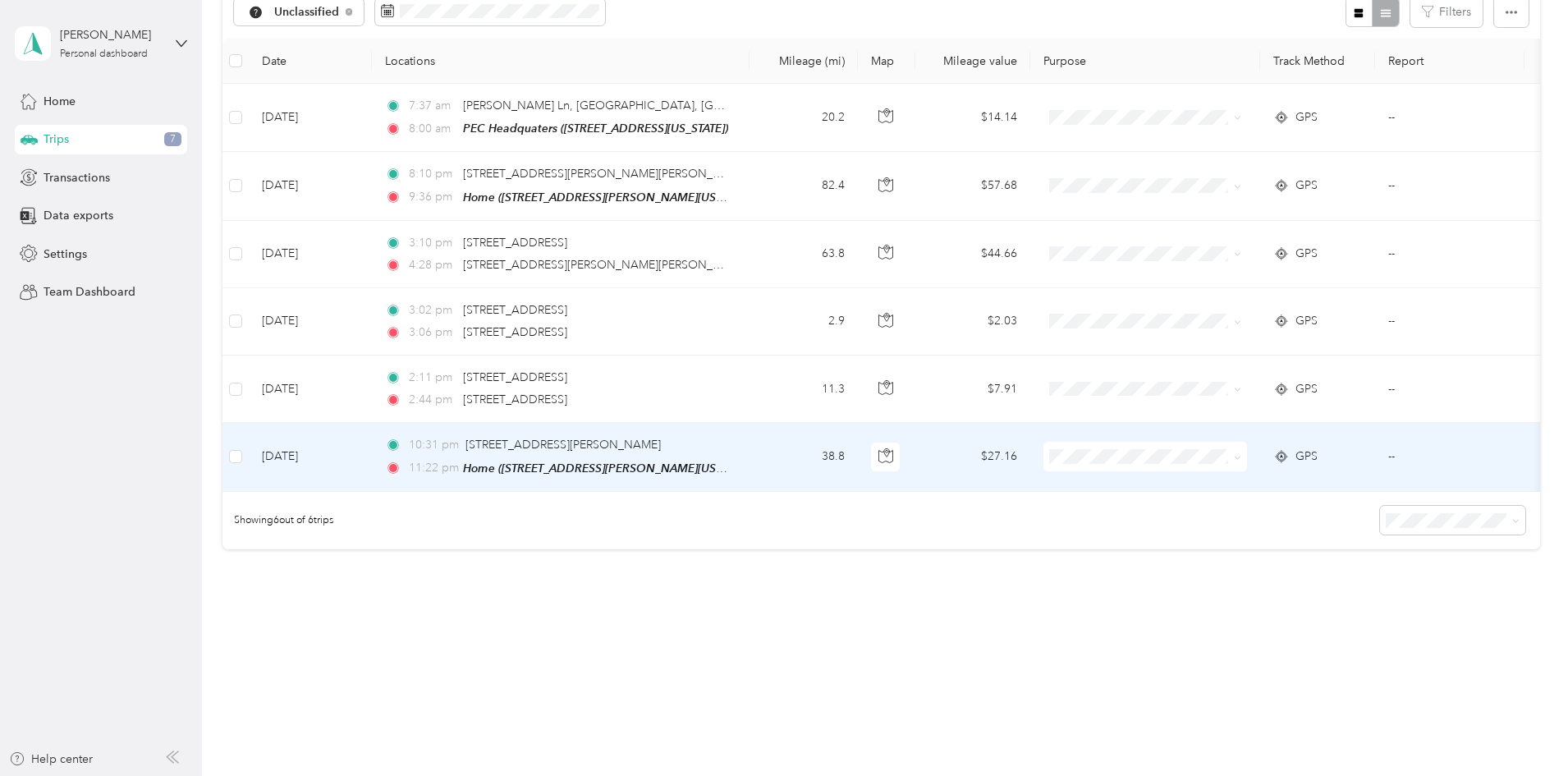
click at [857, 451] on td "38.8" at bounding box center [803, 457] width 108 height 68
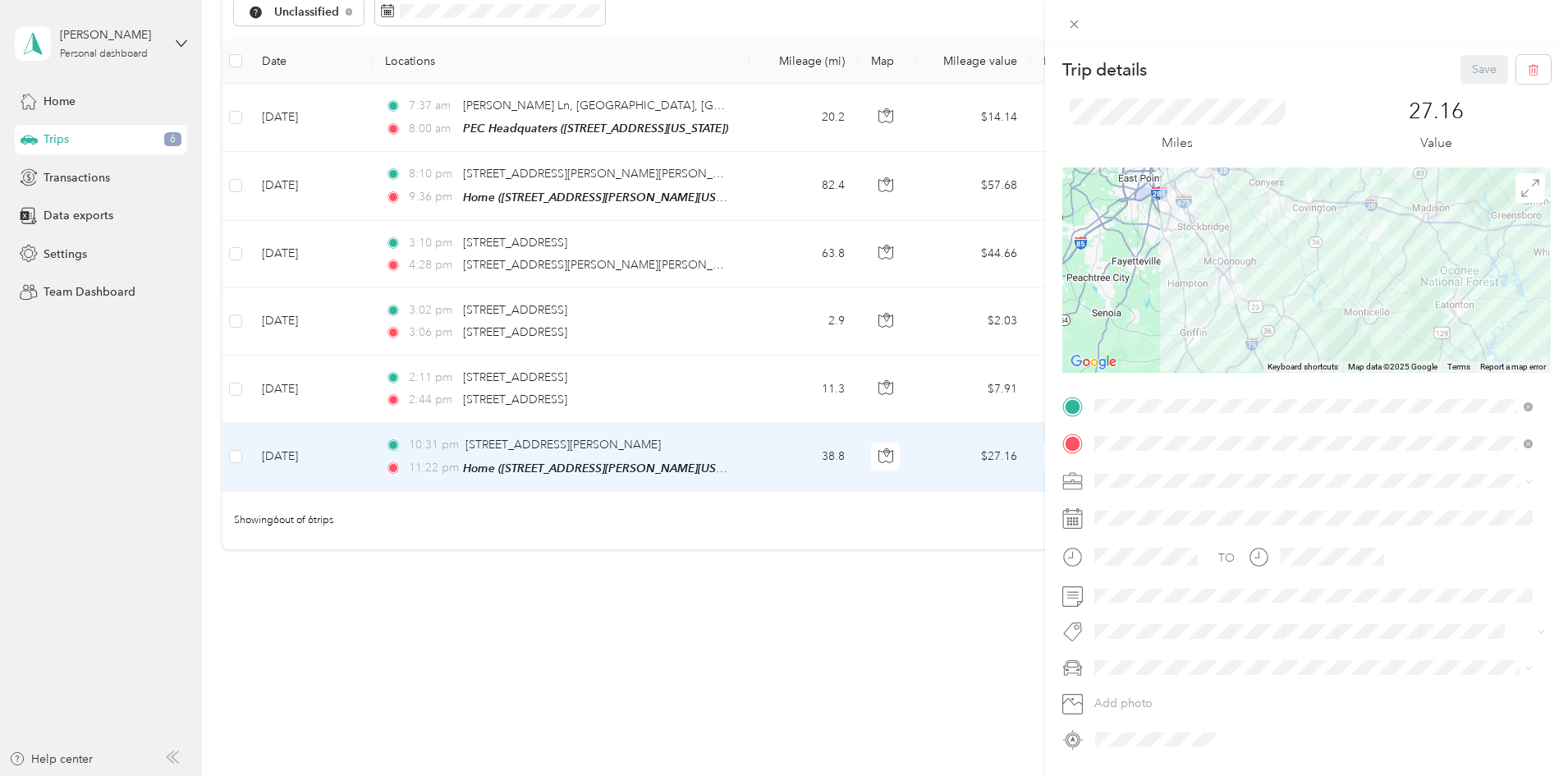
click at [1109, 538] on div "Personal" at bounding box center [1313, 536] width 427 height 17
click at [1468, 80] on button "Save" at bounding box center [1484, 69] width 48 height 29
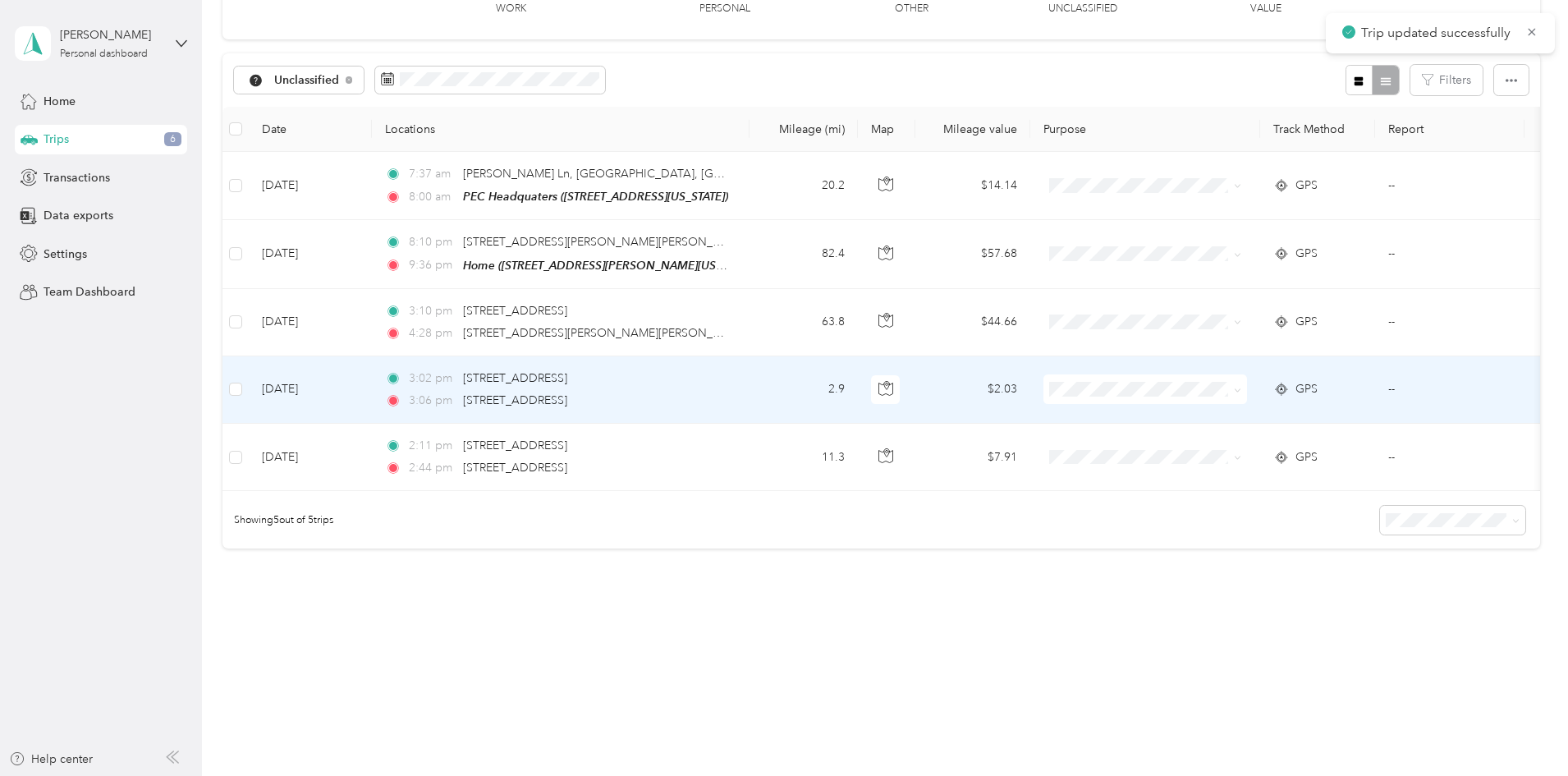
scroll to position [135, 0]
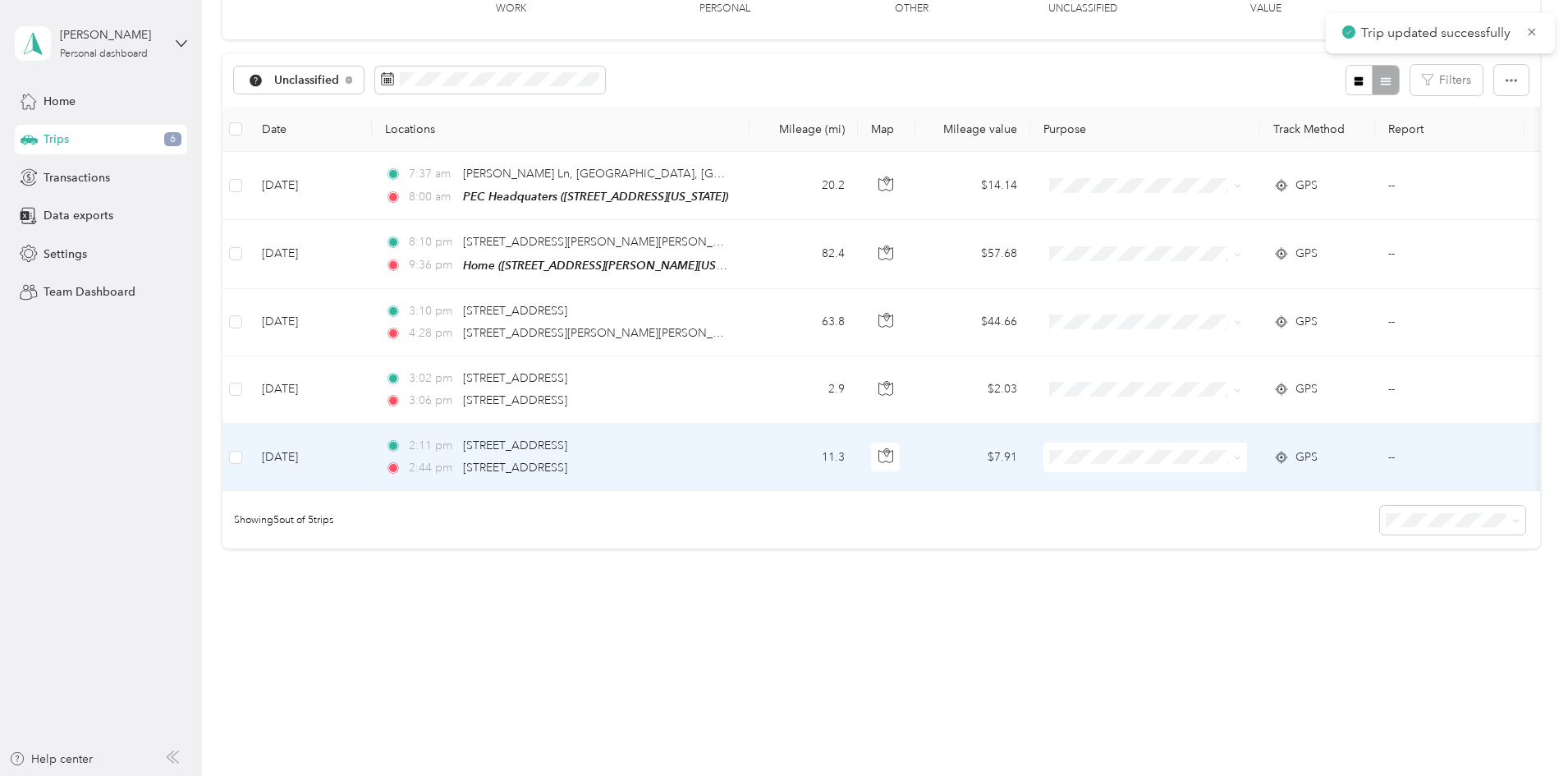
click at [857, 449] on td "11.3" at bounding box center [803, 458] width 108 height 68
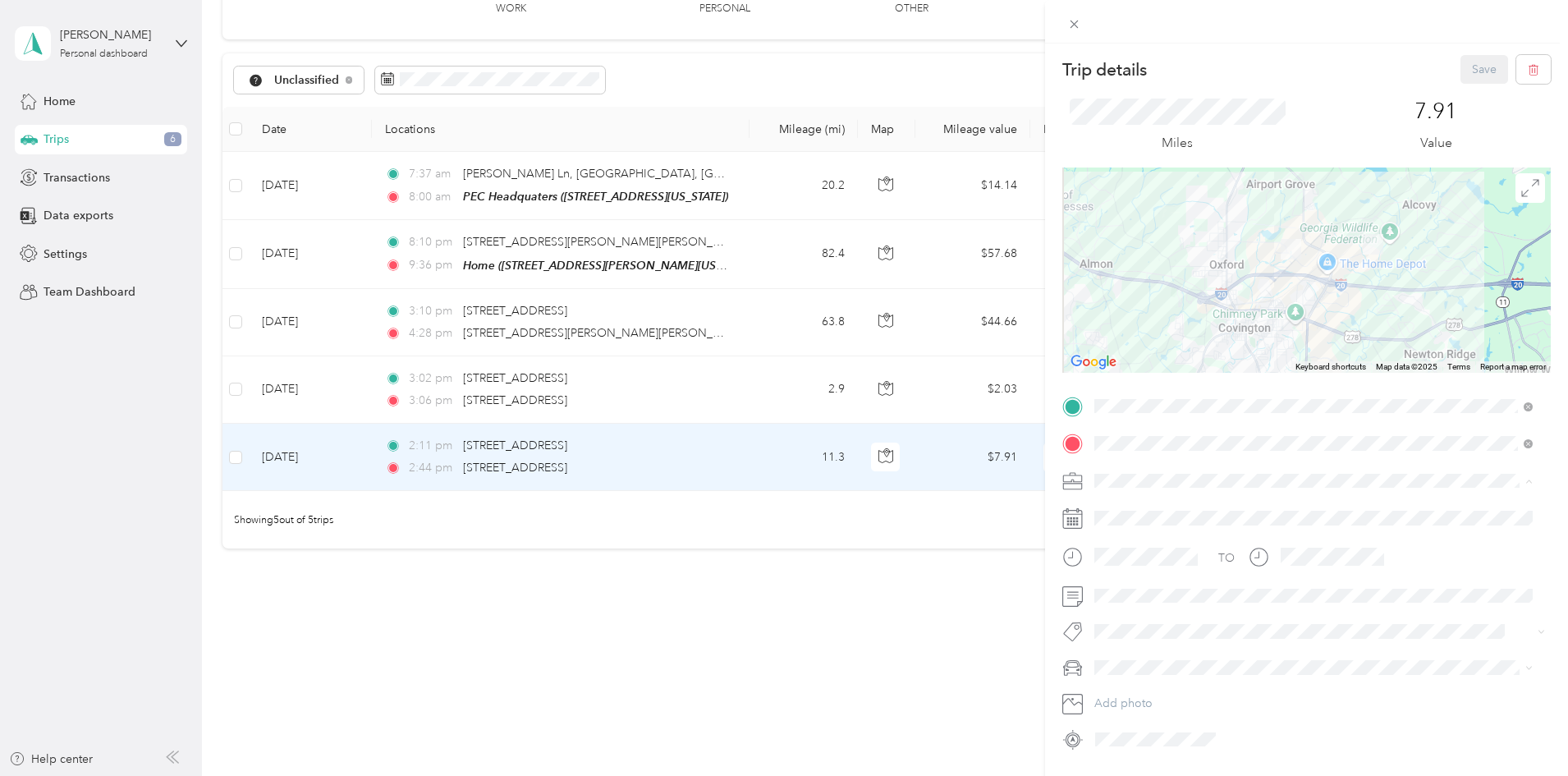
click at [1131, 538] on div "Personal" at bounding box center [1313, 538] width 427 height 17
click at [1460, 74] on button "Save" at bounding box center [1484, 69] width 48 height 29
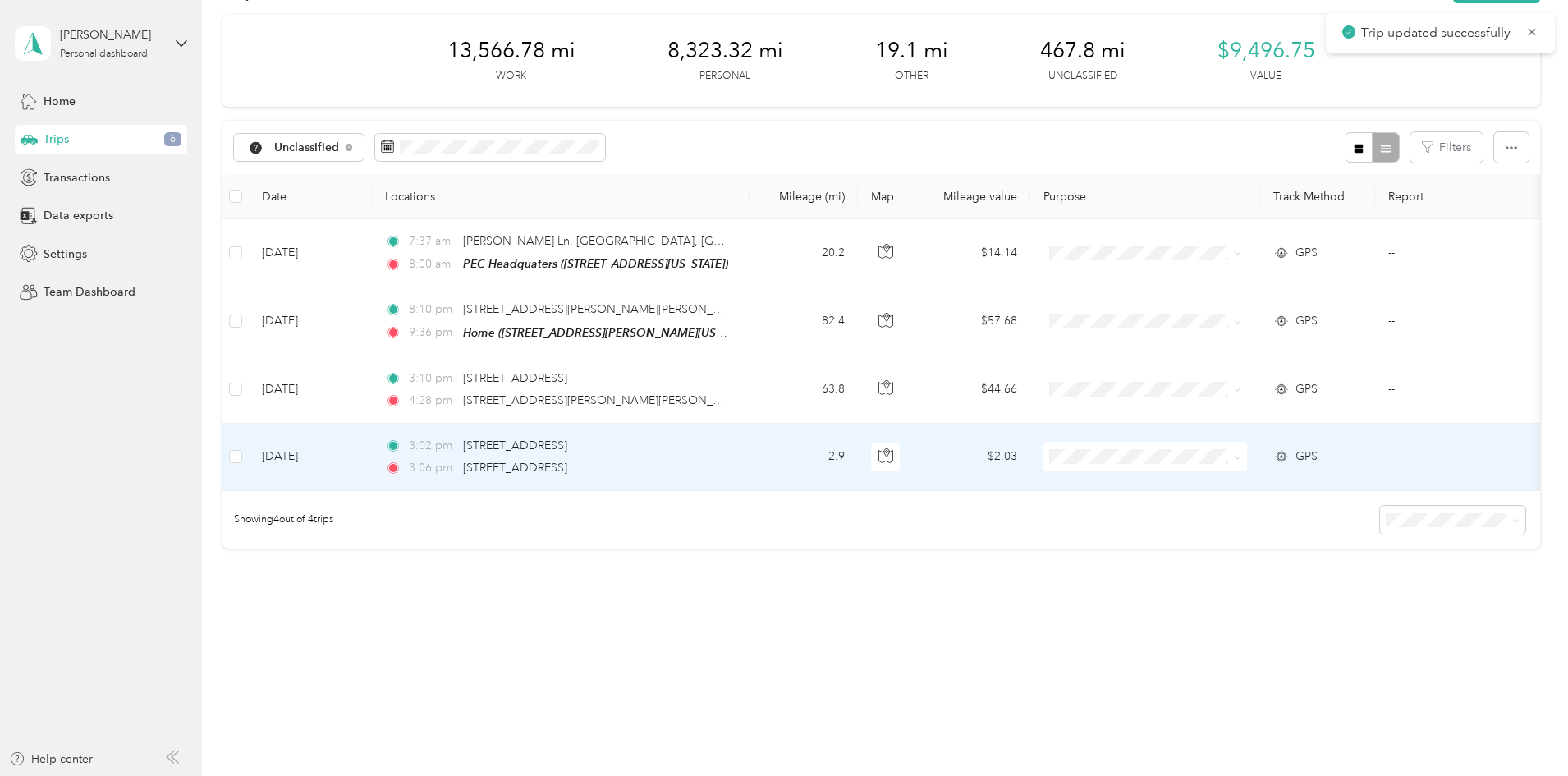
scroll to position [68, 0]
click at [749, 452] on td "3:02 pm [STREET_ADDRESS][GEOGRAPHIC_DATA]:06 pm [STREET_ADDRESS]" at bounding box center [561, 458] width 378 height 68
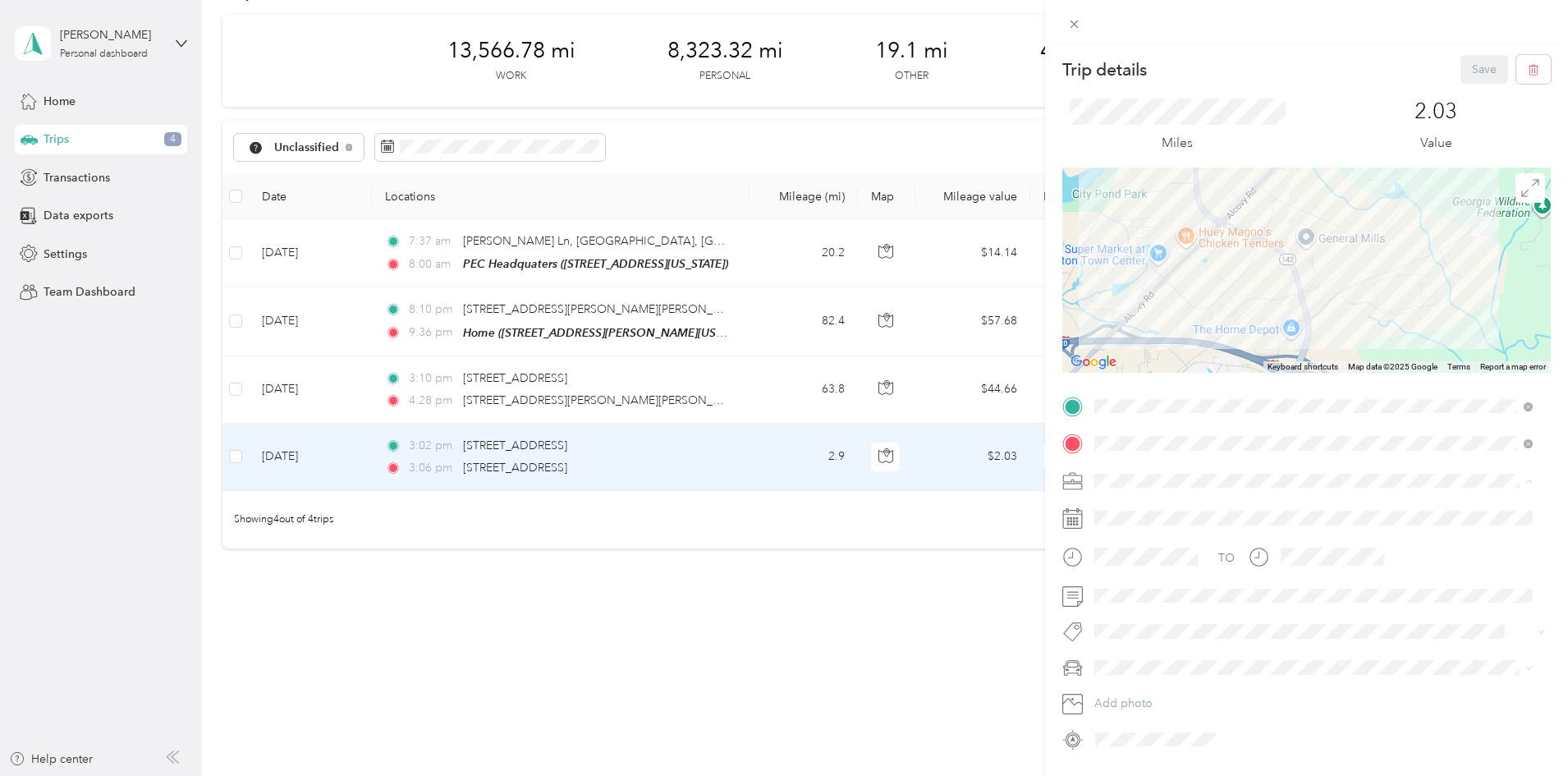
click at [1129, 538] on span "Personal" at bounding box center [1121, 538] width 44 height 14
click at [1465, 67] on button "Save" at bounding box center [1484, 69] width 48 height 29
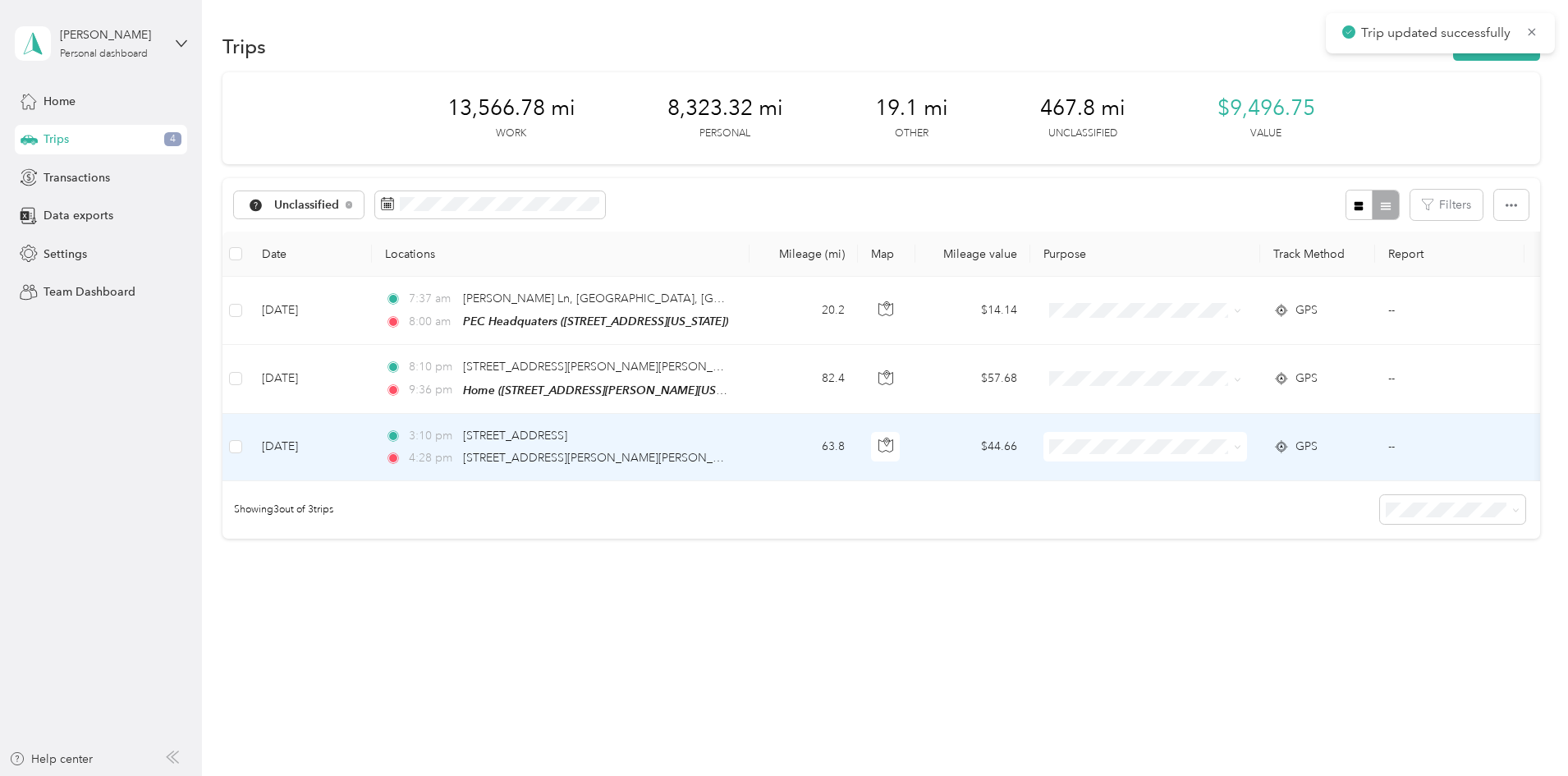
click at [857, 452] on td "63.8" at bounding box center [803, 448] width 108 height 68
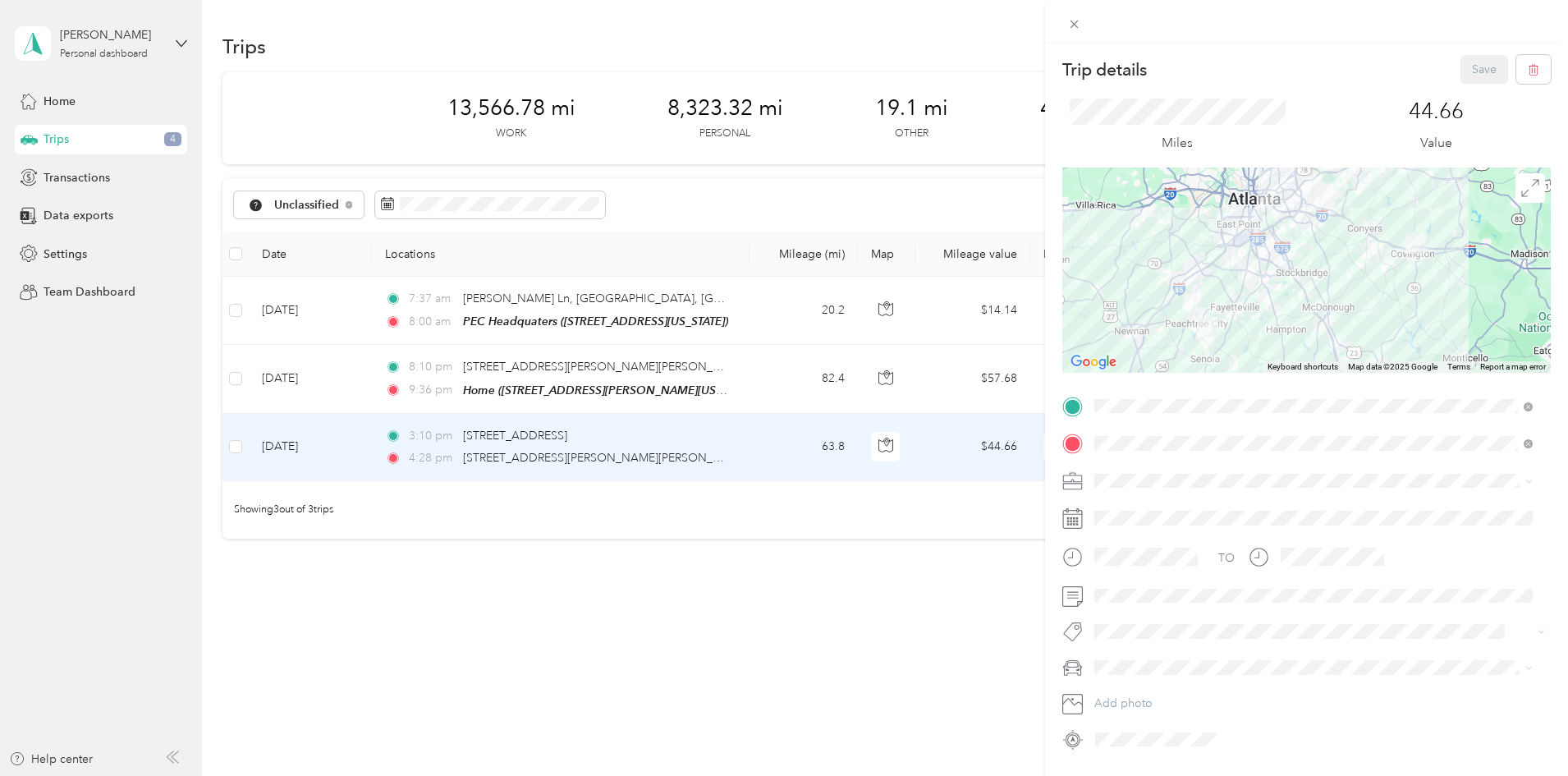
click at [1124, 487] on span at bounding box center [1319, 482] width 462 height 26
click at [1155, 623] on div "Ministry" at bounding box center [1313, 624] width 427 height 17
click at [1462, 68] on button "Save" at bounding box center [1484, 69] width 48 height 29
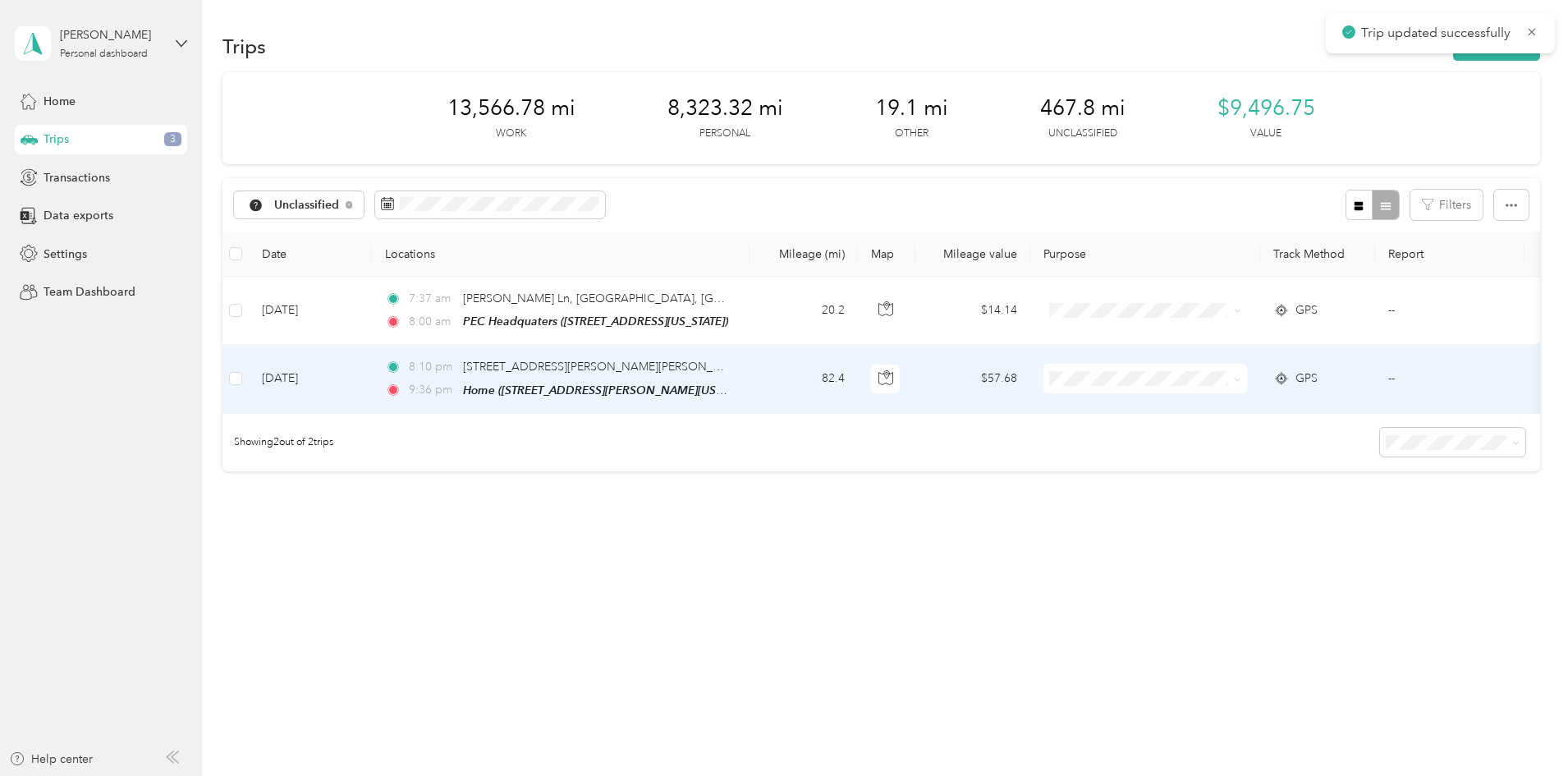
click at [857, 391] on td "82.4" at bounding box center [803, 379] width 108 height 68
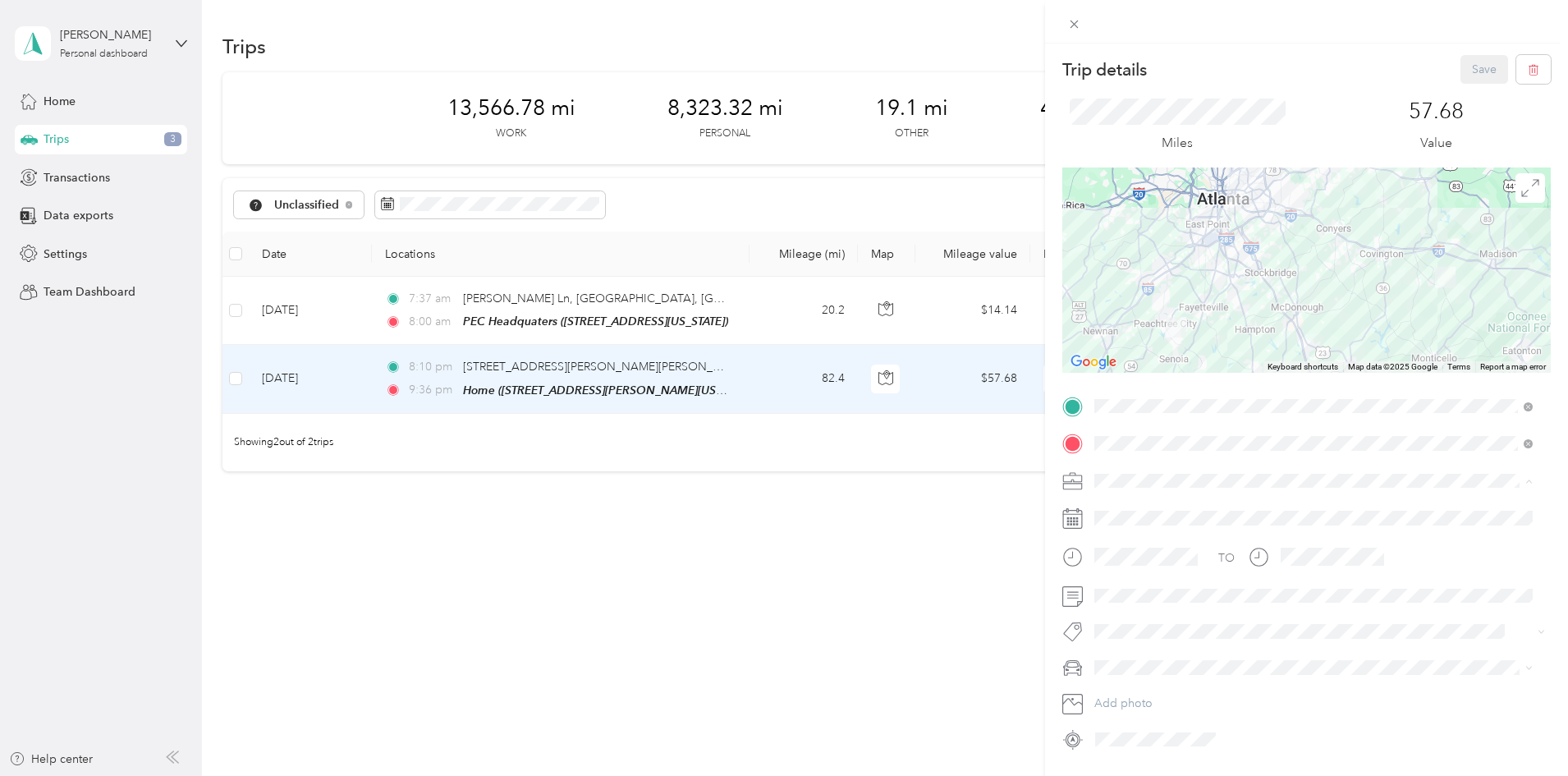
click at [1138, 625] on span "Ministry" at bounding box center [1120, 624] width 40 height 14
click at [1461, 78] on button "Save" at bounding box center [1484, 69] width 48 height 29
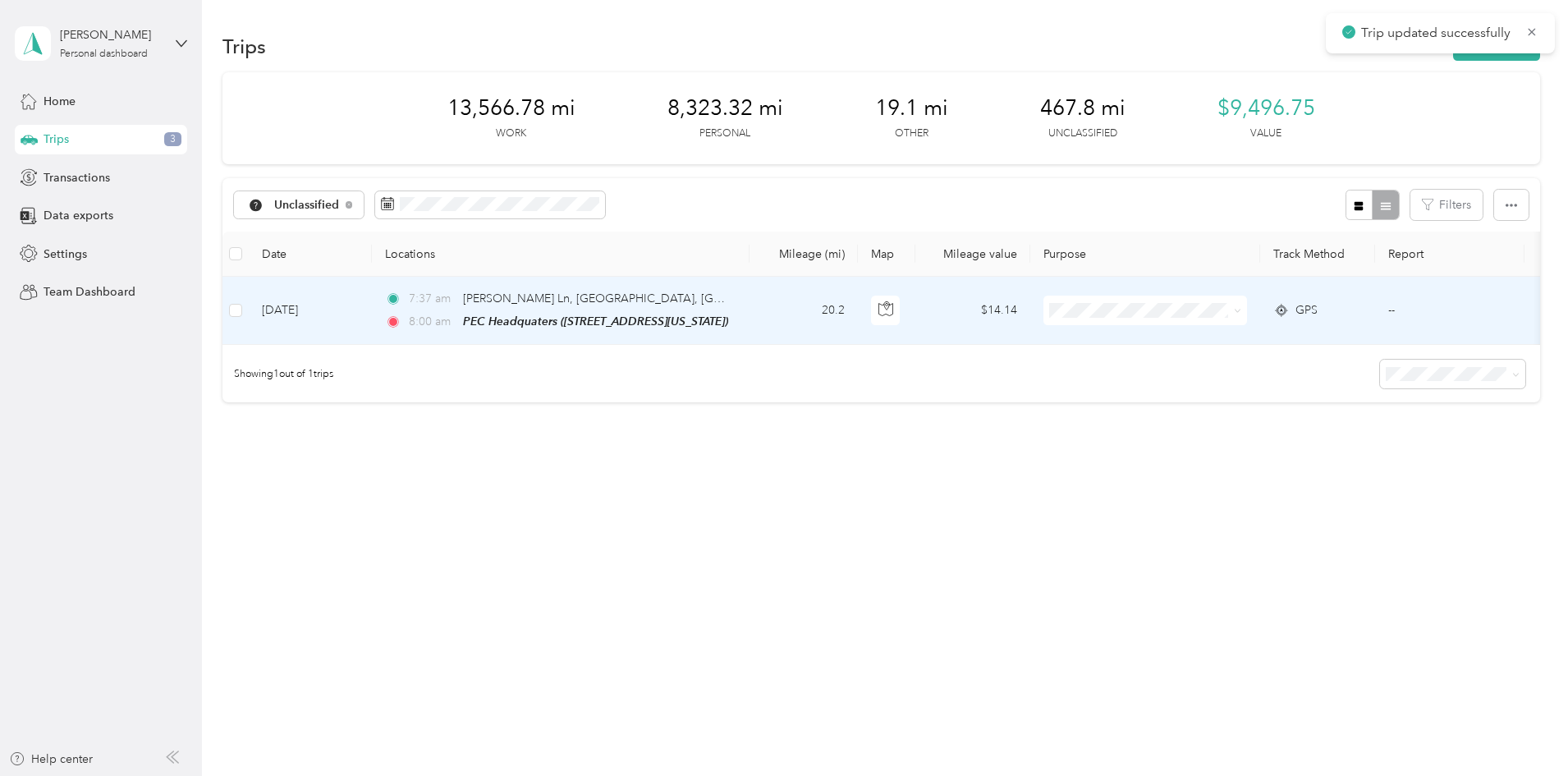
click at [857, 332] on td "20.2" at bounding box center [803, 311] width 108 height 68
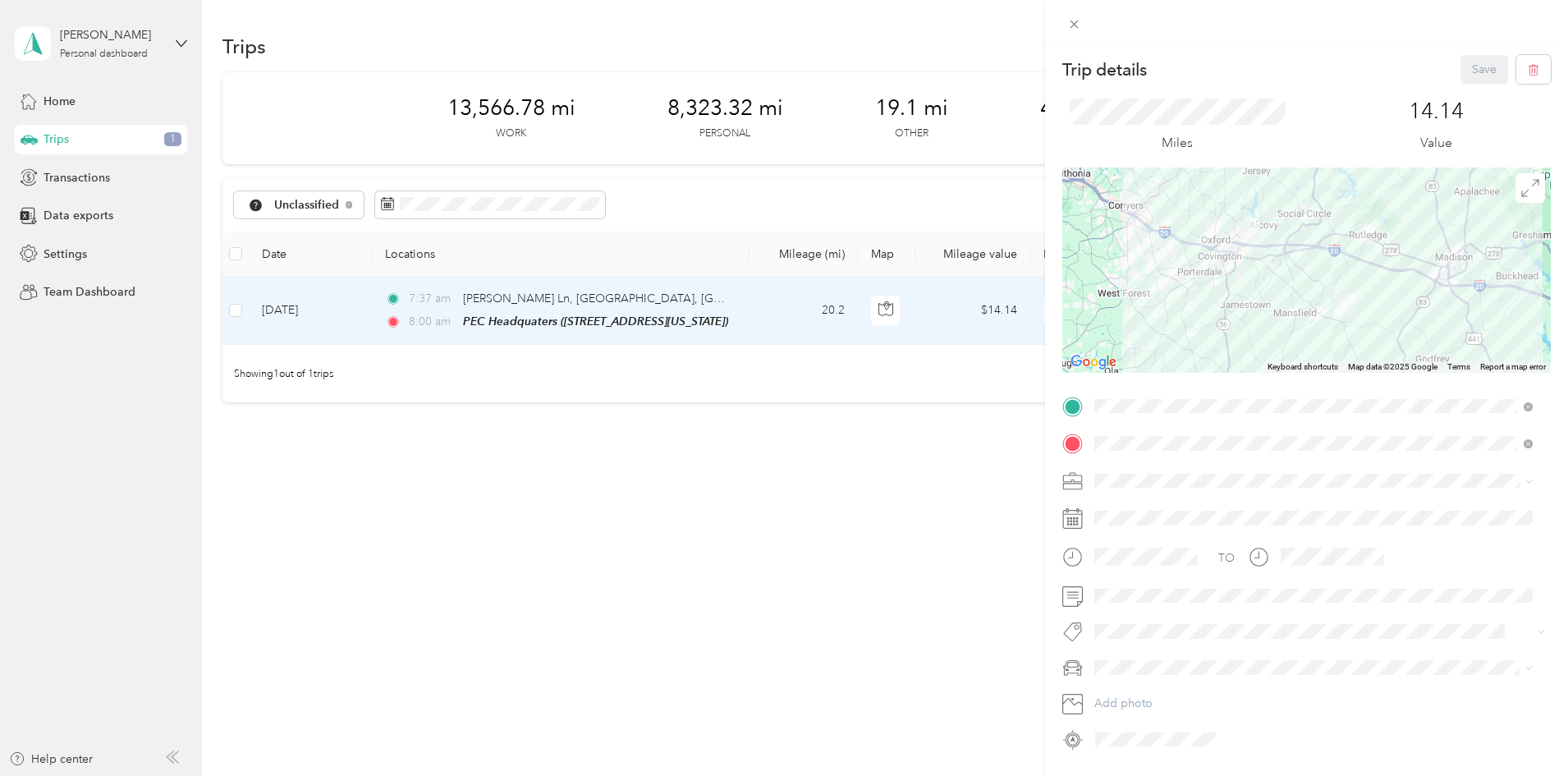
click at [1134, 538] on div "Personal" at bounding box center [1313, 535] width 427 height 17
click at [1460, 71] on button "Save" at bounding box center [1484, 69] width 48 height 29
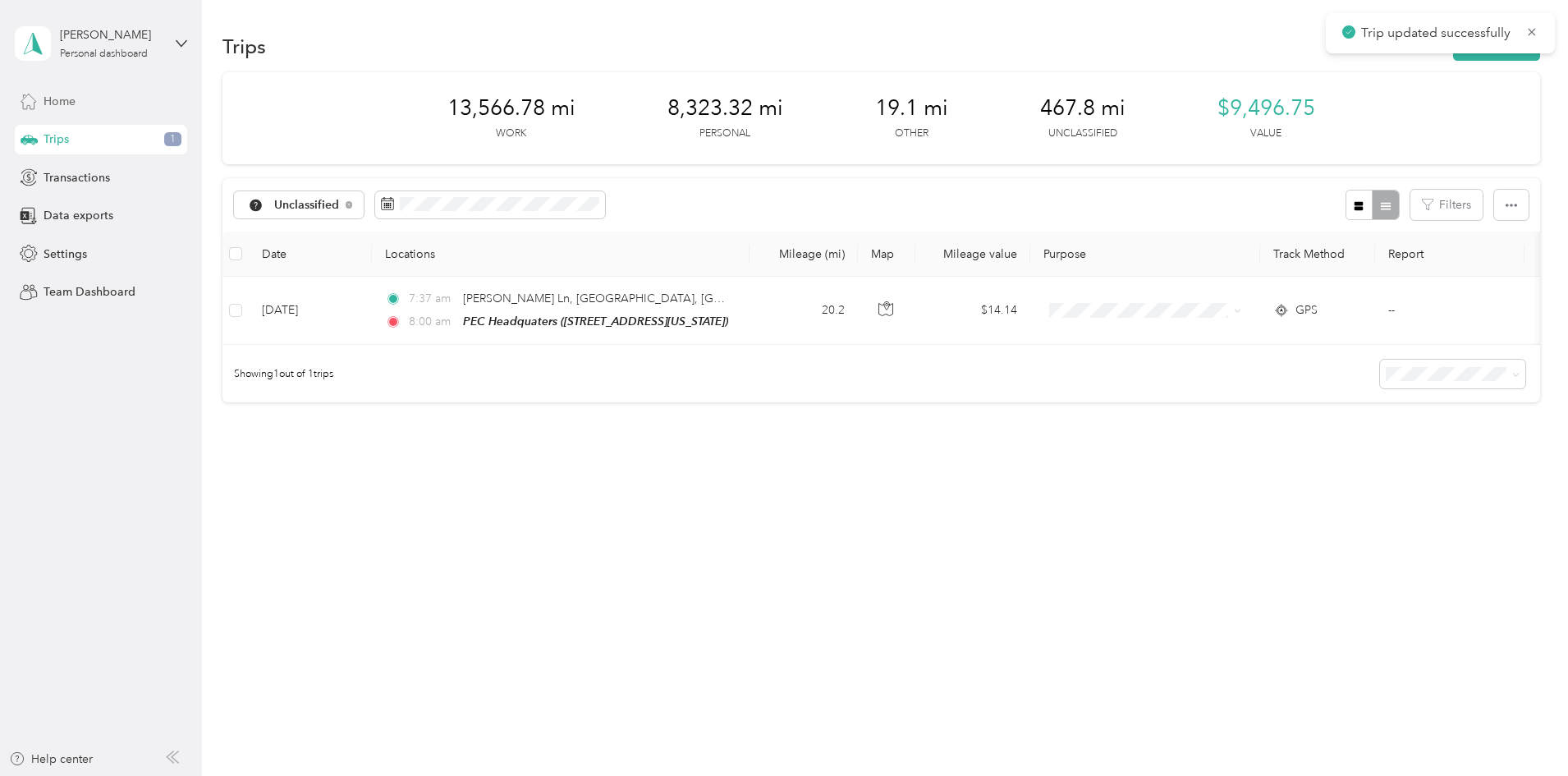
click at [116, 102] on div "Home" at bounding box center [101, 101] width 172 height 30
